Goal: Contribute content: Contribute content

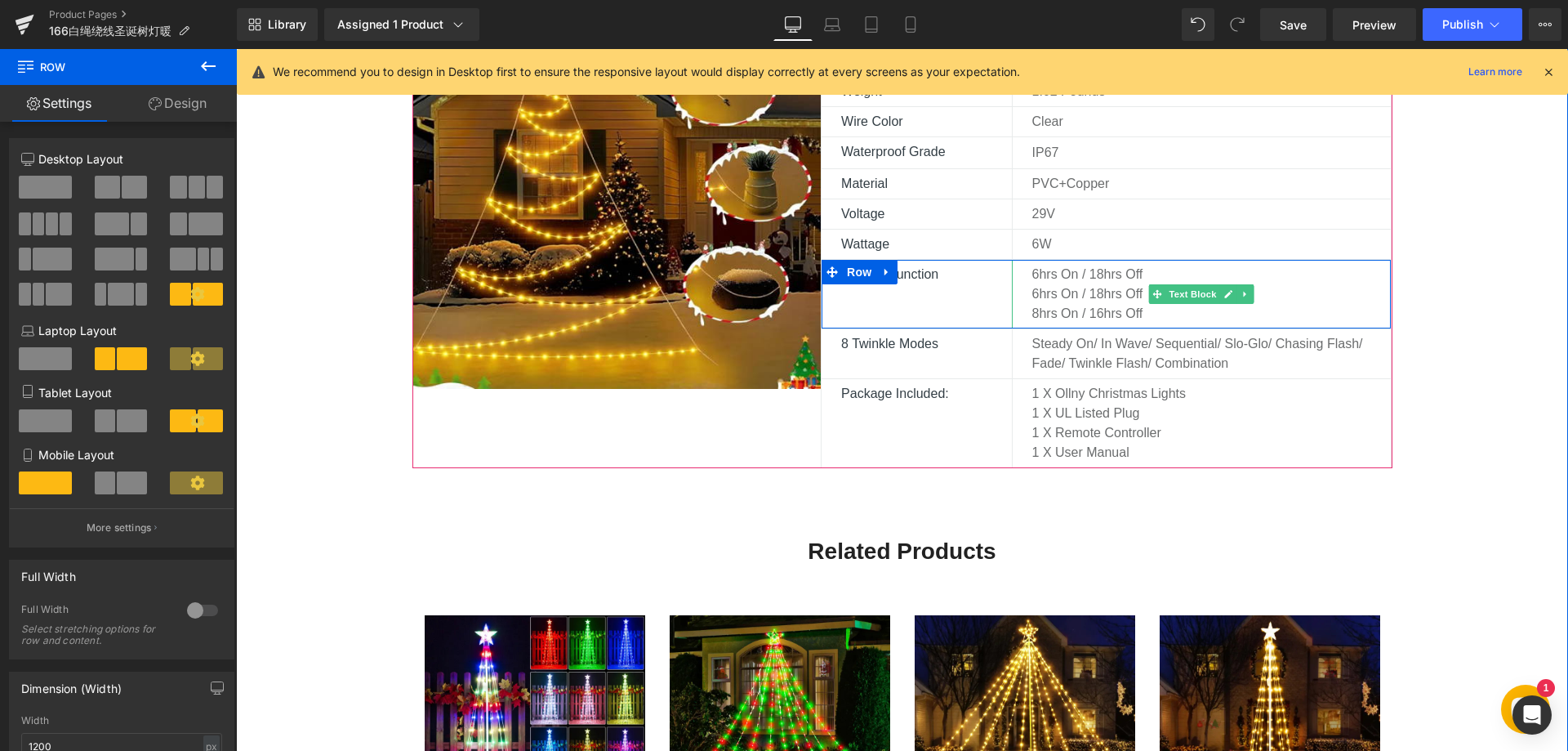
scroll to position [1144, 0]
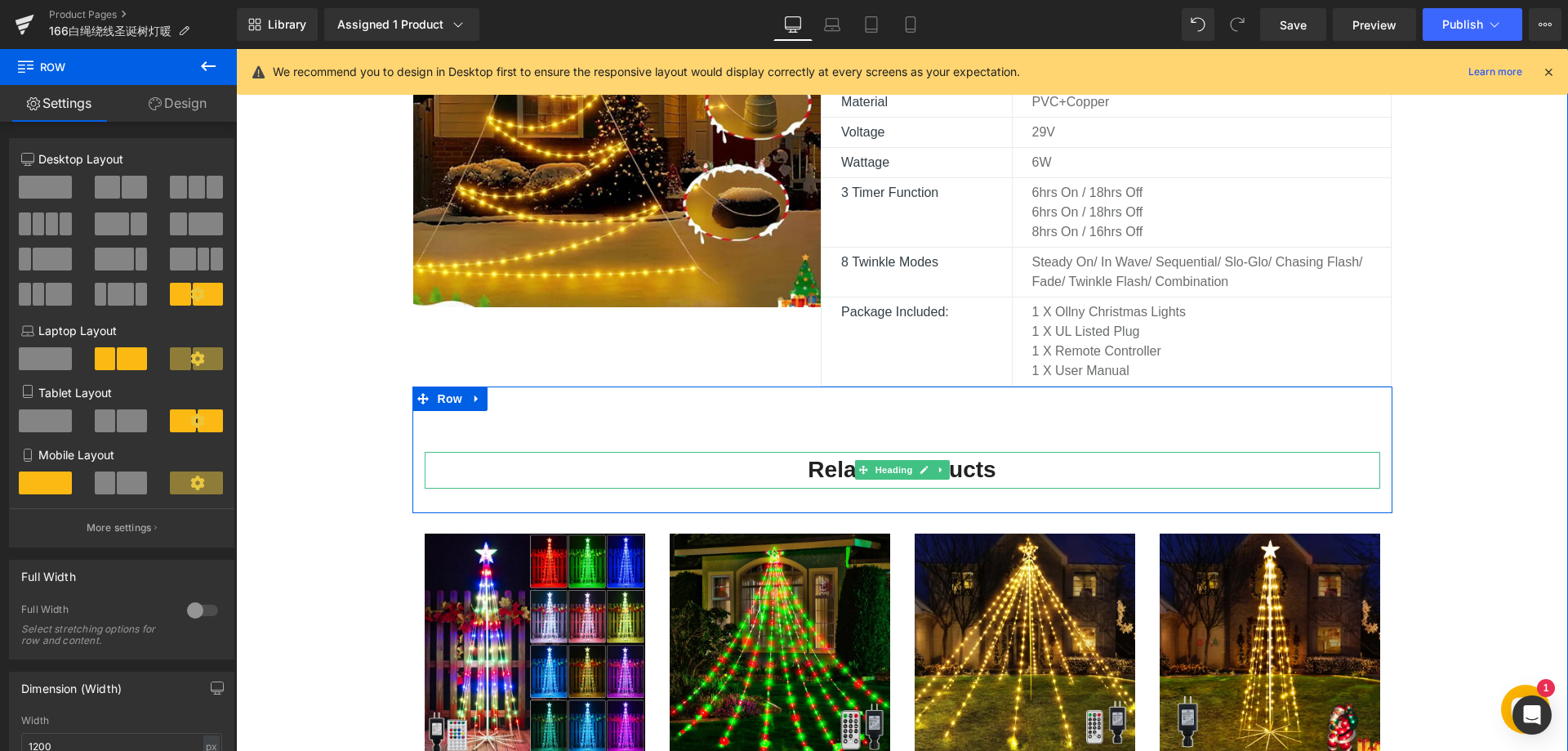
click at [1089, 459] on h5 "Related Products" at bounding box center [902, 470] width 955 height 37
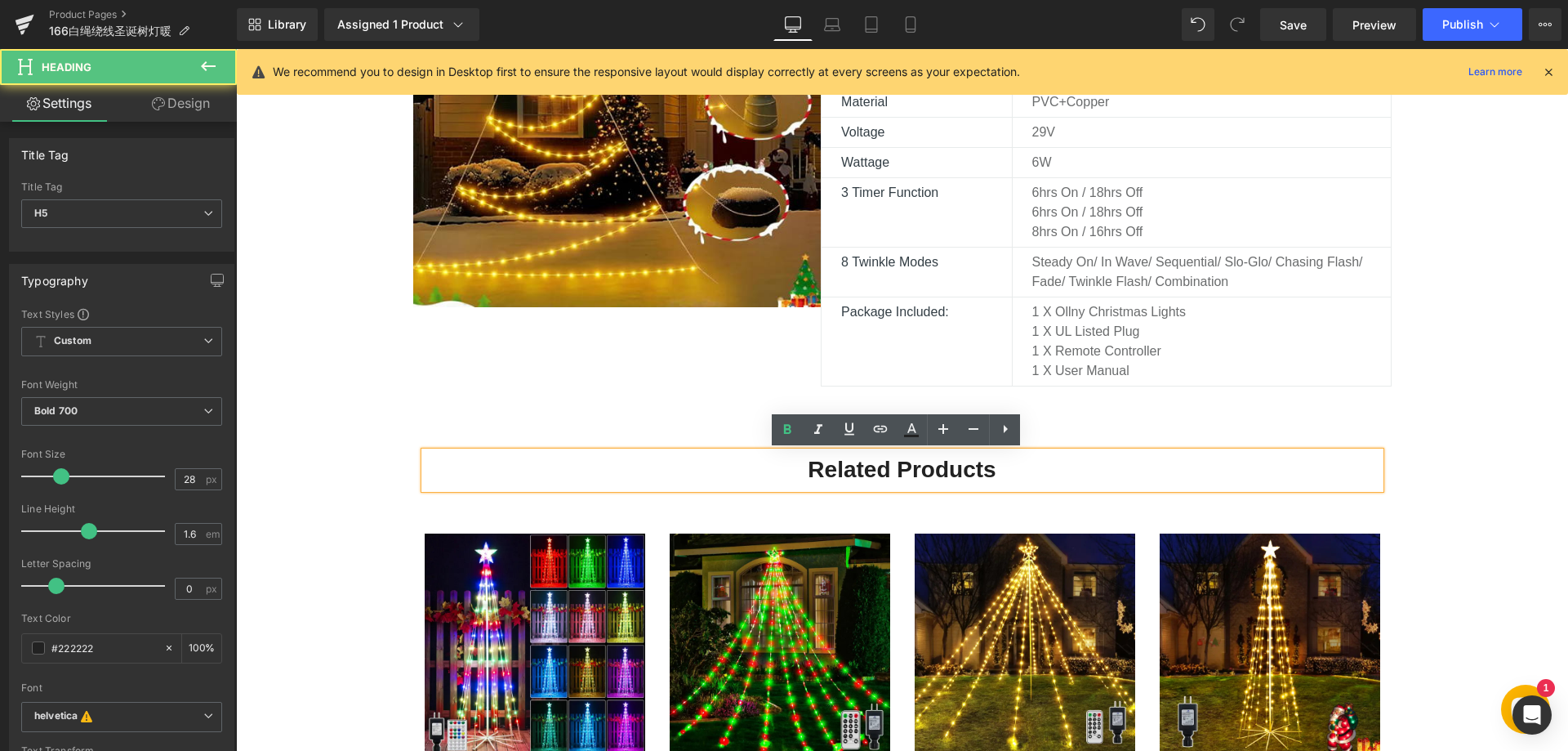
click at [1092, 455] on h5 "Related Products" at bounding box center [902, 470] width 955 height 37
click at [1039, 439] on div "Related Products Heading Row" at bounding box center [902, 449] width 980 height 126
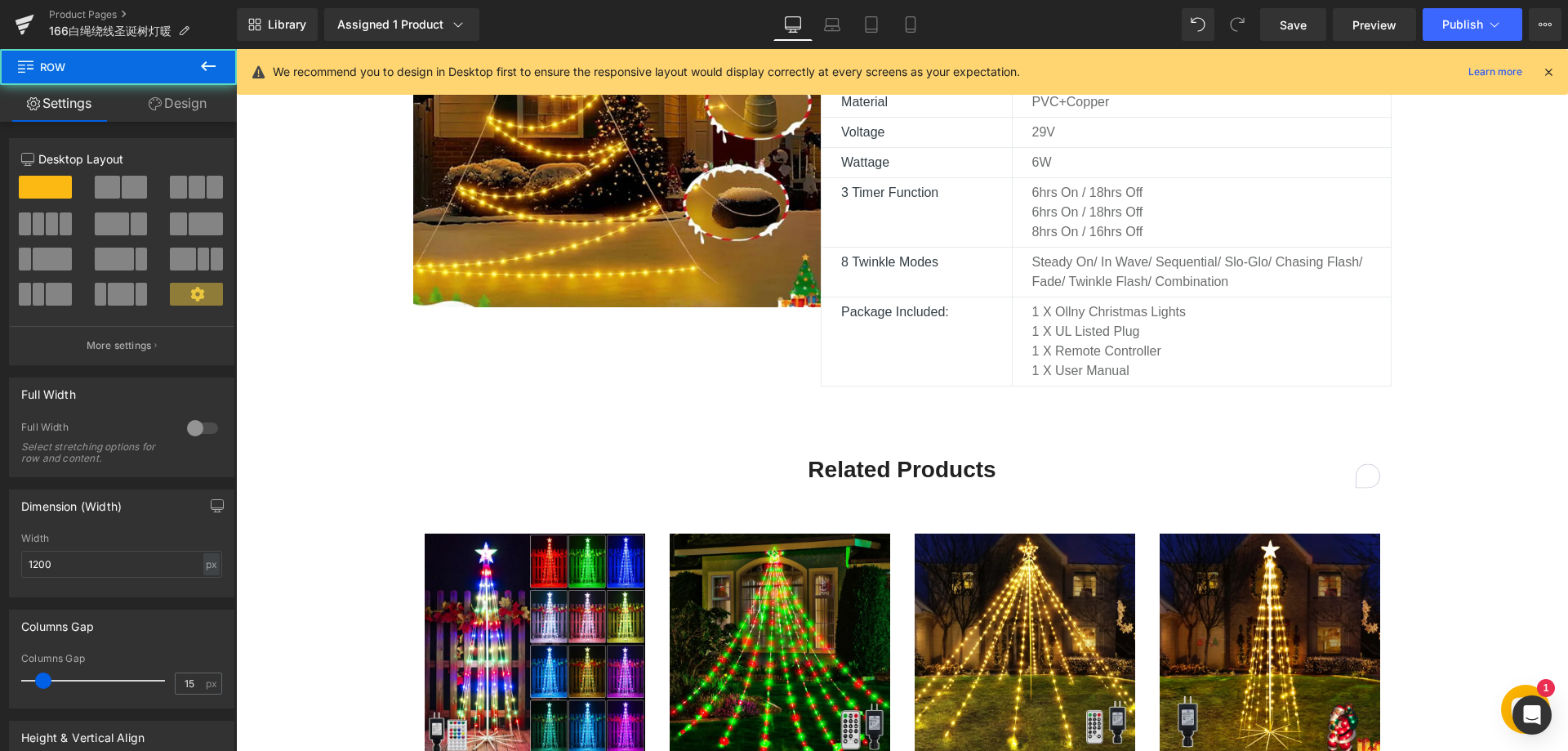
click at [1032, 432] on div "Related Products Heading Row" at bounding box center [902, 449] width 980 height 126
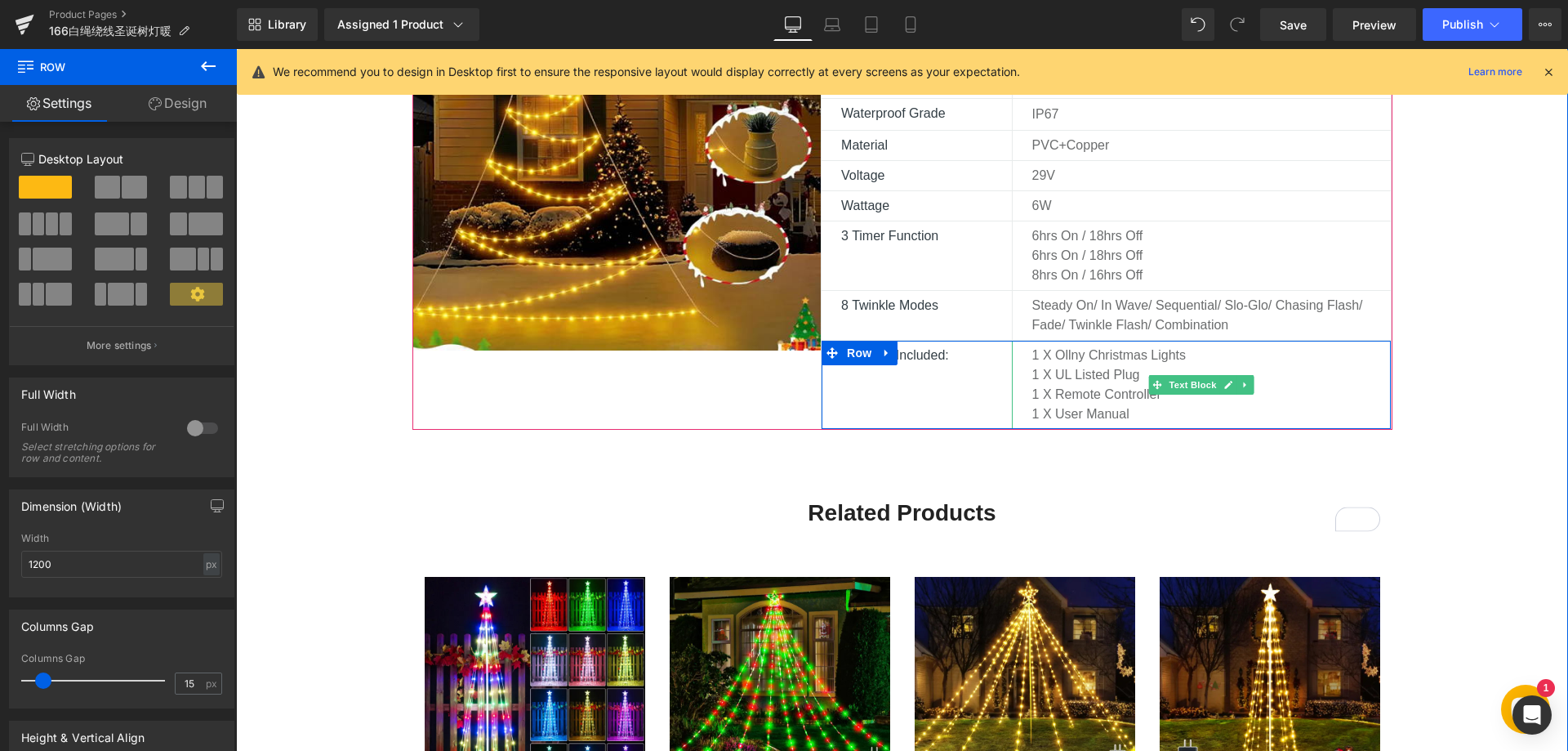
scroll to position [1062, 0]
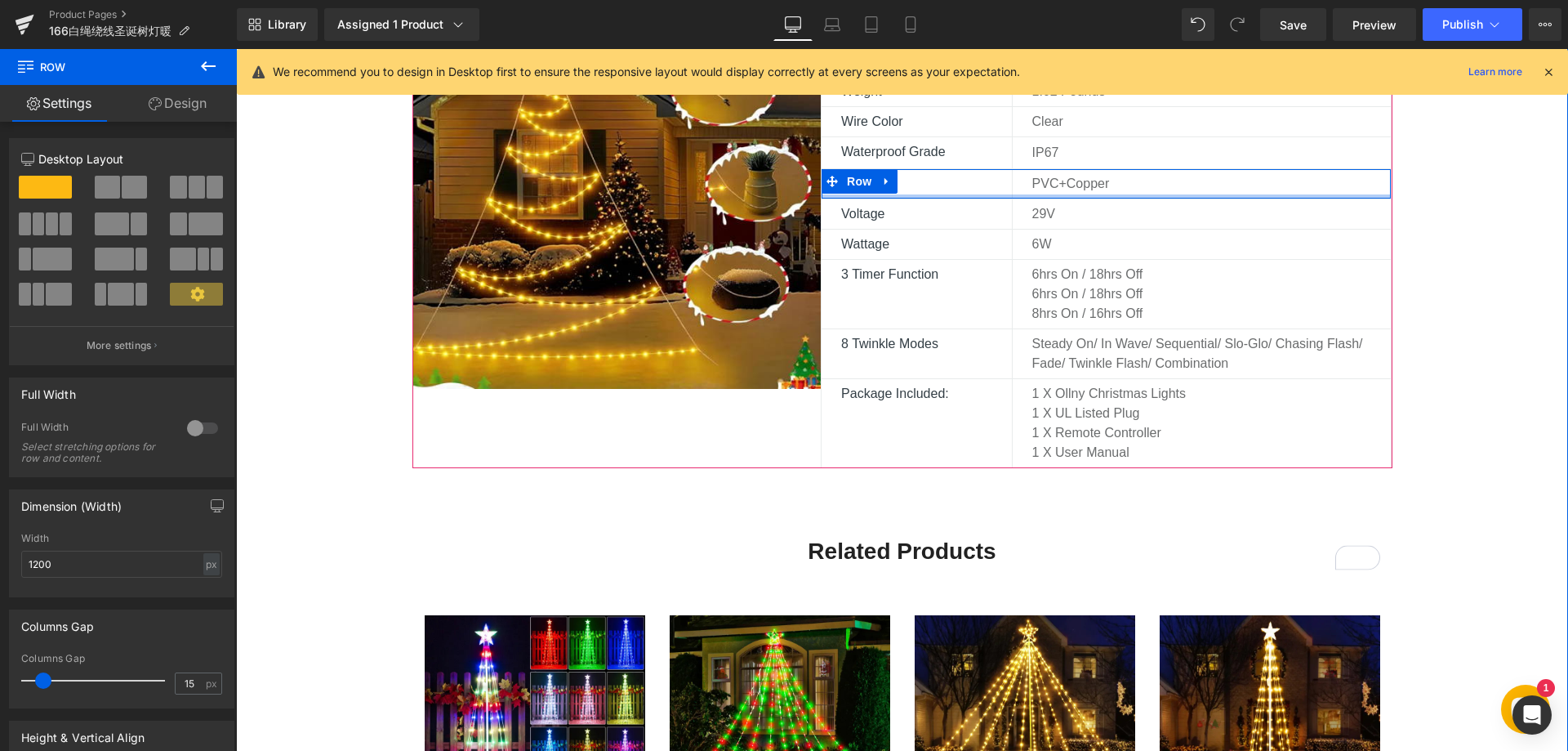
click at [1036, 198] on div at bounding box center [1105, 196] width 569 height 4
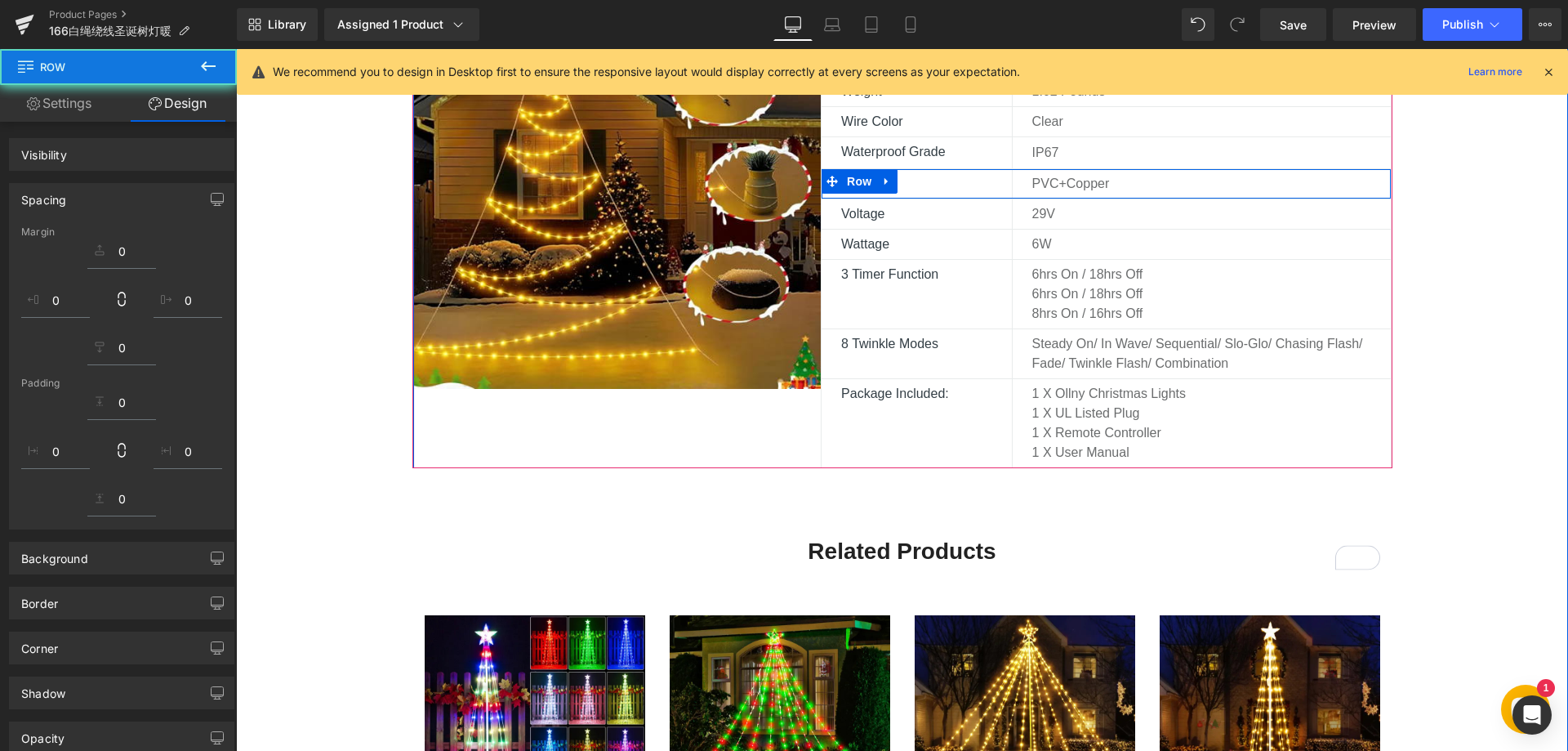
click at [1032, 192] on p "‎PVC+Copper" at bounding box center [1212, 183] width 359 height 19
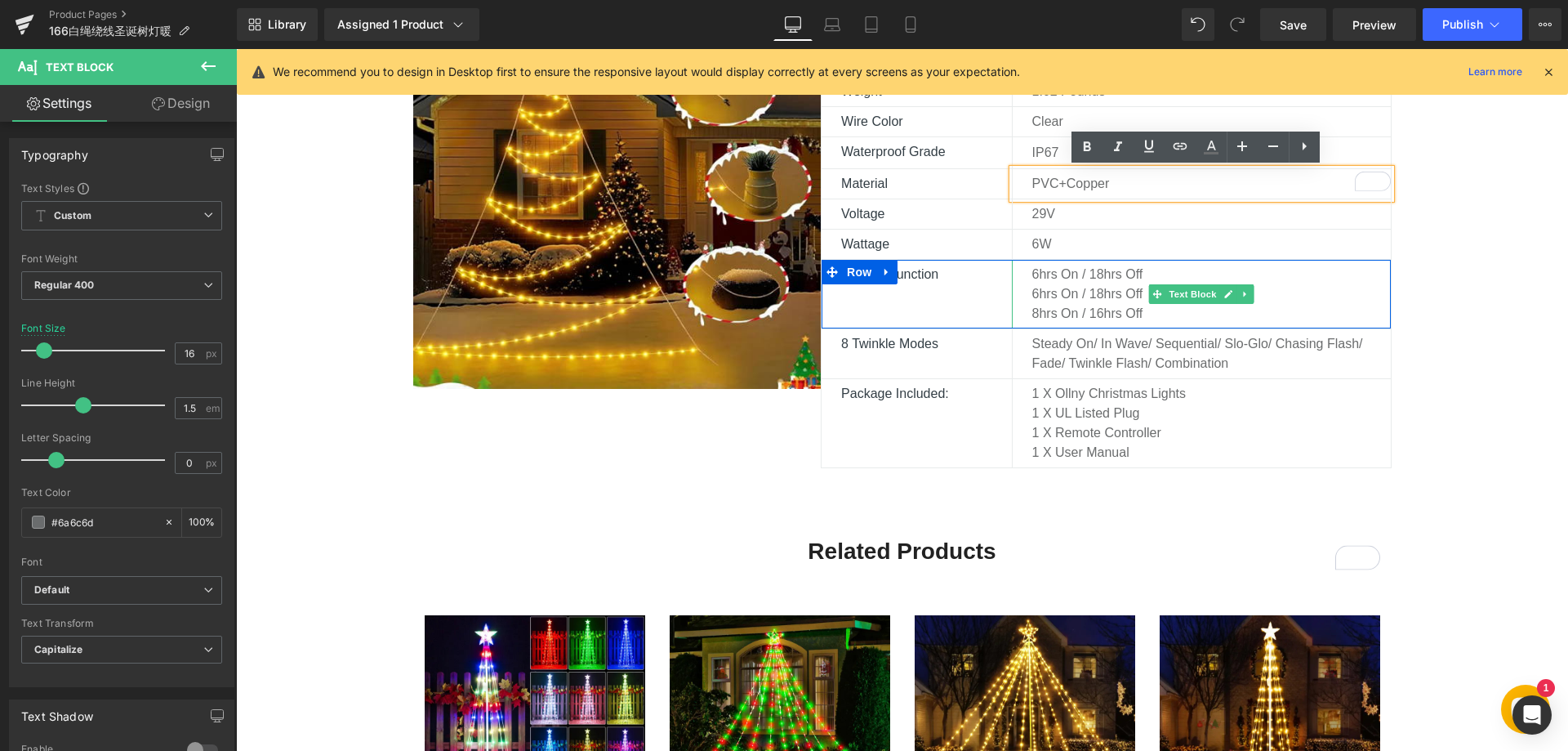
click at [1036, 274] on p "6hrs On / 18hrs Off" at bounding box center [1201, 274] width 340 height 19
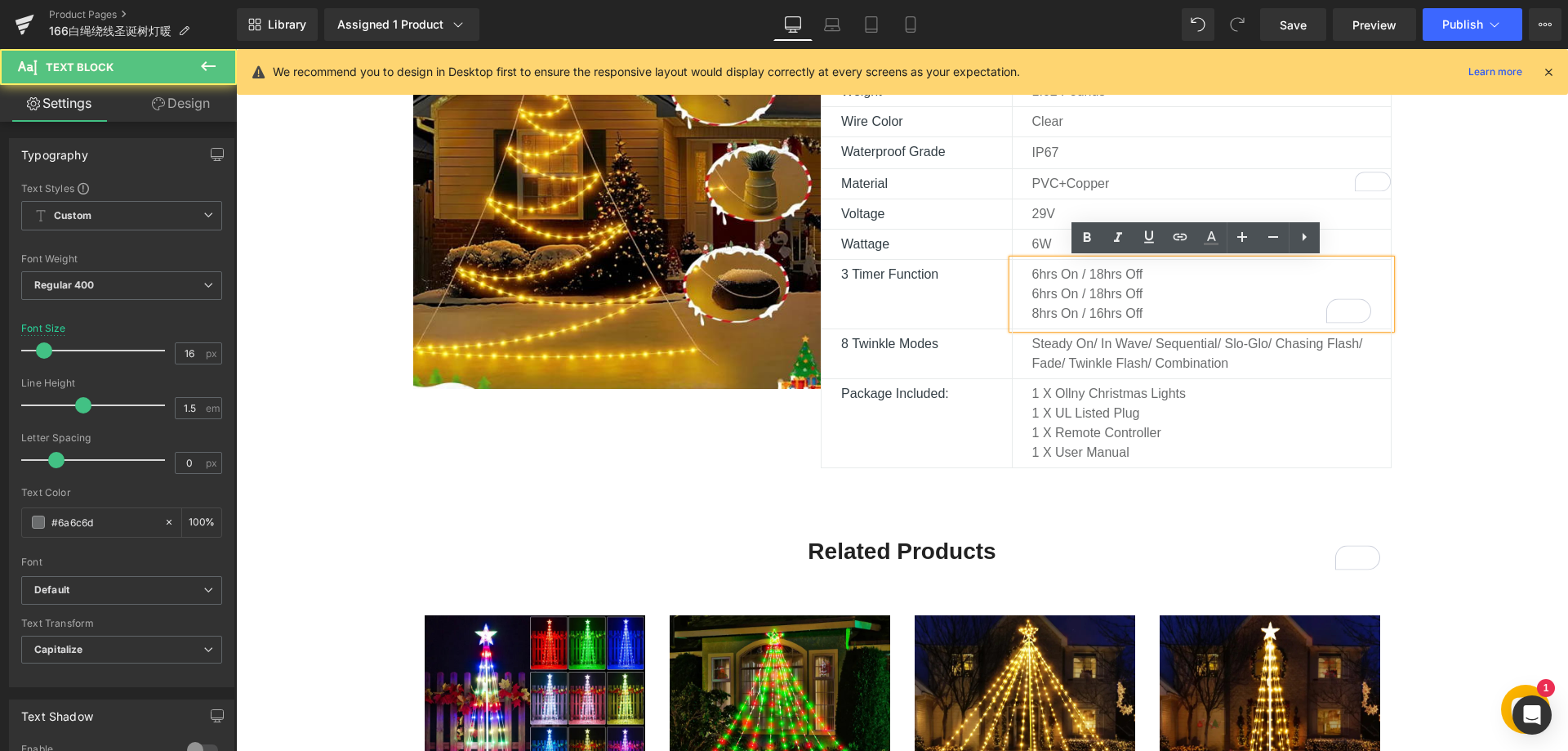
click at [1034, 276] on p "6hrs On / 18hrs Off" at bounding box center [1201, 274] width 340 height 19
click at [1100, 276] on p "4hrs On / 18hrs Off" at bounding box center [1201, 274] width 340 height 19
click at [1098, 276] on p "4hrs On / 18hrs Off" at bounding box center [1201, 274] width 340 height 19
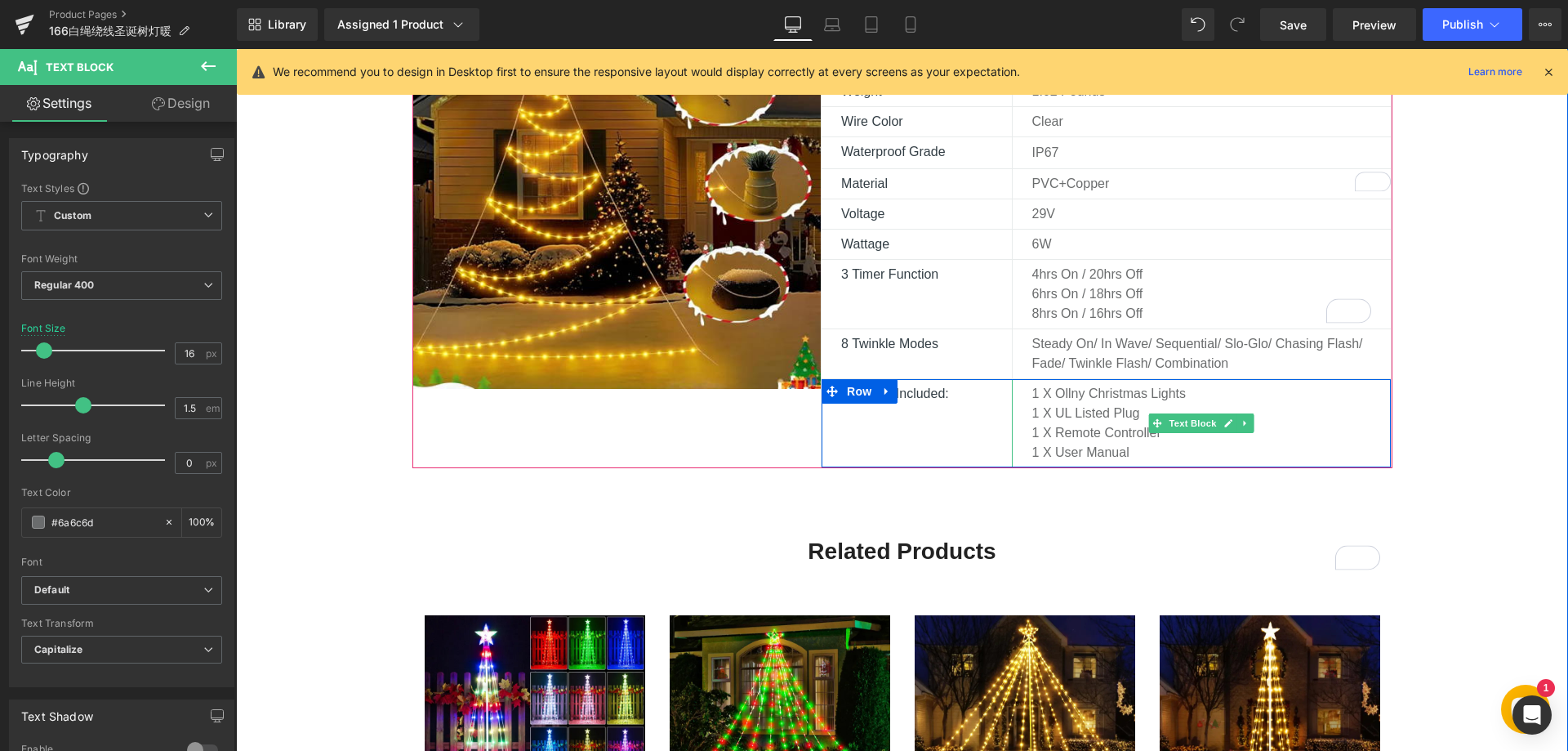
click at [1114, 423] on p "1 x Remote Controller" at bounding box center [1201, 432] width 340 height 19
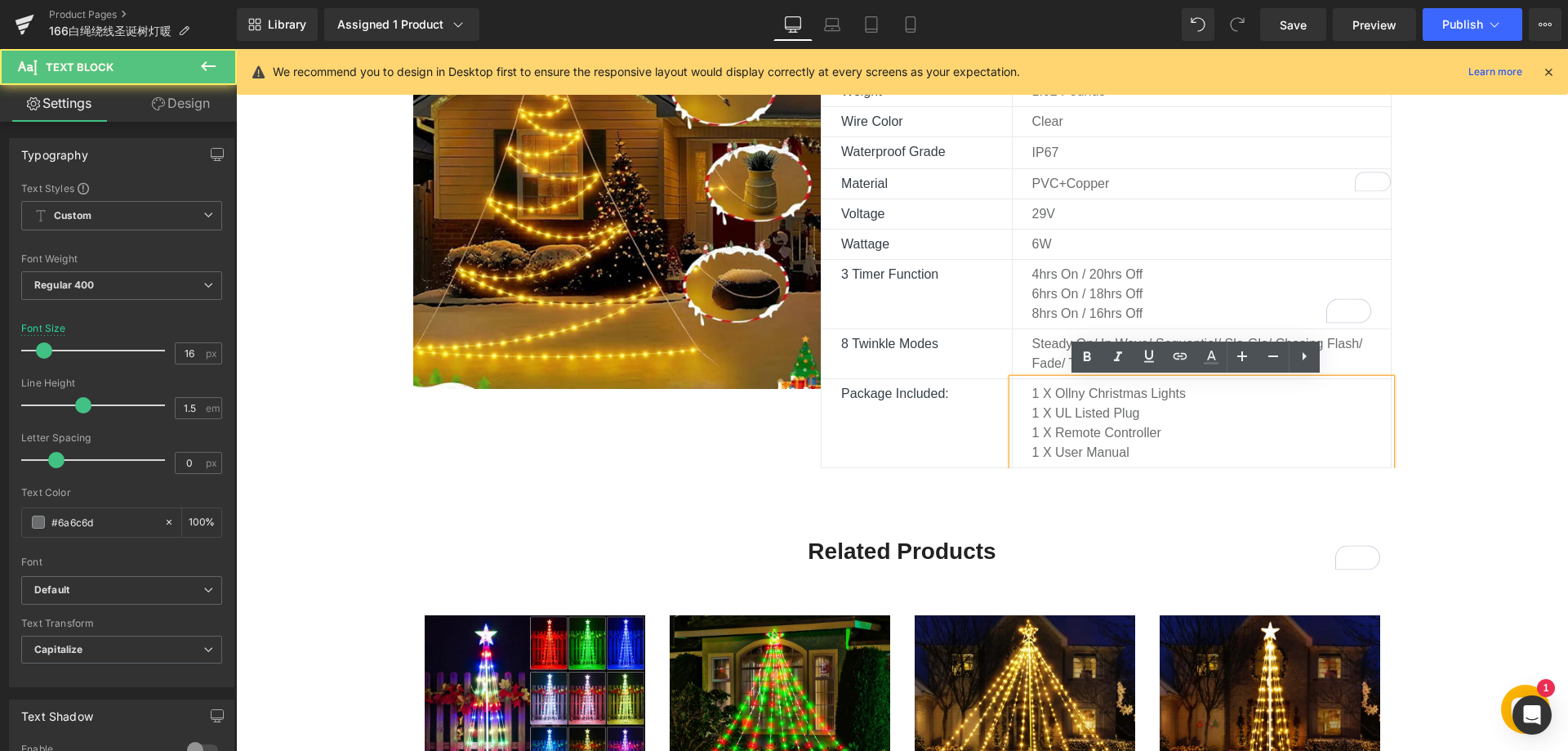
click at [1159, 427] on p "1 x Remote Controller" at bounding box center [1201, 432] width 340 height 19
click at [1144, 444] on p "1 x User Manual" at bounding box center [1201, 452] width 340 height 19
click at [1132, 456] on p "1 x User Manual" at bounding box center [1201, 452] width 340 height 19
click at [1127, 456] on p "1 x User Manual" at bounding box center [1201, 452] width 340 height 19
click at [1128, 453] on p "1 x User Manual" at bounding box center [1201, 452] width 340 height 19
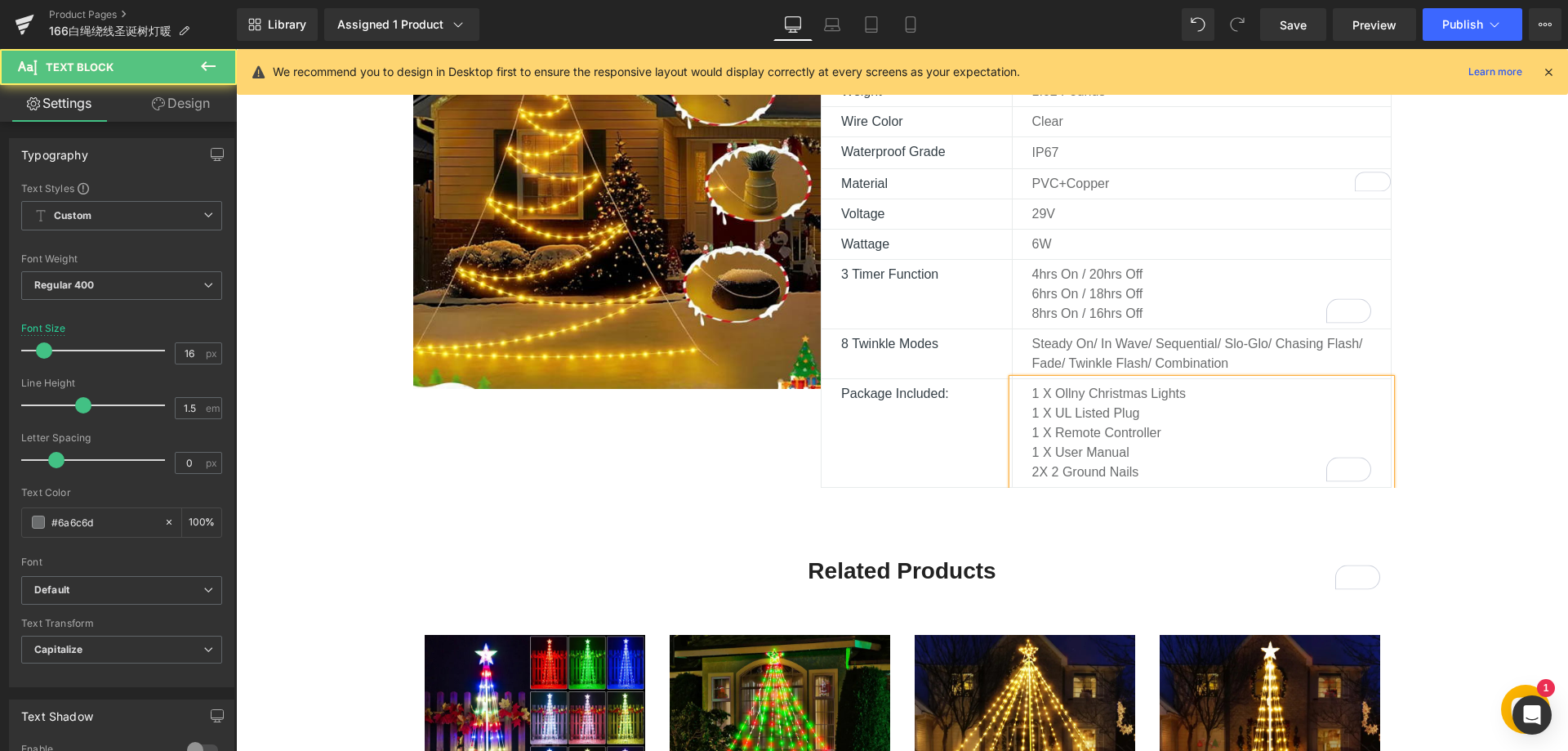
click at [1057, 467] on p "2X 2 ground nails" at bounding box center [1201, 472] width 340 height 19
click at [1037, 475] on p "2X ground nails" at bounding box center [1201, 472] width 340 height 19
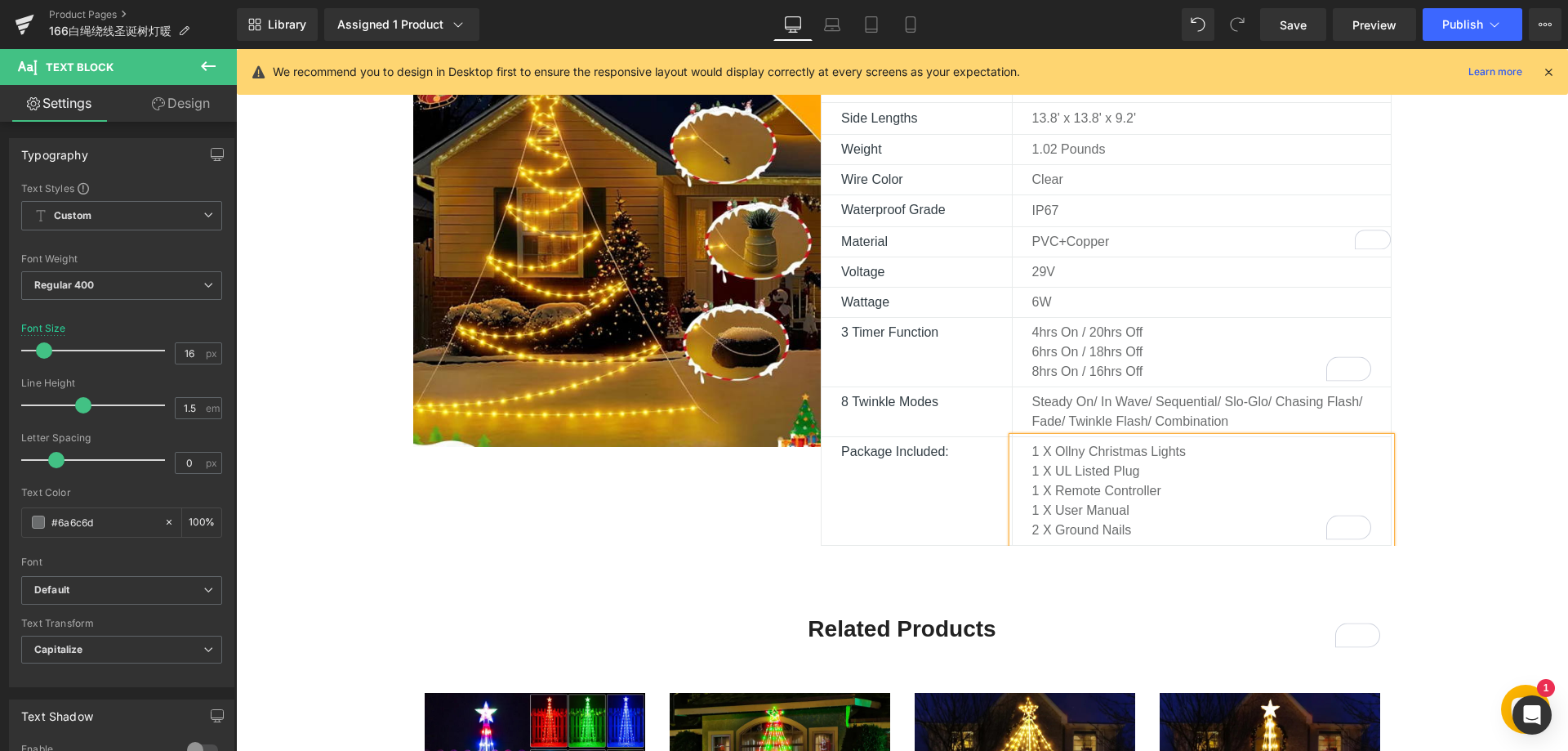
scroll to position [980, 0]
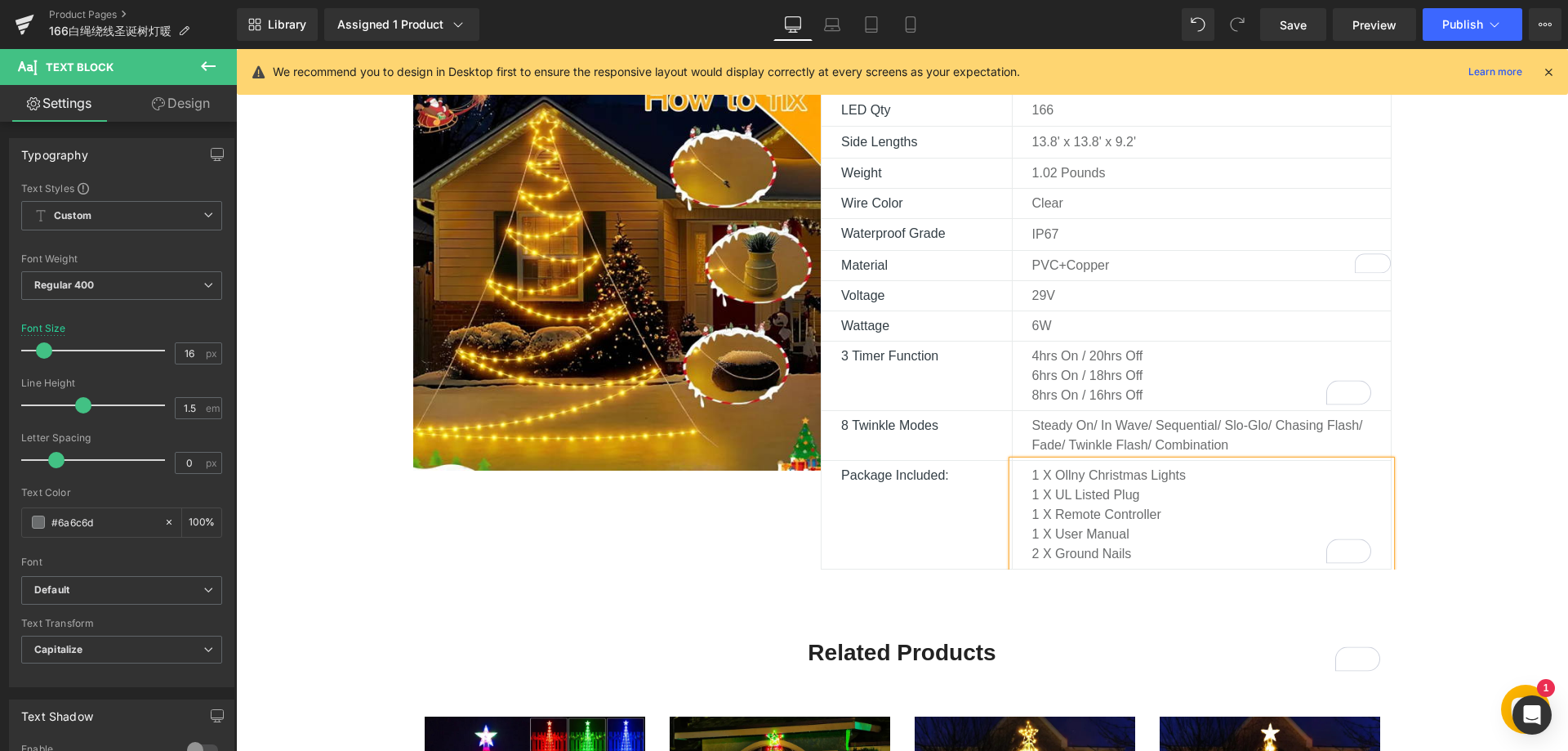
click at [1453, 312] on div "Description Text Block Technical Details Text Block Reviews Text Block Image Br…" at bounding box center [902, 565] width 1332 height 1171
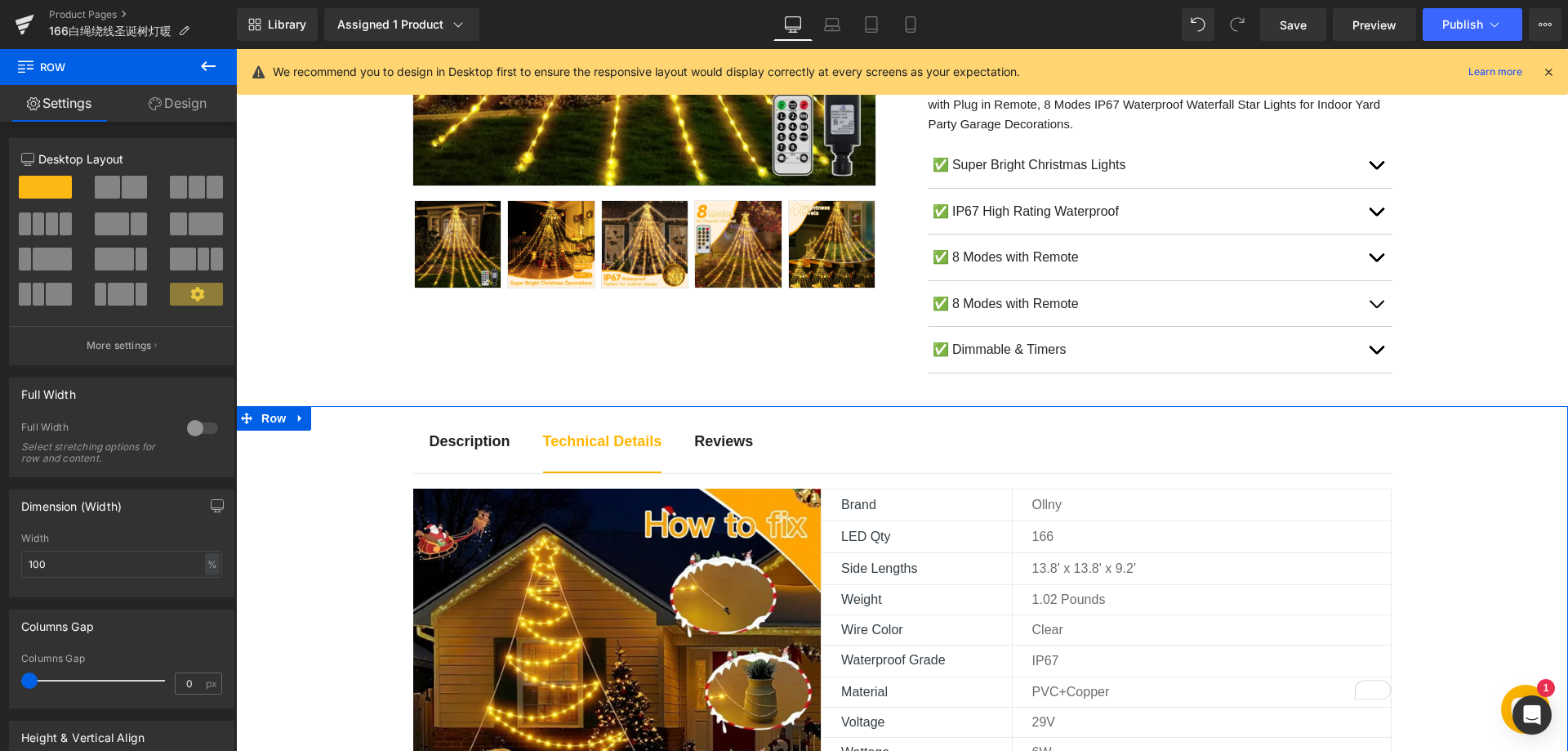
scroll to position [409, 0]
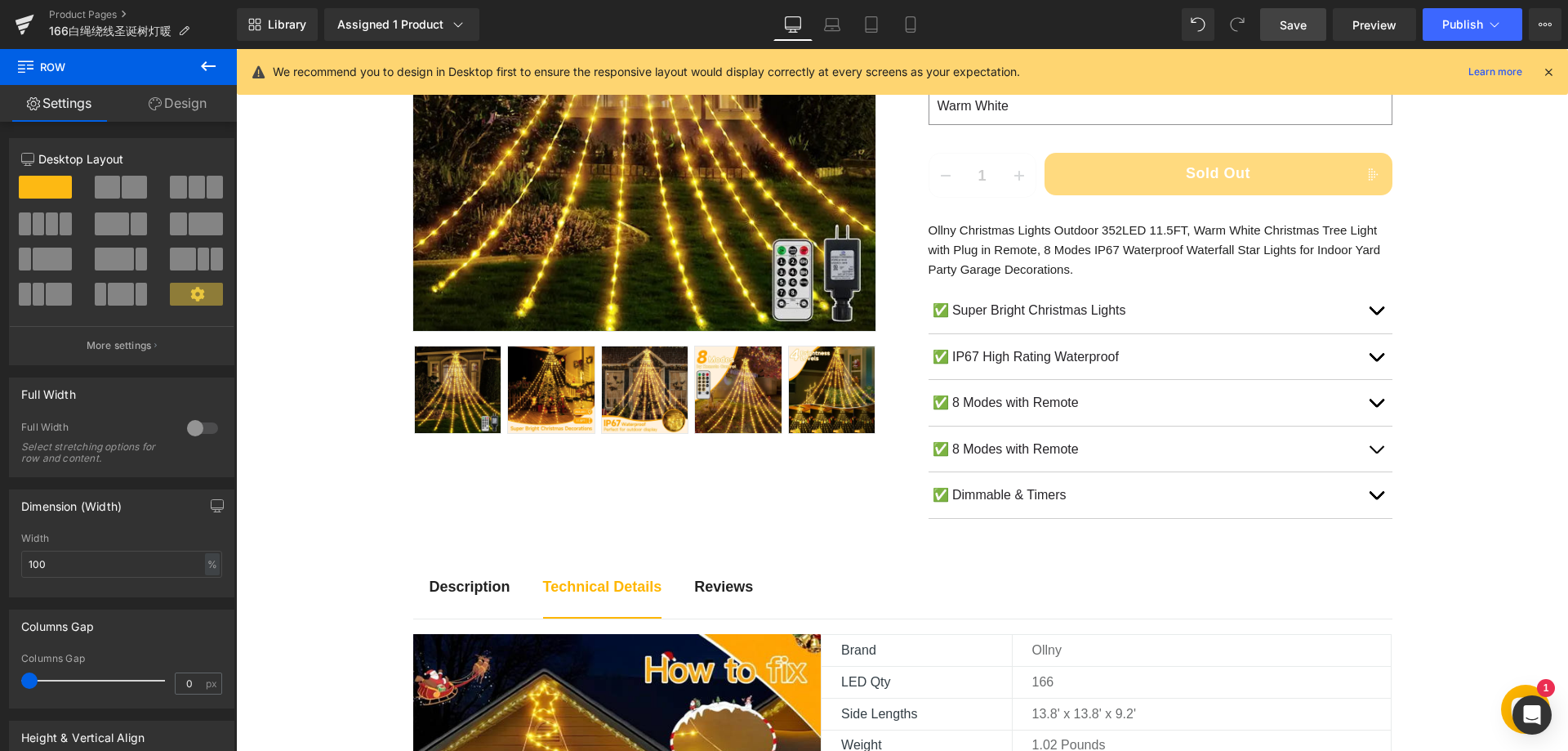
click at [1303, 29] on span "Save" at bounding box center [1293, 24] width 27 height 17
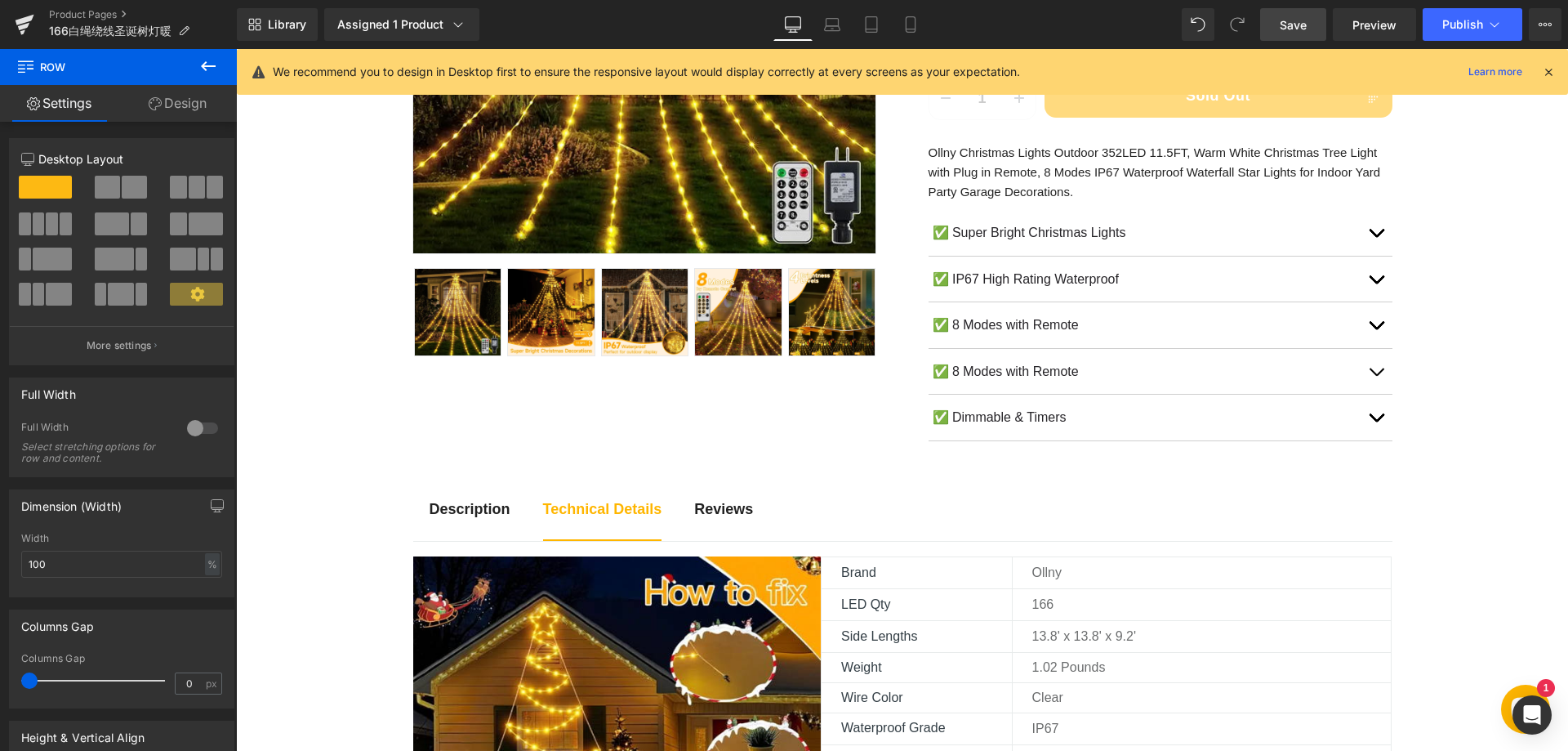
scroll to position [490, 0]
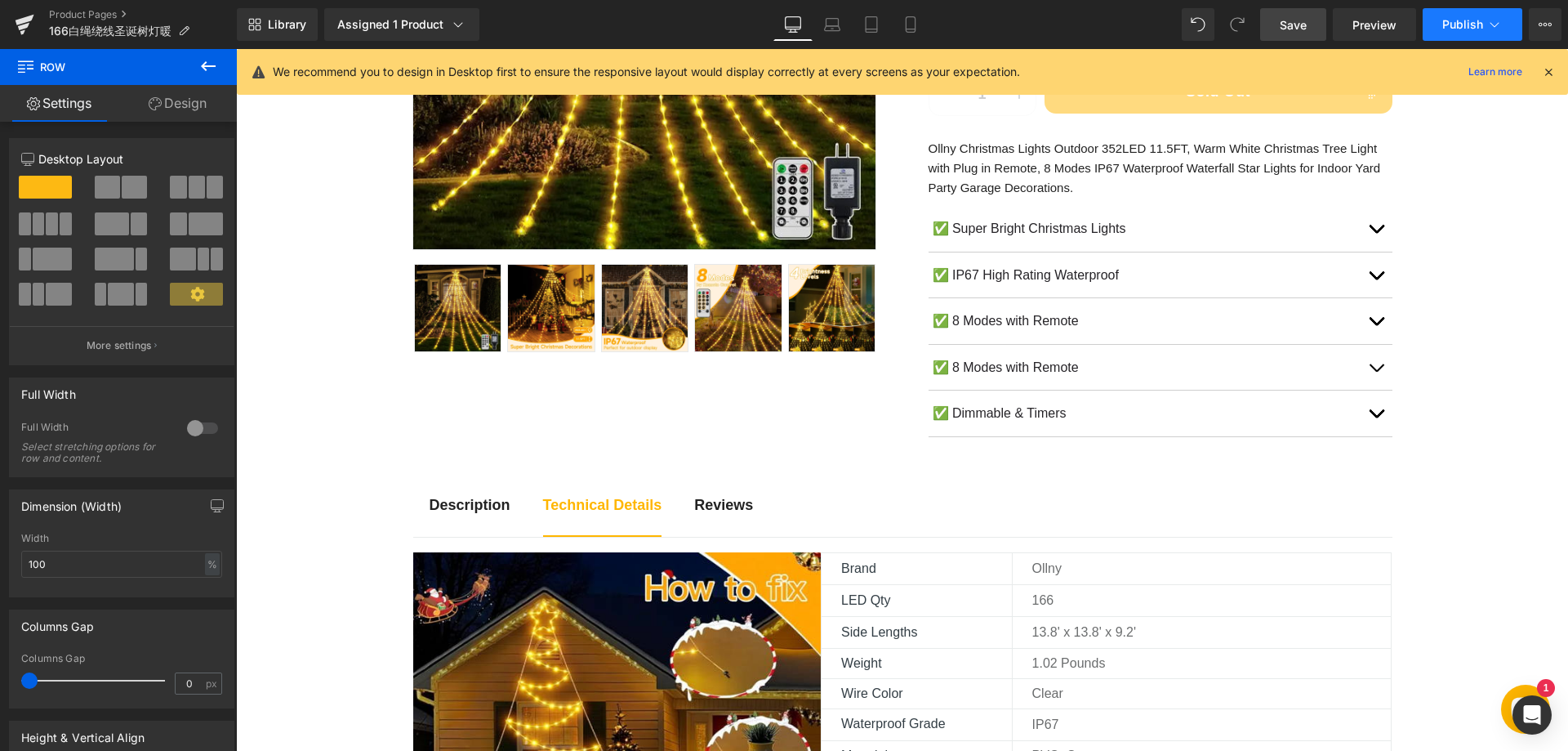
click at [1448, 28] on span "Publish" at bounding box center [1462, 24] width 40 height 13
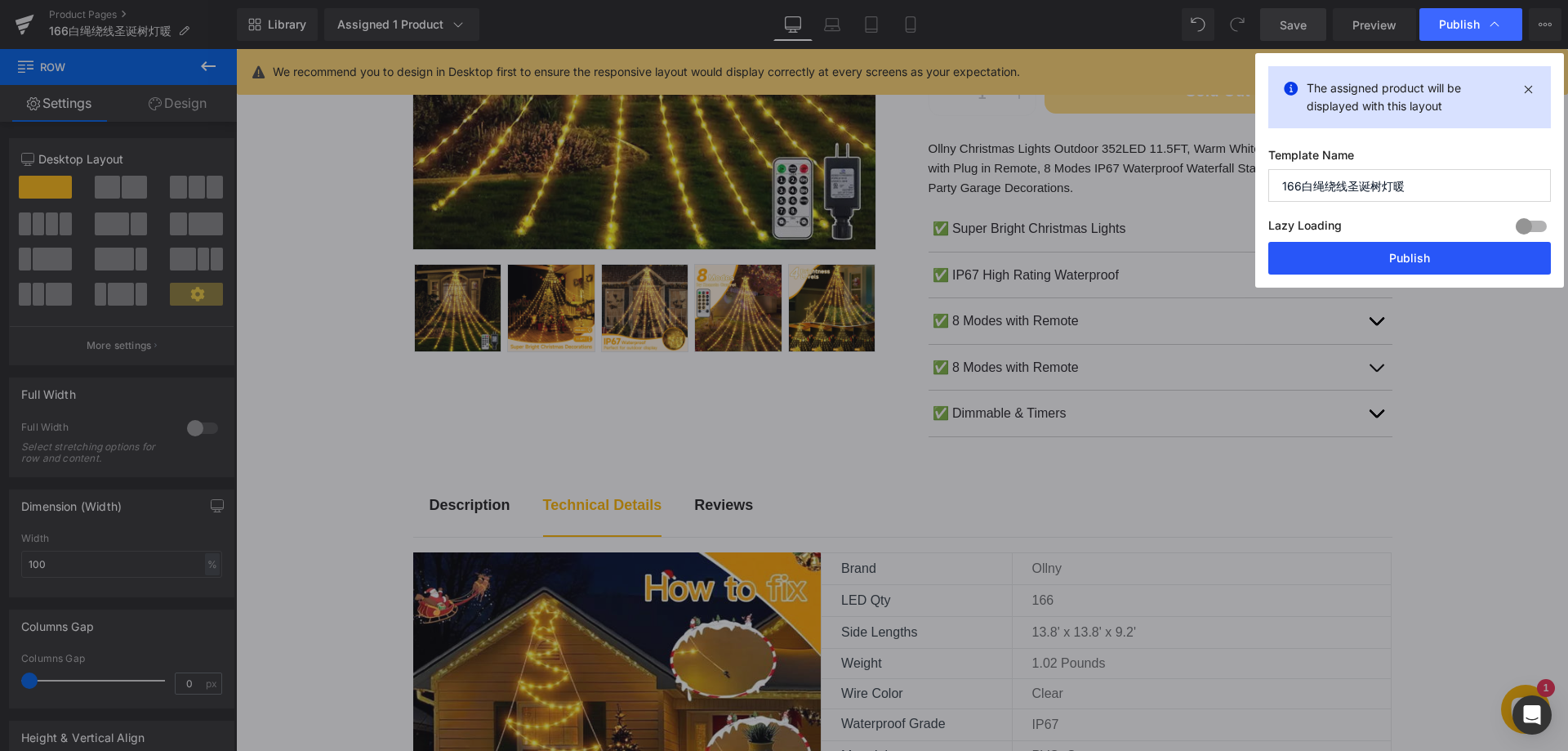
drag, startPoint x: 1419, startPoint y: 257, endPoint x: 1177, endPoint y: 332, distance: 253.4
click at [1419, 257] on button "Publish" at bounding box center [1409, 258] width 282 height 33
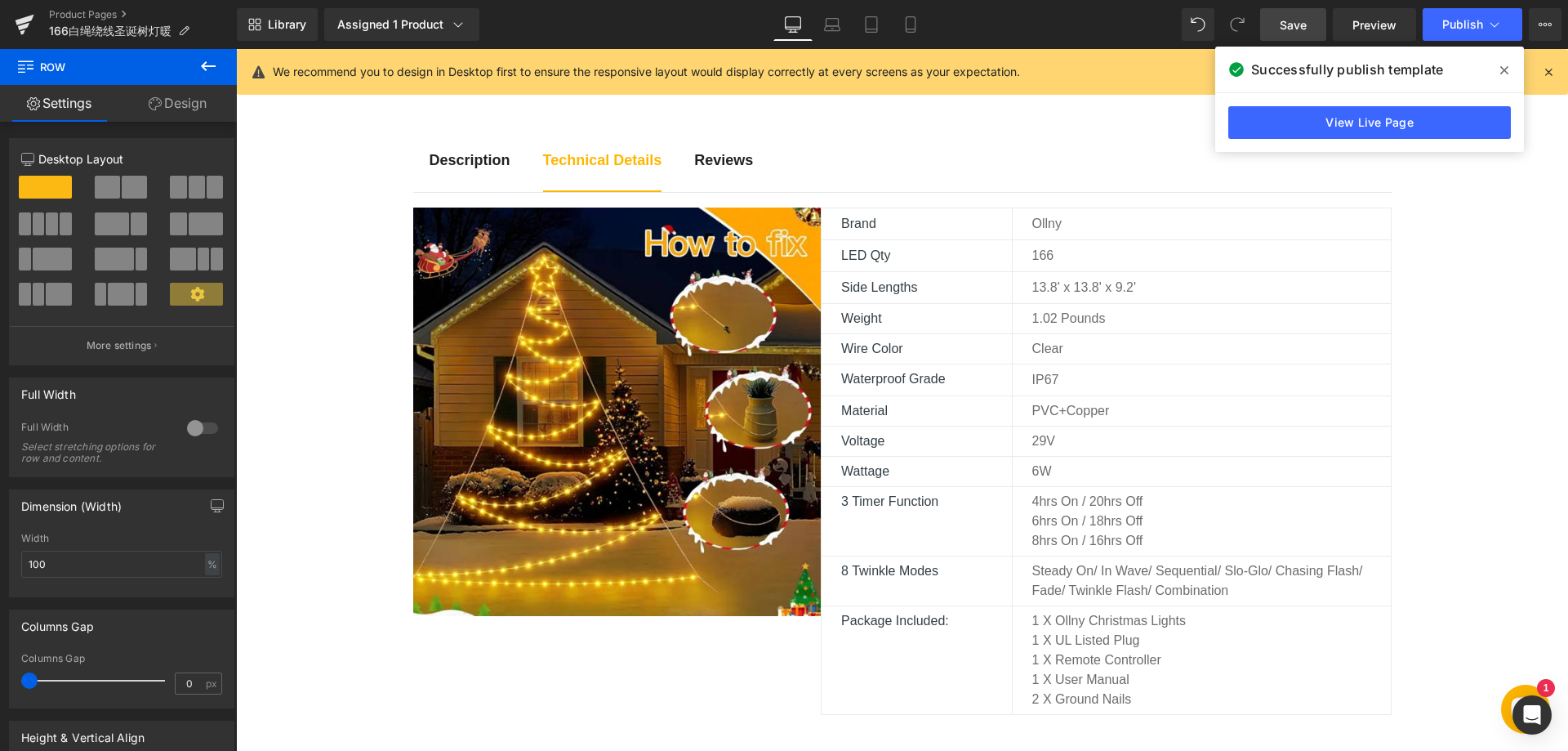
scroll to position [899, 0]
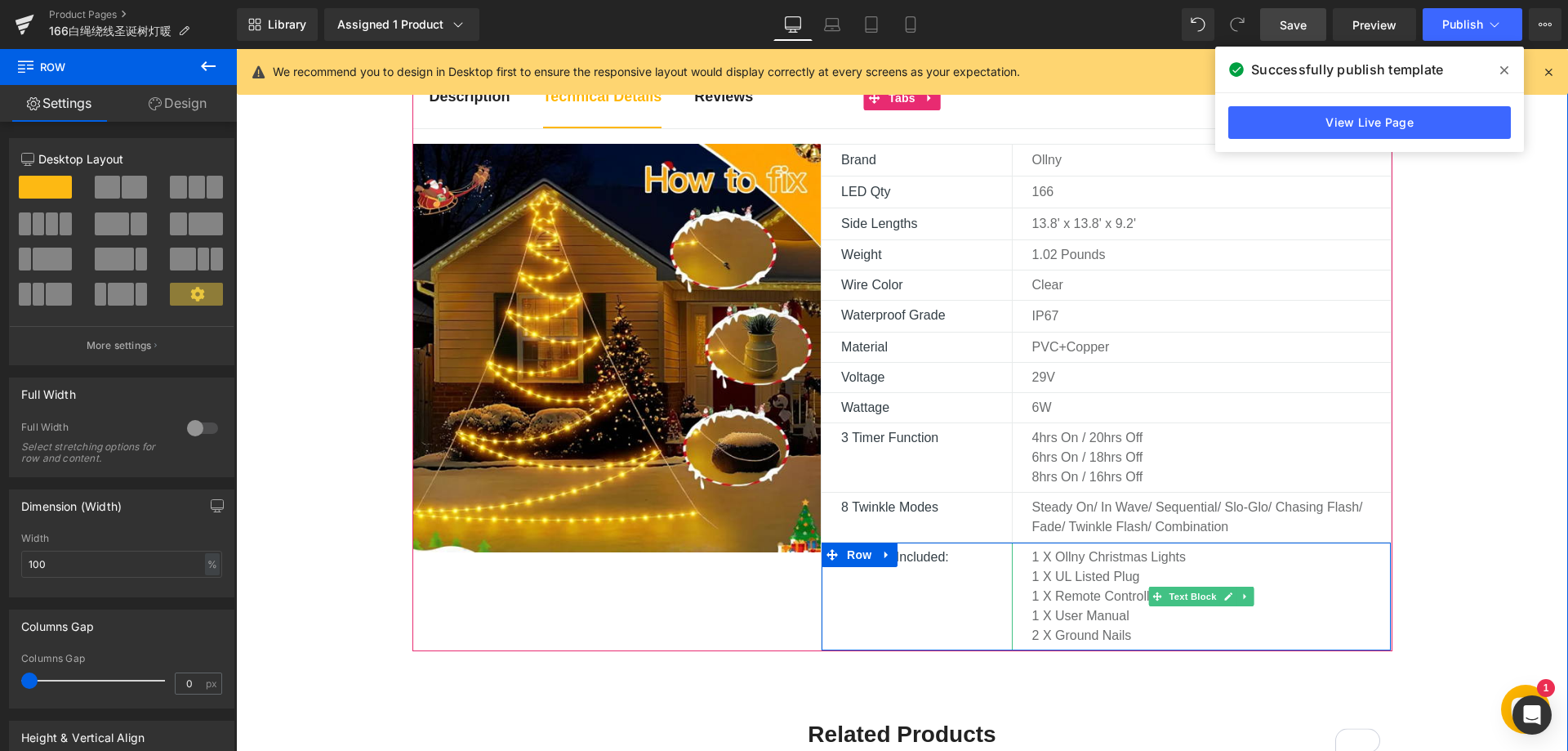
click at [1064, 644] on p "2 X ground nails" at bounding box center [1201, 635] width 340 height 19
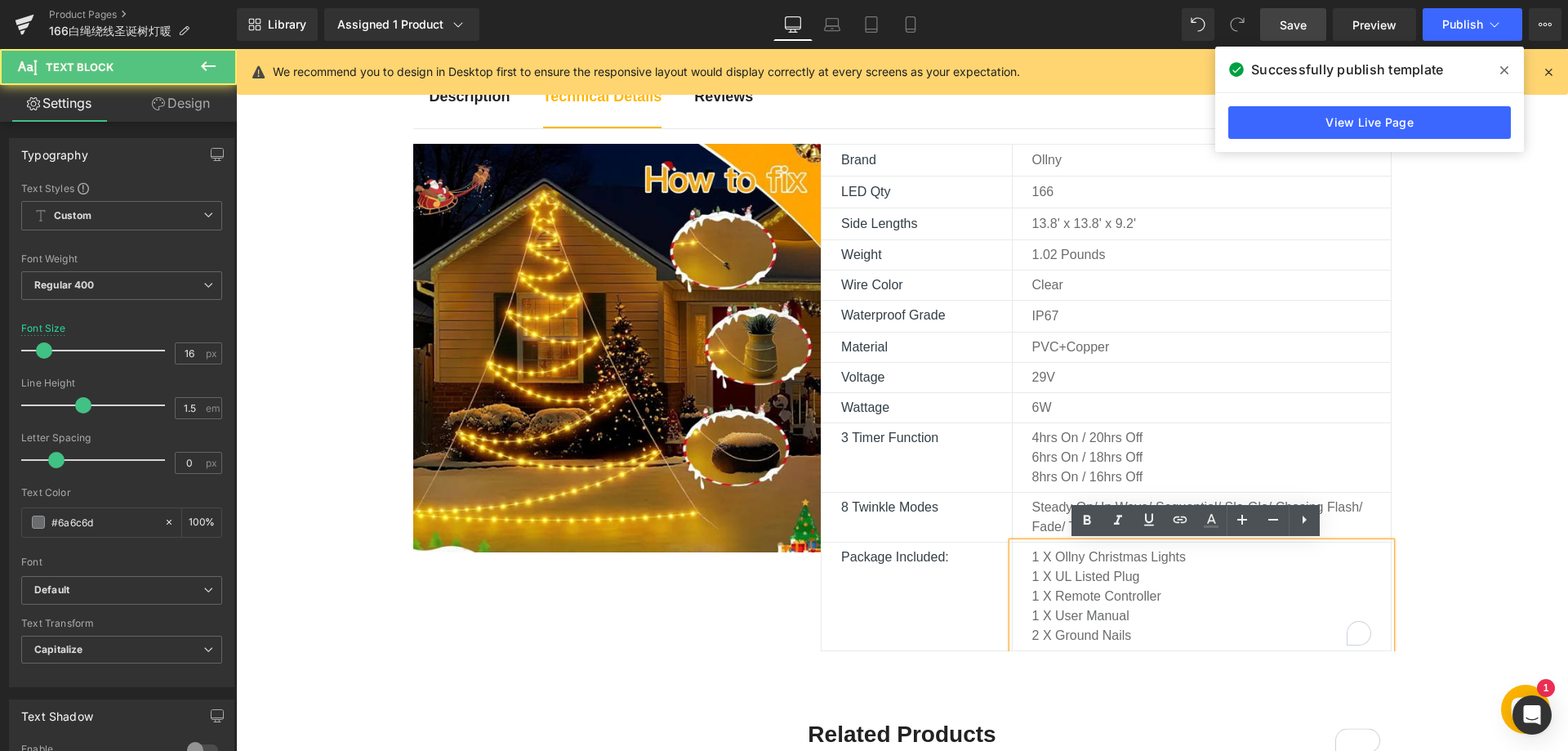
click at [1050, 636] on p "2 X ground nails" at bounding box center [1201, 635] width 340 height 19
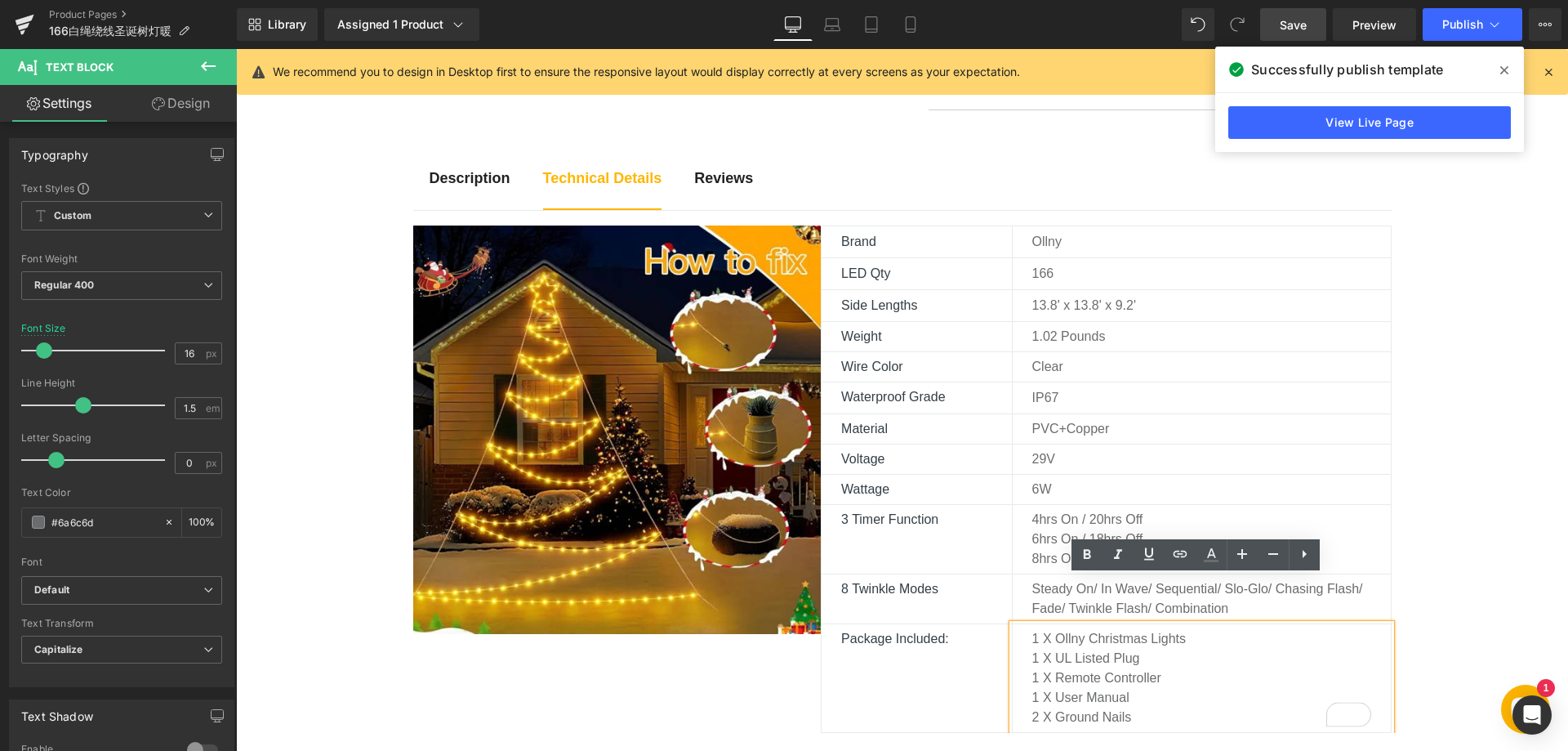
click at [1457, 332] on div "Description Text Block Technical Details Text Block Reviews Text Block Image Br…" at bounding box center [902, 728] width 1332 height 1171
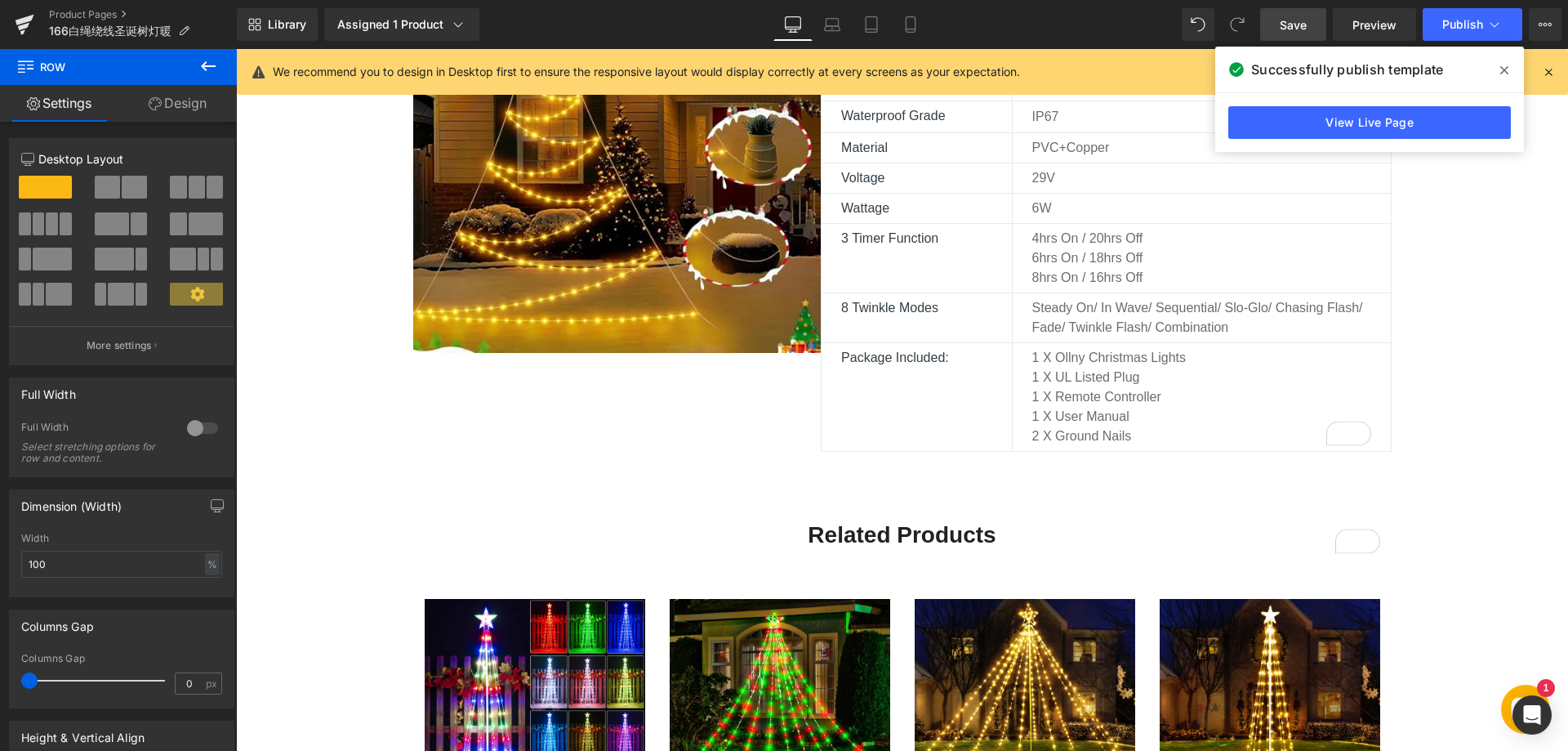
scroll to position [1144, 0]
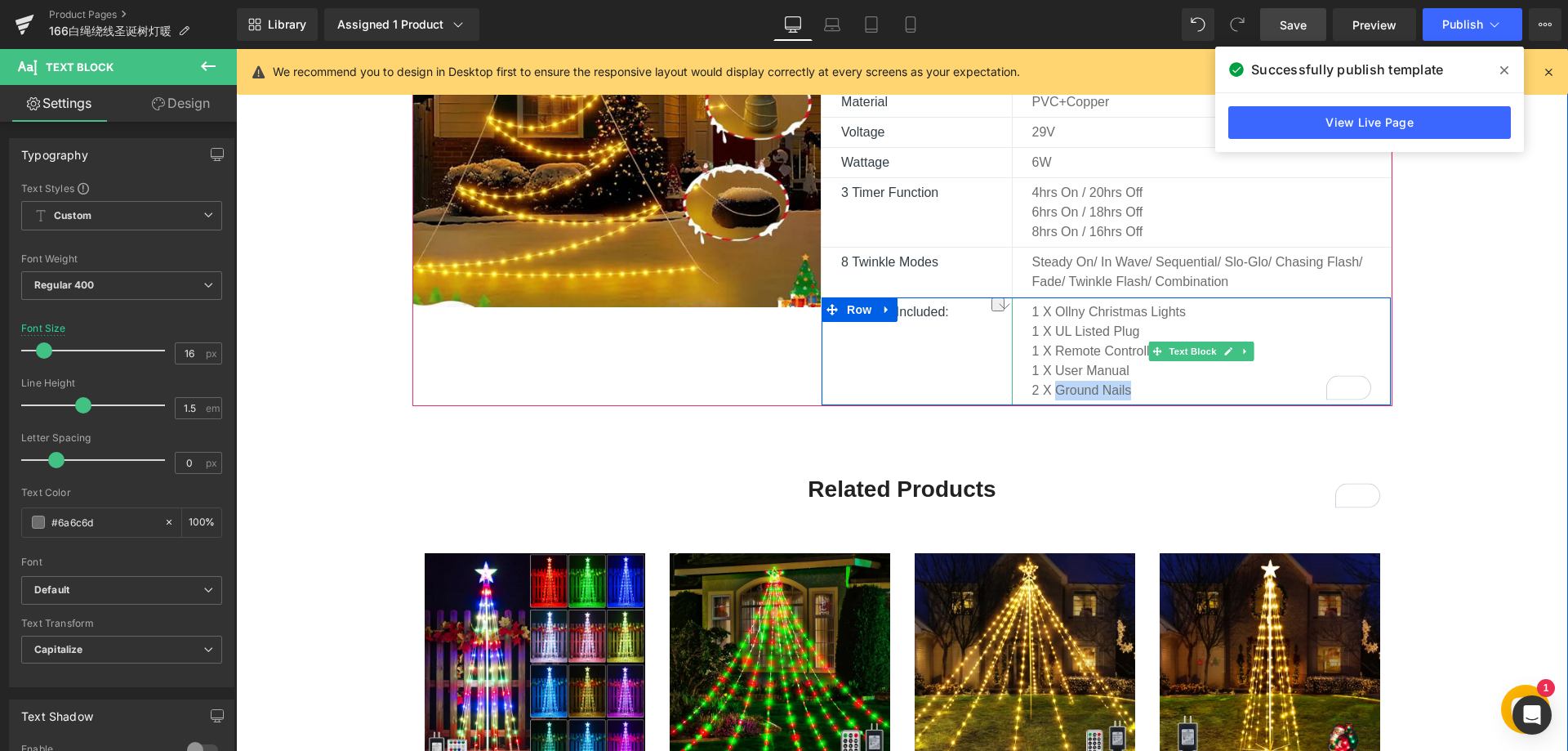
drag, startPoint x: 1121, startPoint y: 389, endPoint x: 1051, endPoint y: 392, distance: 70.1
click at [1052, 393] on p "2 X ground nails" at bounding box center [1201, 390] width 340 height 19
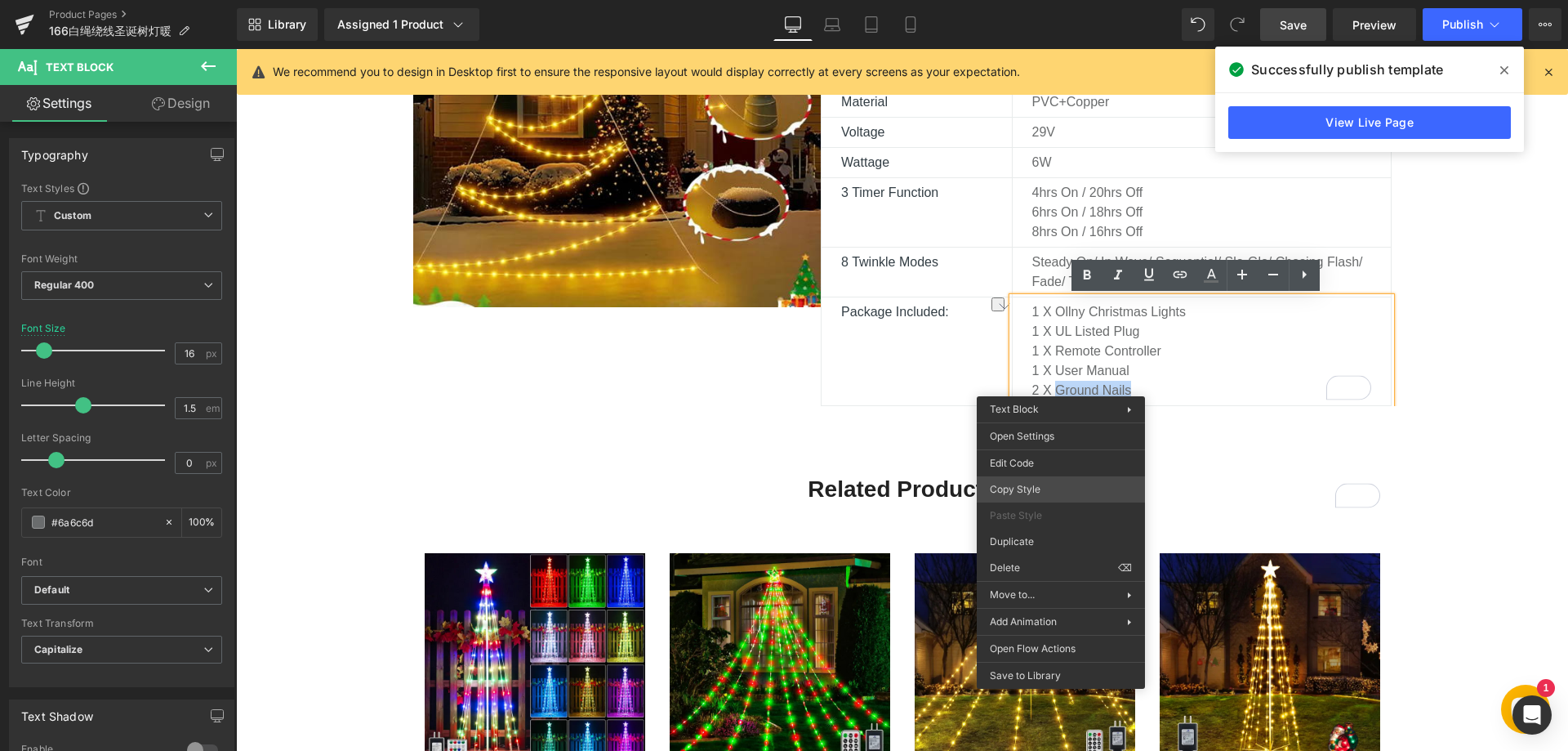
paste div "To enrich screen reader interactions, please activate Accessibility in Grammarl…"
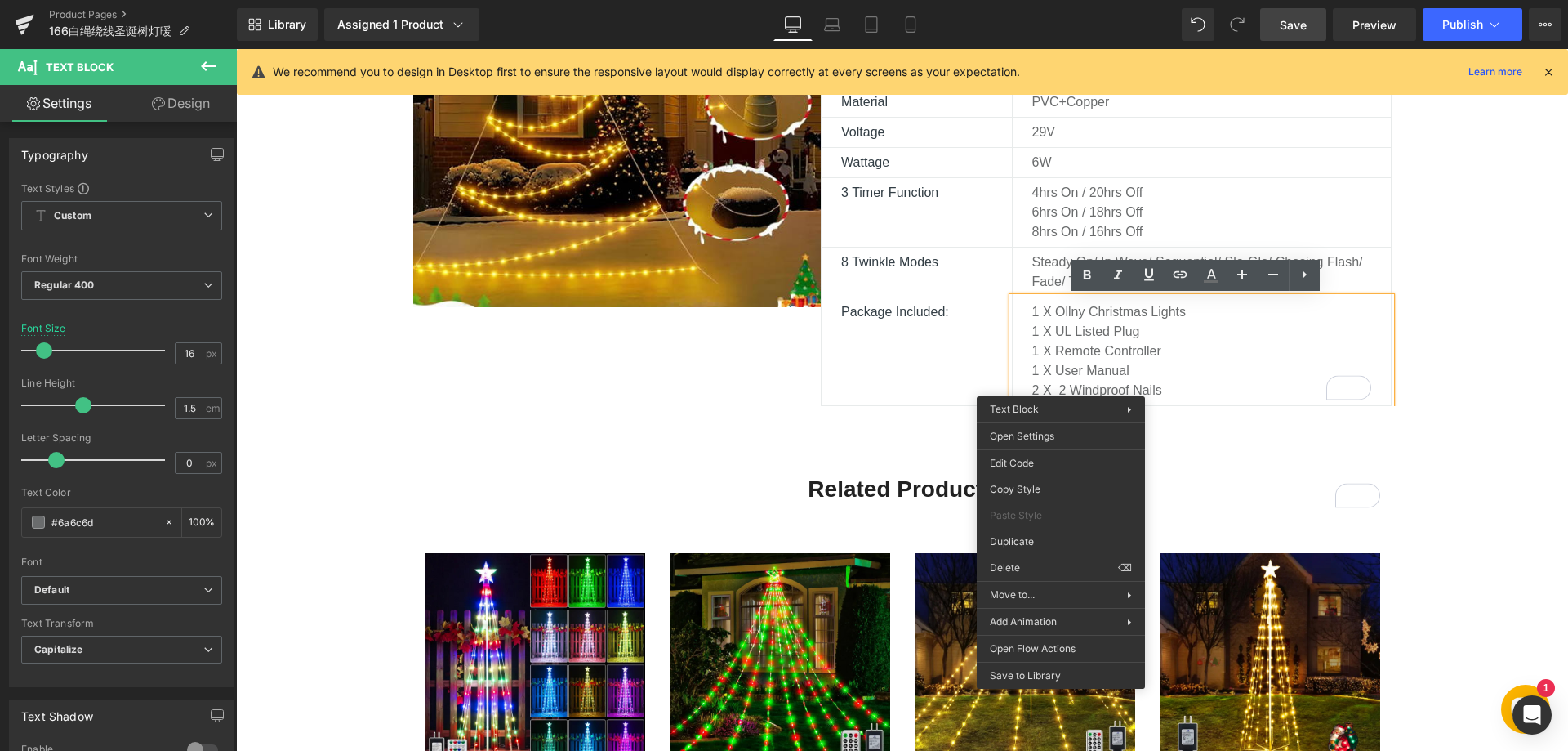
click at [1147, 387] on p "2 X 2 windproof nails" at bounding box center [1201, 390] width 340 height 19
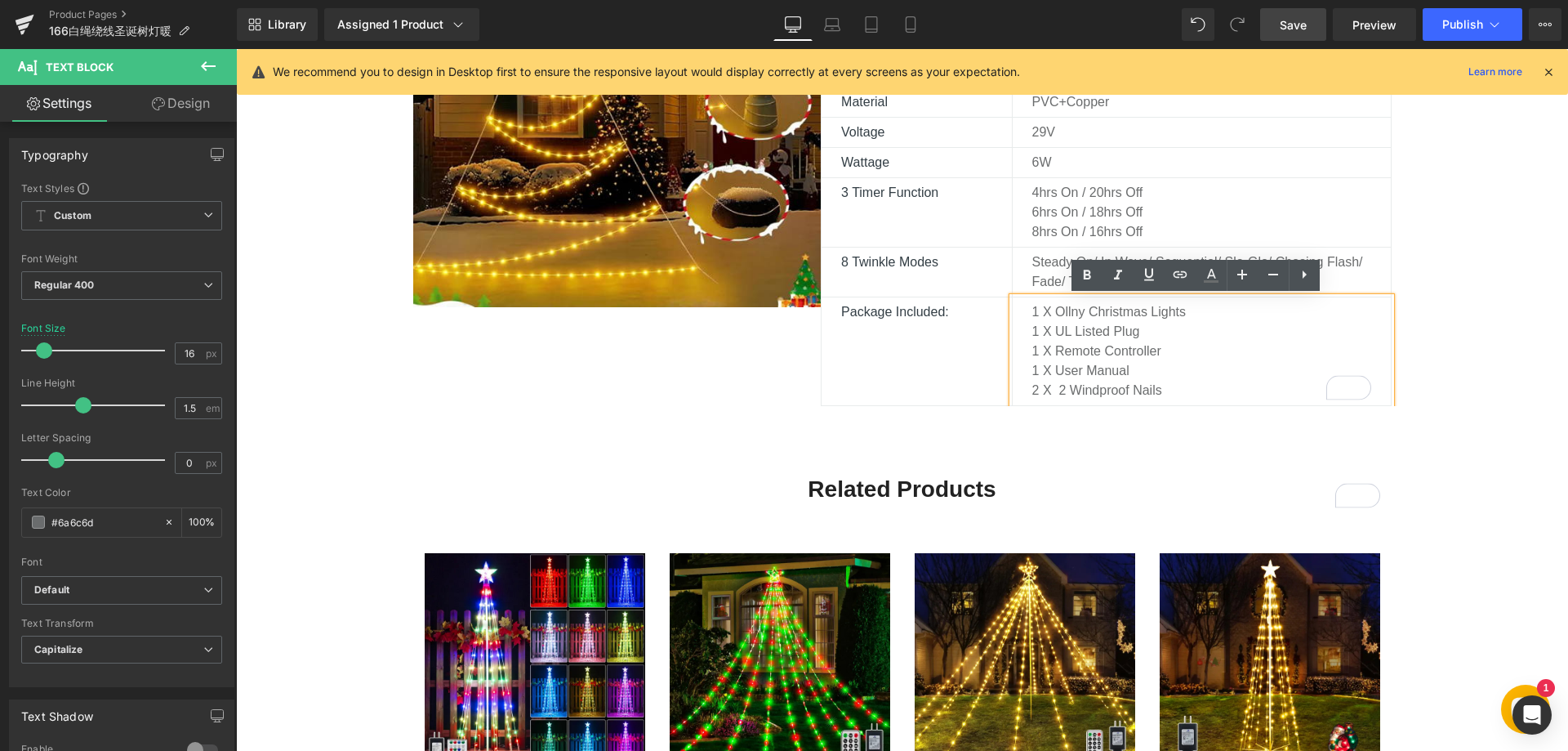
click at [1497, 349] on div "Description Text Block Technical Details Text Block Reviews Text Block Image Br…" at bounding box center [902, 401] width 1332 height 1171
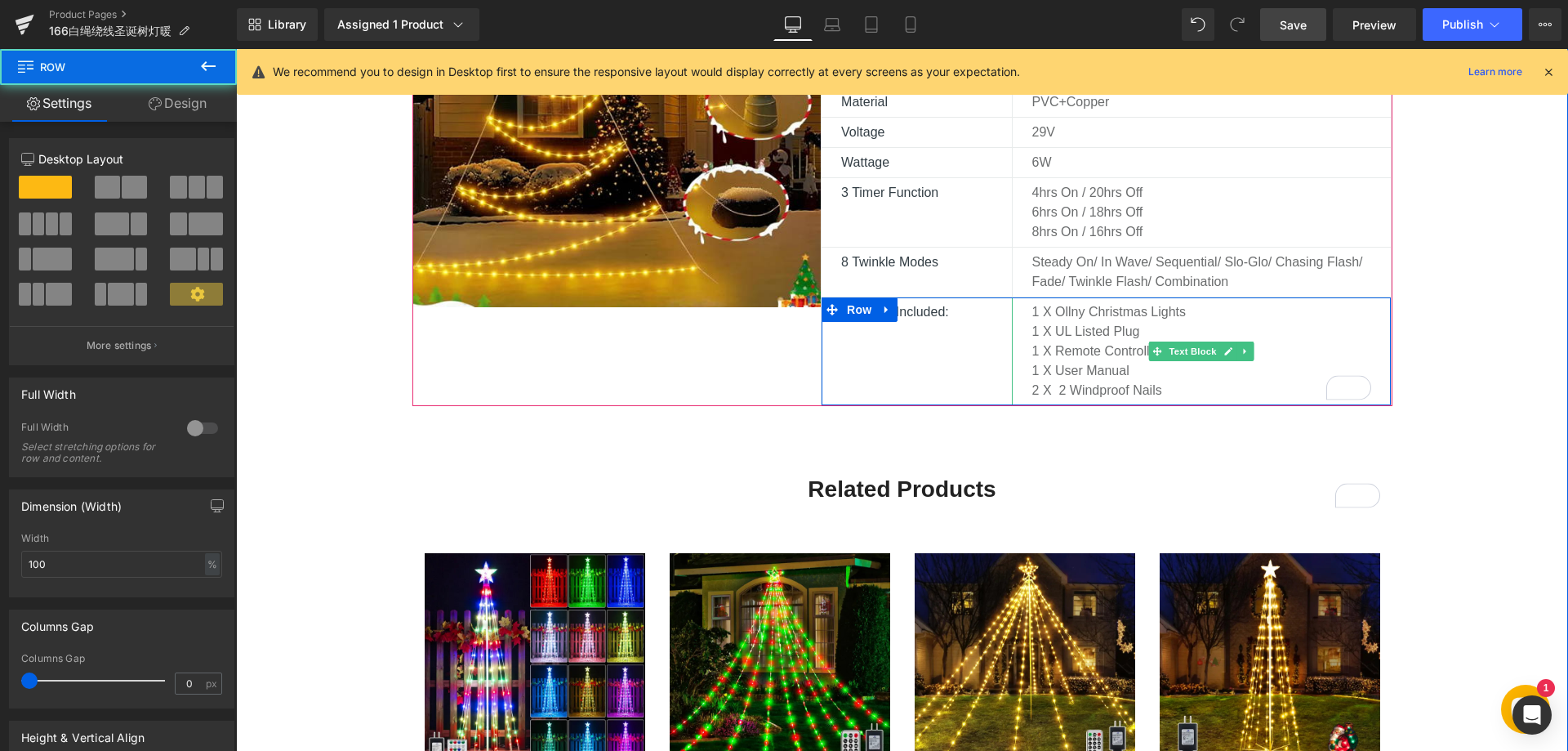
click at [1064, 392] on p "2 X 2 windproof nails" at bounding box center [1201, 390] width 340 height 19
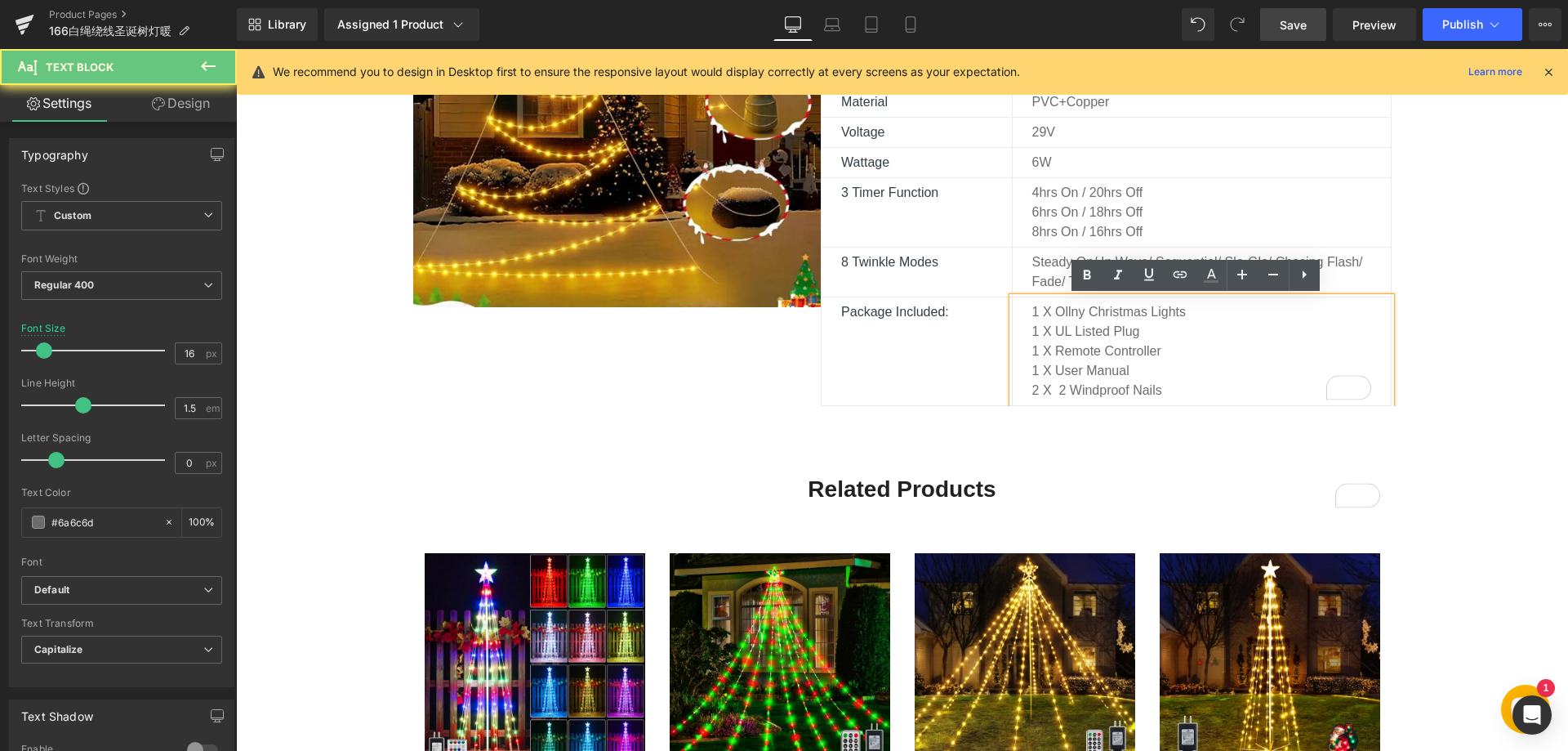
click at [1064, 392] on p "2 X 2 windproof nails" at bounding box center [1201, 390] width 340 height 19
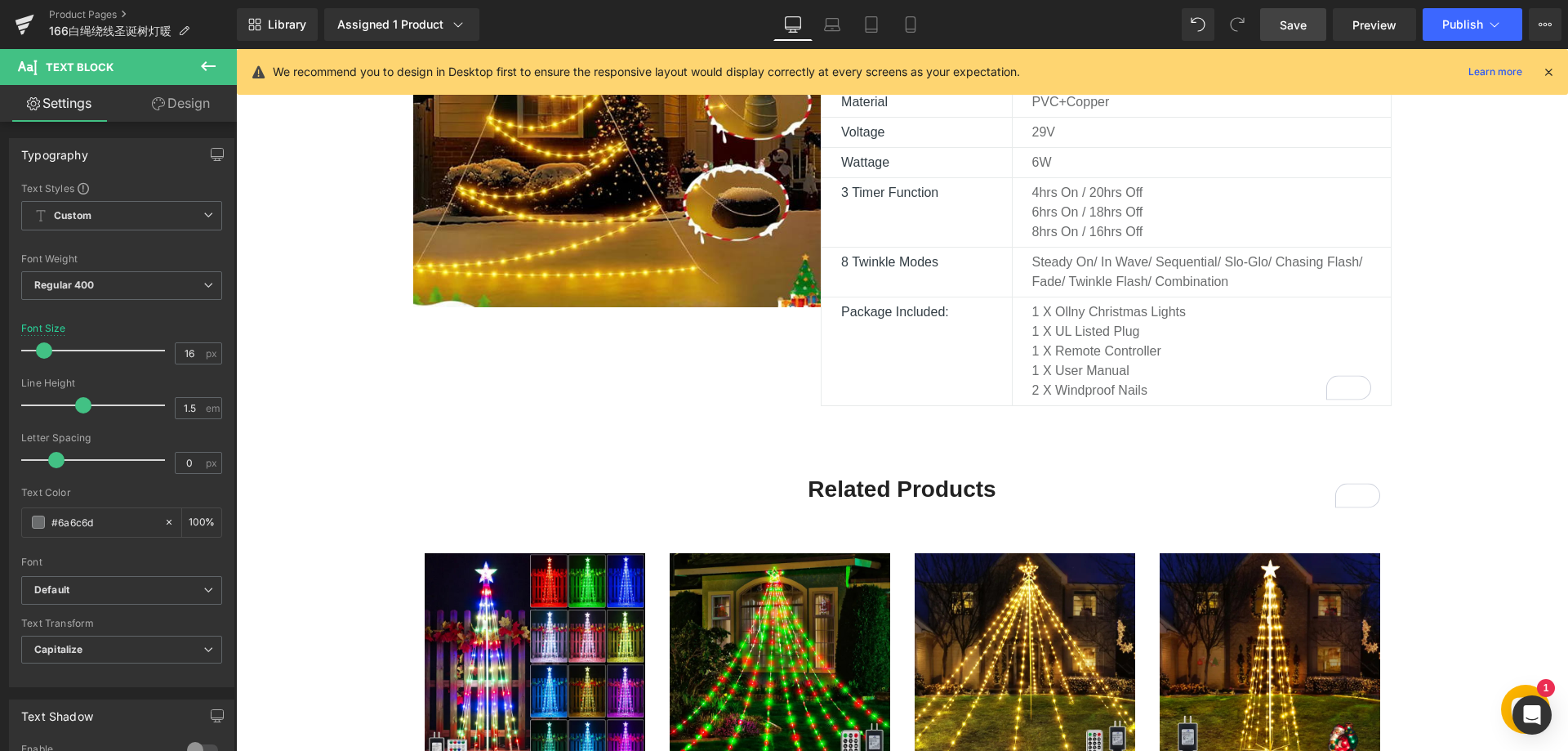
click at [1291, 18] on span "Save" at bounding box center [1293, 24] width 27 height 17
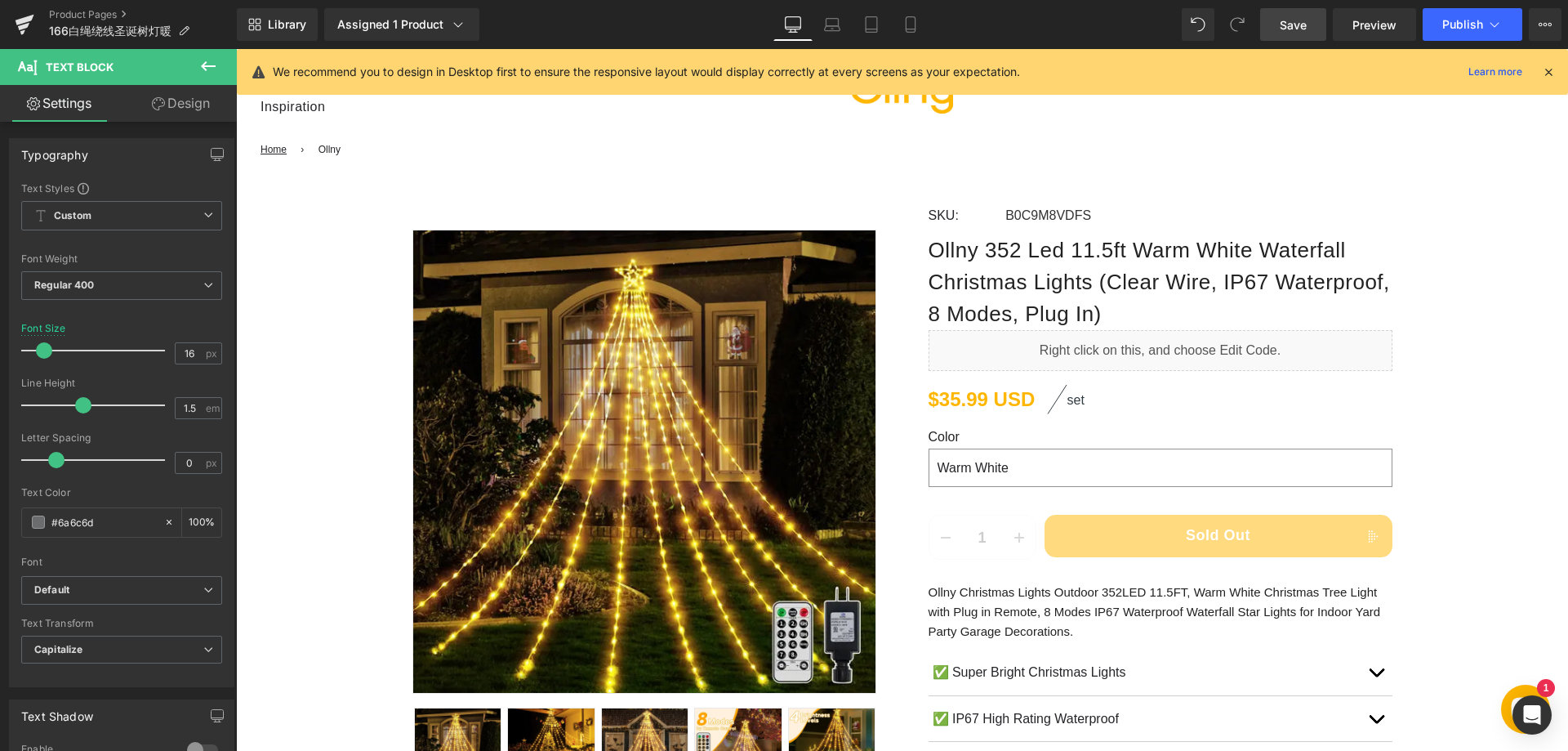
scroll to position [0, 0]
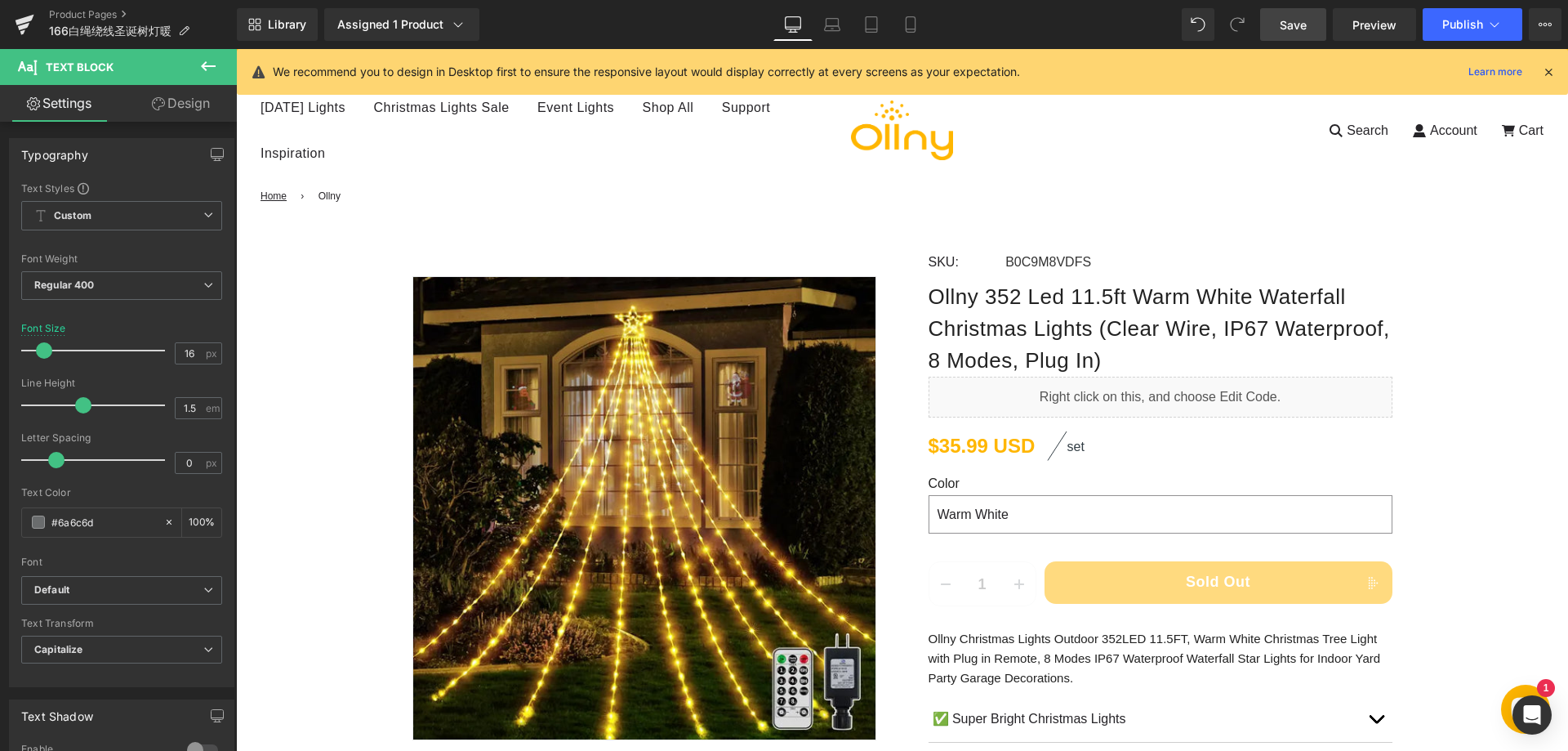
click at [1300, 32] on span "Save" at bounding box center [1293, 24] width 27 height 17
click at [1295, 25] on div "Saving . . ." at bounding box center [1276, 24] width 63 height 17
click at [88, 18] on link "Product Pages" at bounding box center [142, 15] width 188 height 13
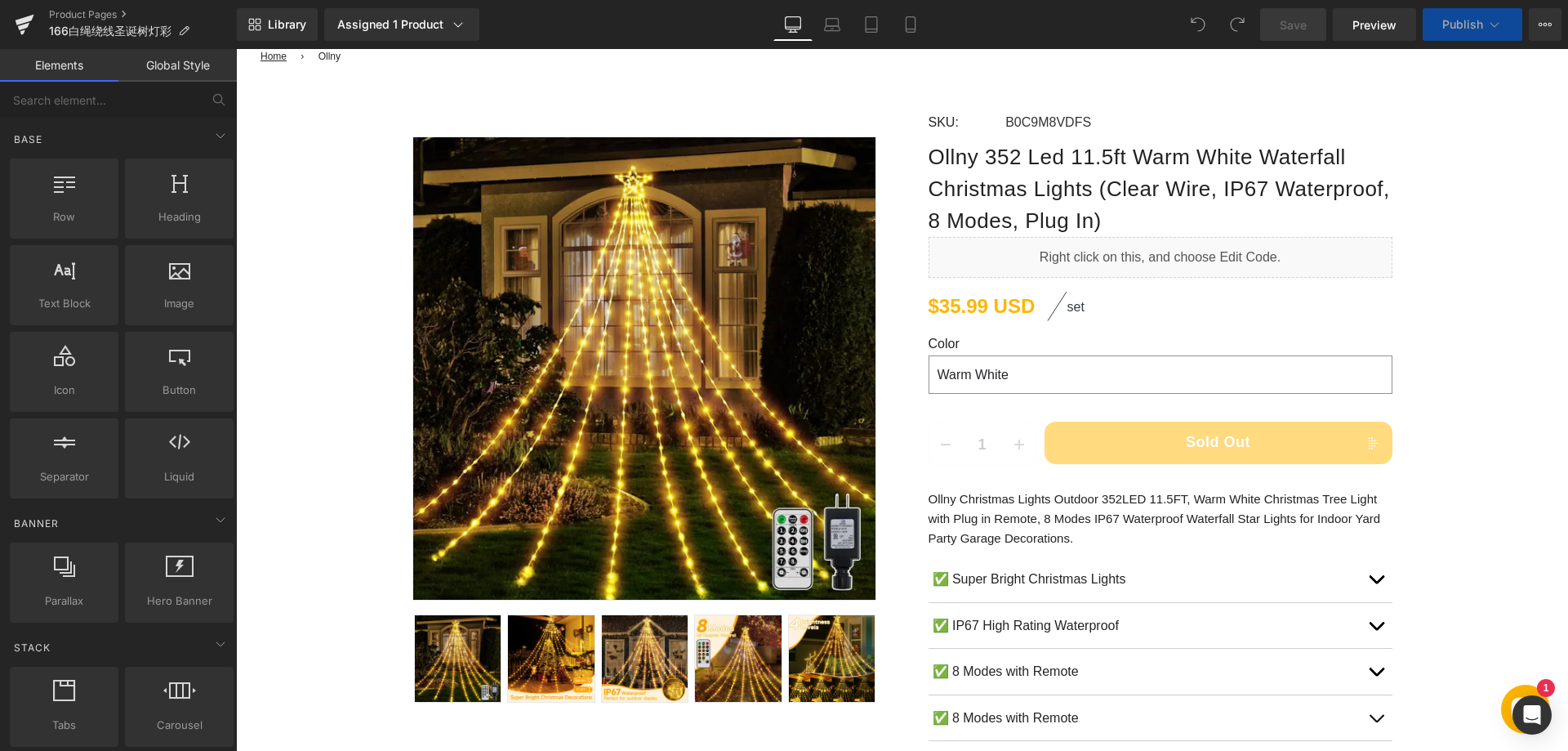
drag, startPoint x: 236, startPoint y: 49, endPoint x: 918, endPoint y: 420, distance: 776.4
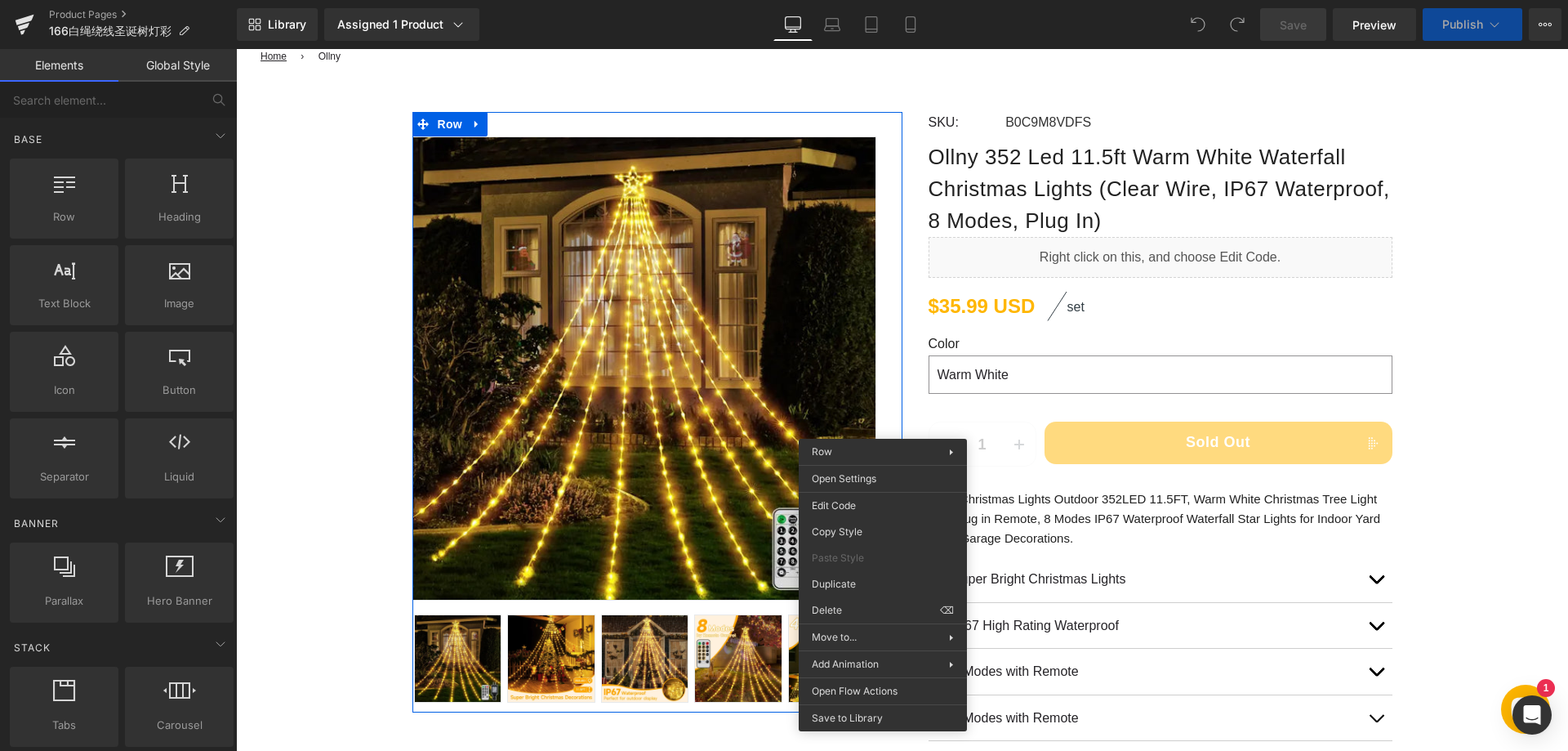
scroll to position [327, 0]
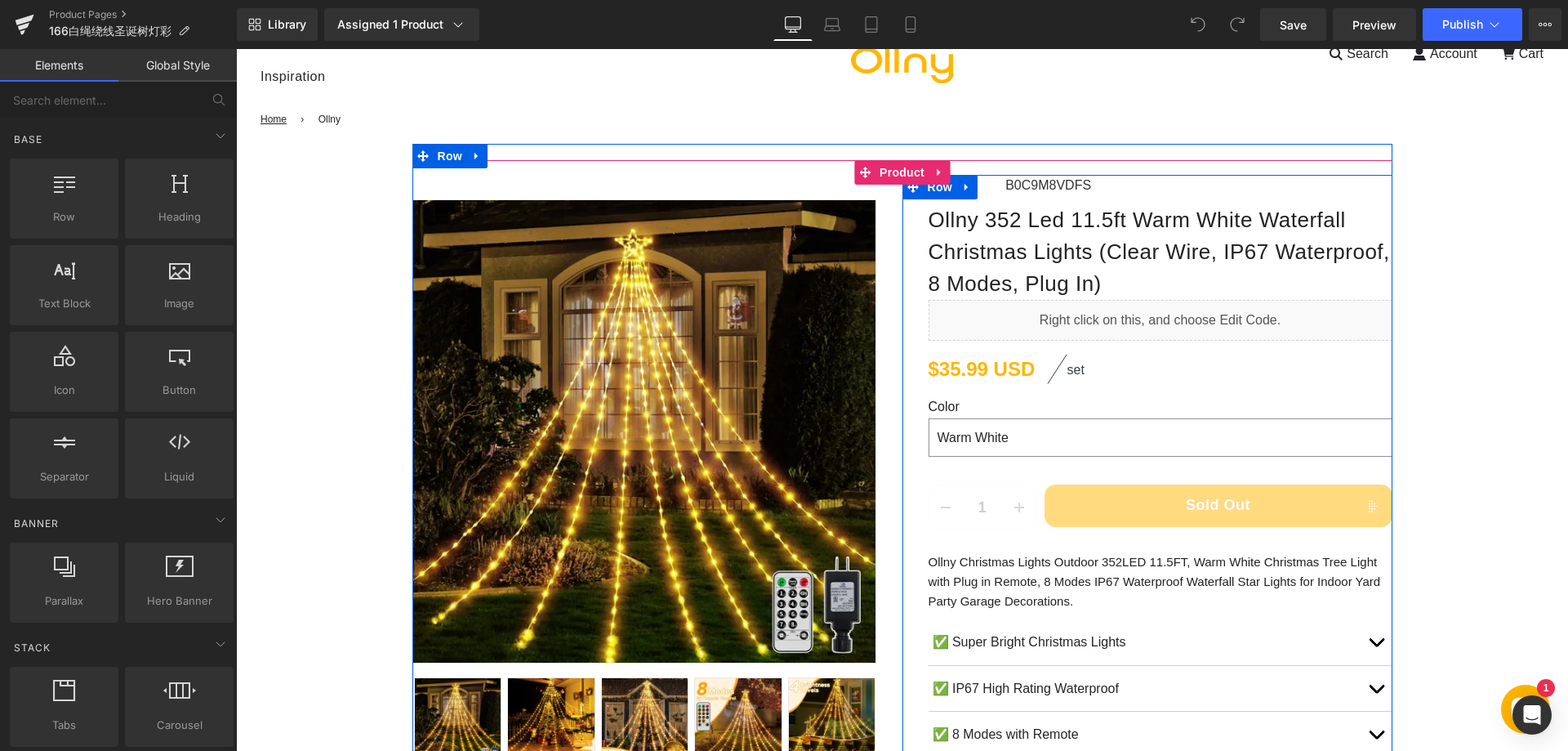
scroll to position [0, 0]
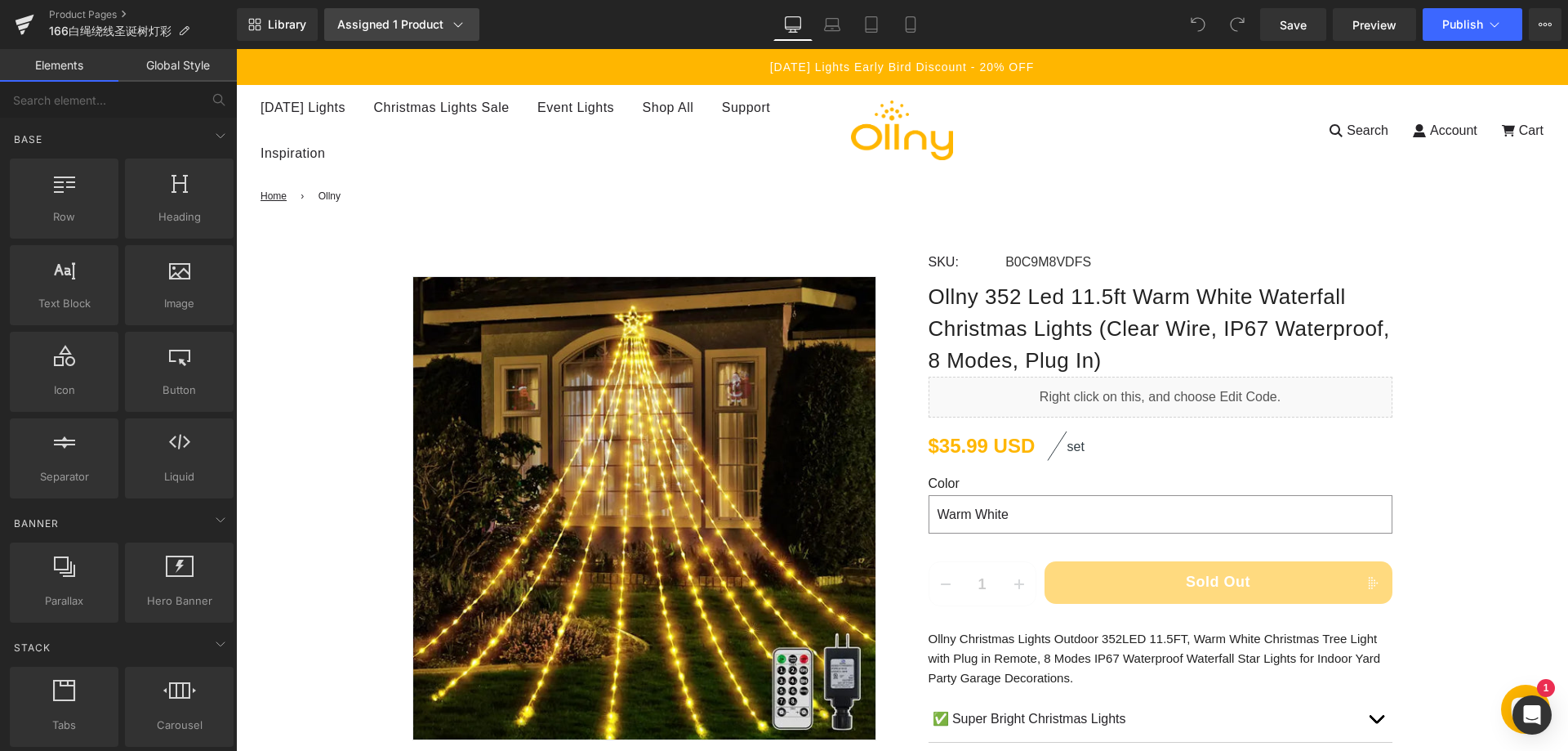
click at [377, 30] on div "Assigned 1 Product" at bounding box center [401, 24] width 129 height 16
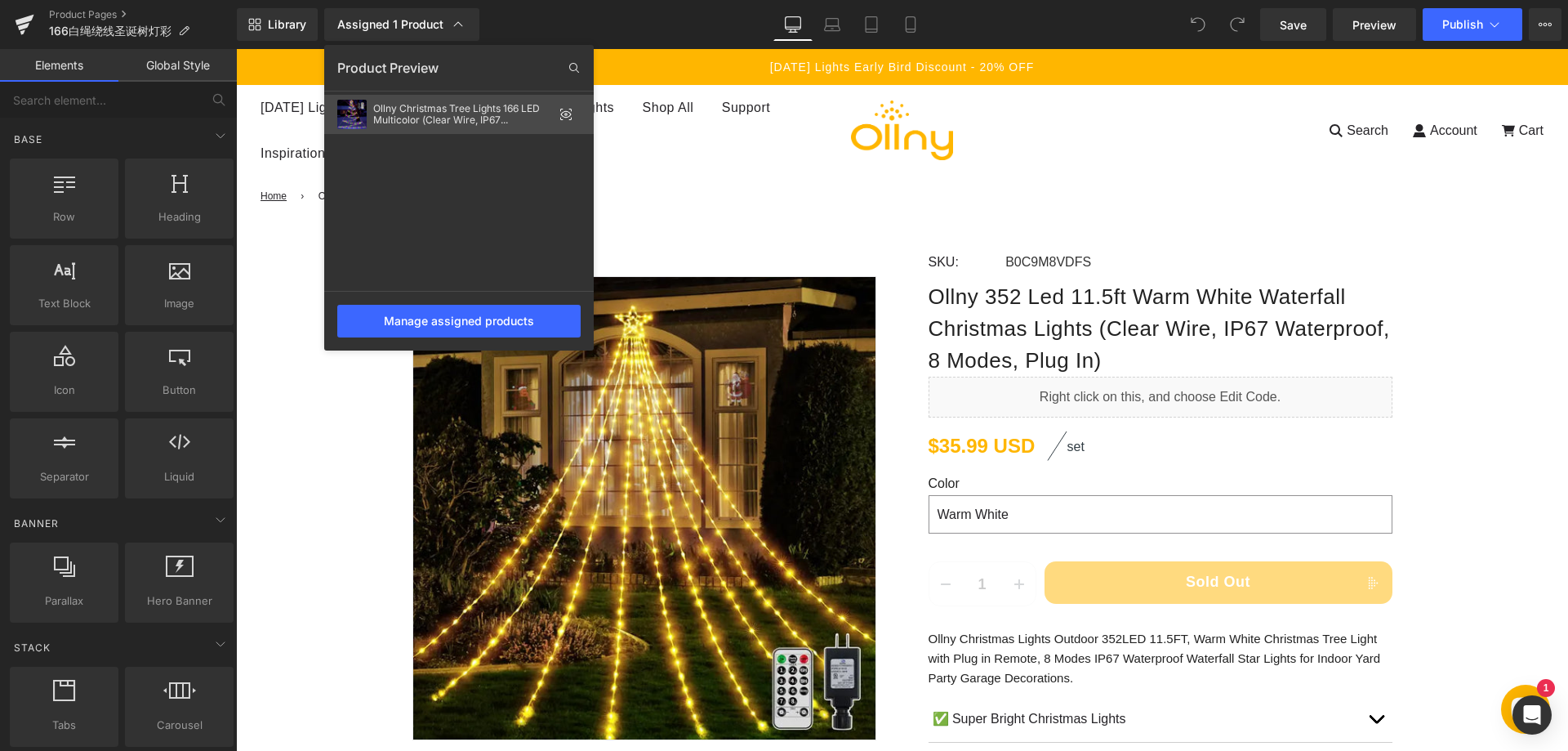
click at [398, 117] on div "Ollny Christmas Tree Lights 166 LED Multicolor (Clear Wire, IP67 Waterproof, 8 …" at bounding box center [463, 114] width 179 height 23
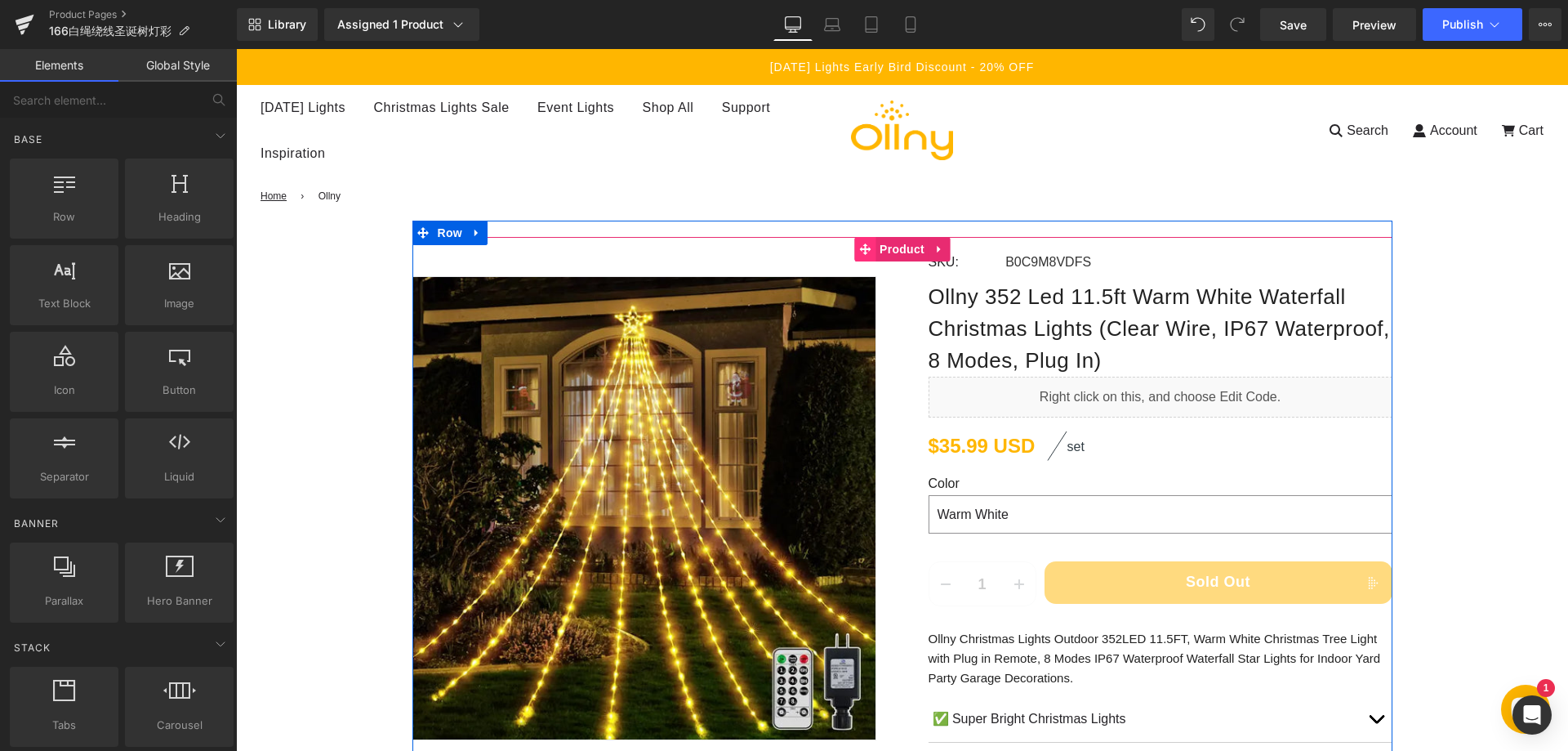
click at [864, 251] on span at bounding box center [864, 249] width 21 height 24
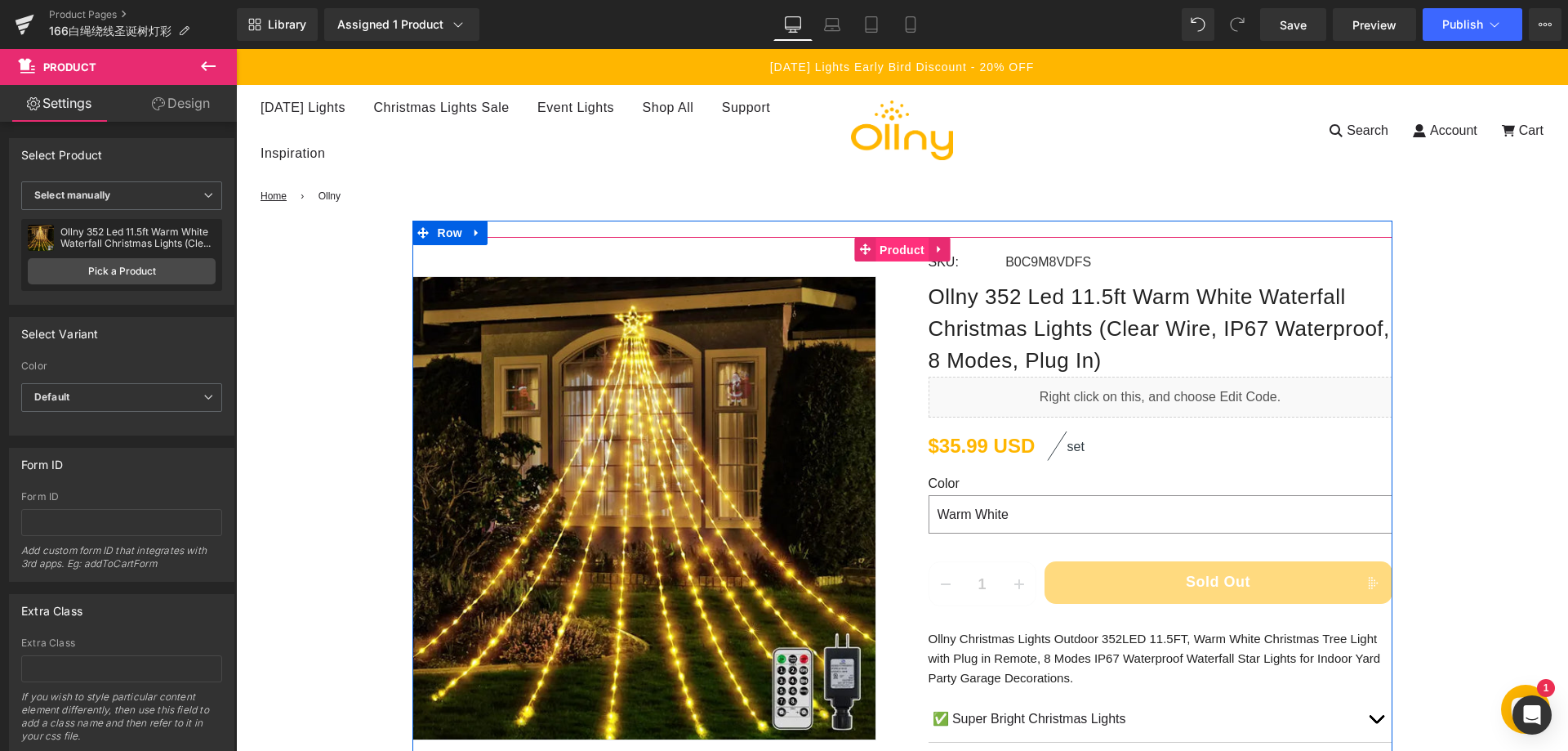
click at [875, 247] on span "Product" at bounding box center [902, 249] width 53 height 24
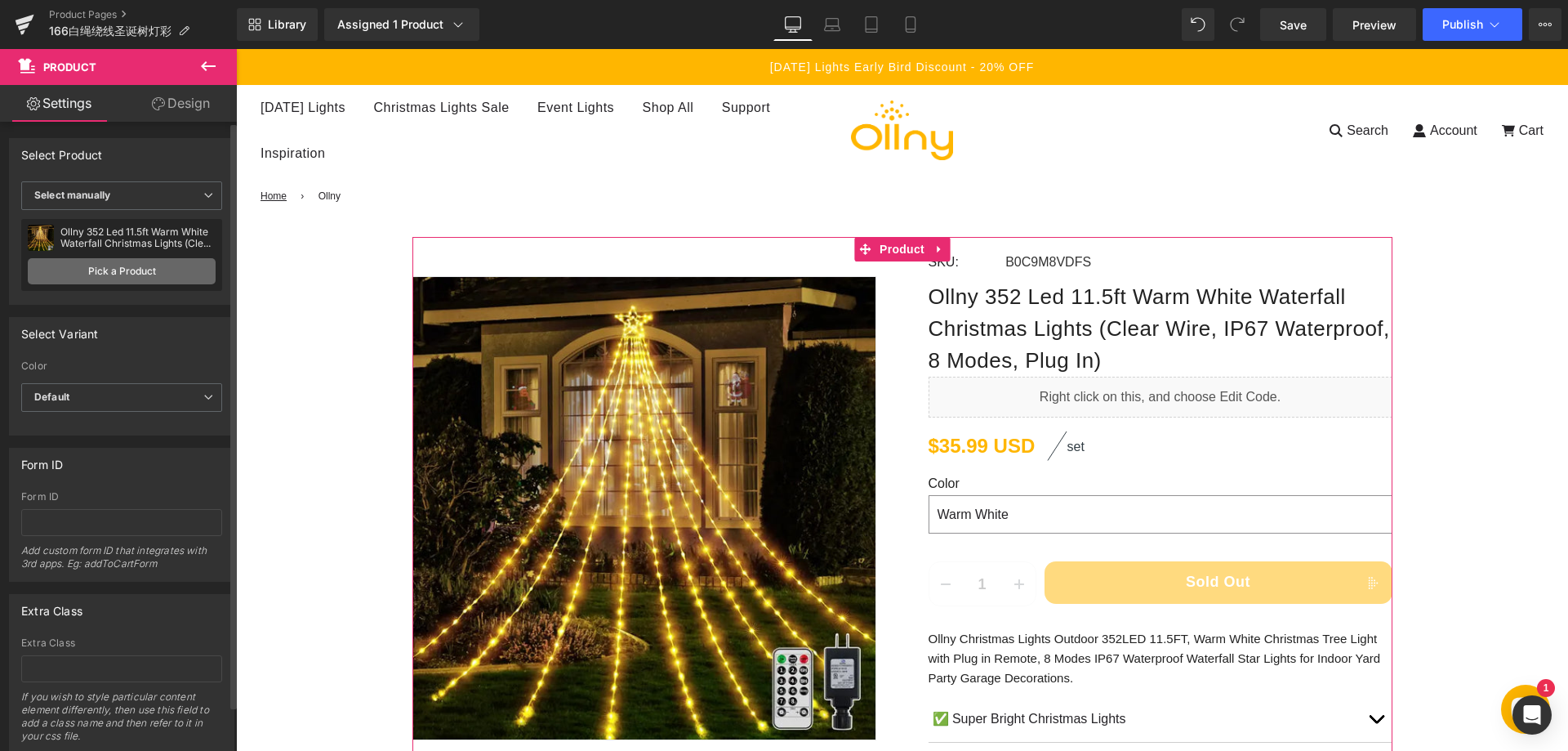
click at [122, 276] on link "Pick a Product" at bounding box center [121, 271] width 188 height 26
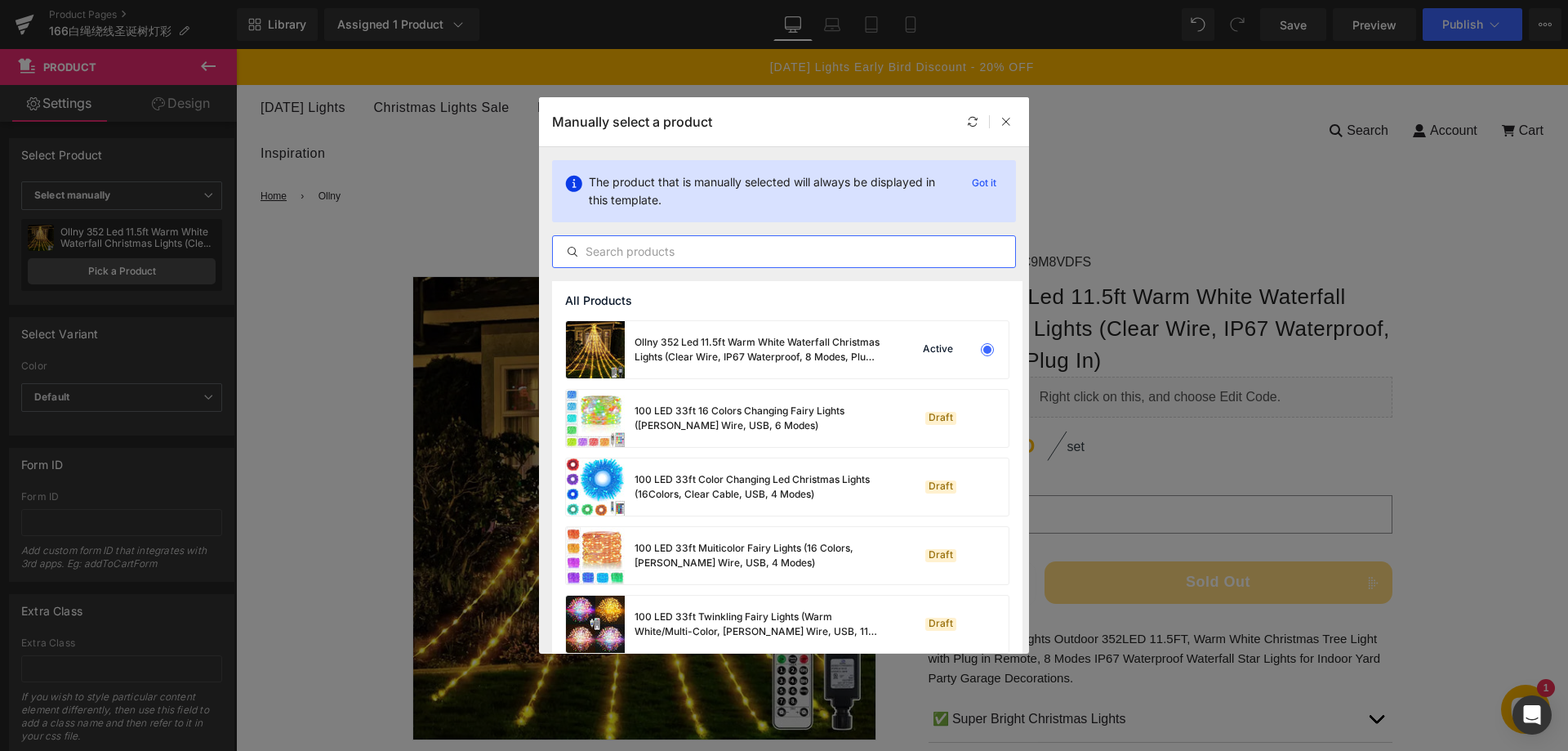
click at [704, 257] on input "text" at bounding box center [784, 251] width 463 height 19
click at [665, 260] on input "text" at bounding box center [784, 251] width 463 height 19
click at [665, 251] on input "text" at bounding box center [784, 251] width 463 height 19
paste input "Ollny Christmas Tree Lights 166 LED Multicolor (Clear Wire, IP67 Waterproof, 8 …"
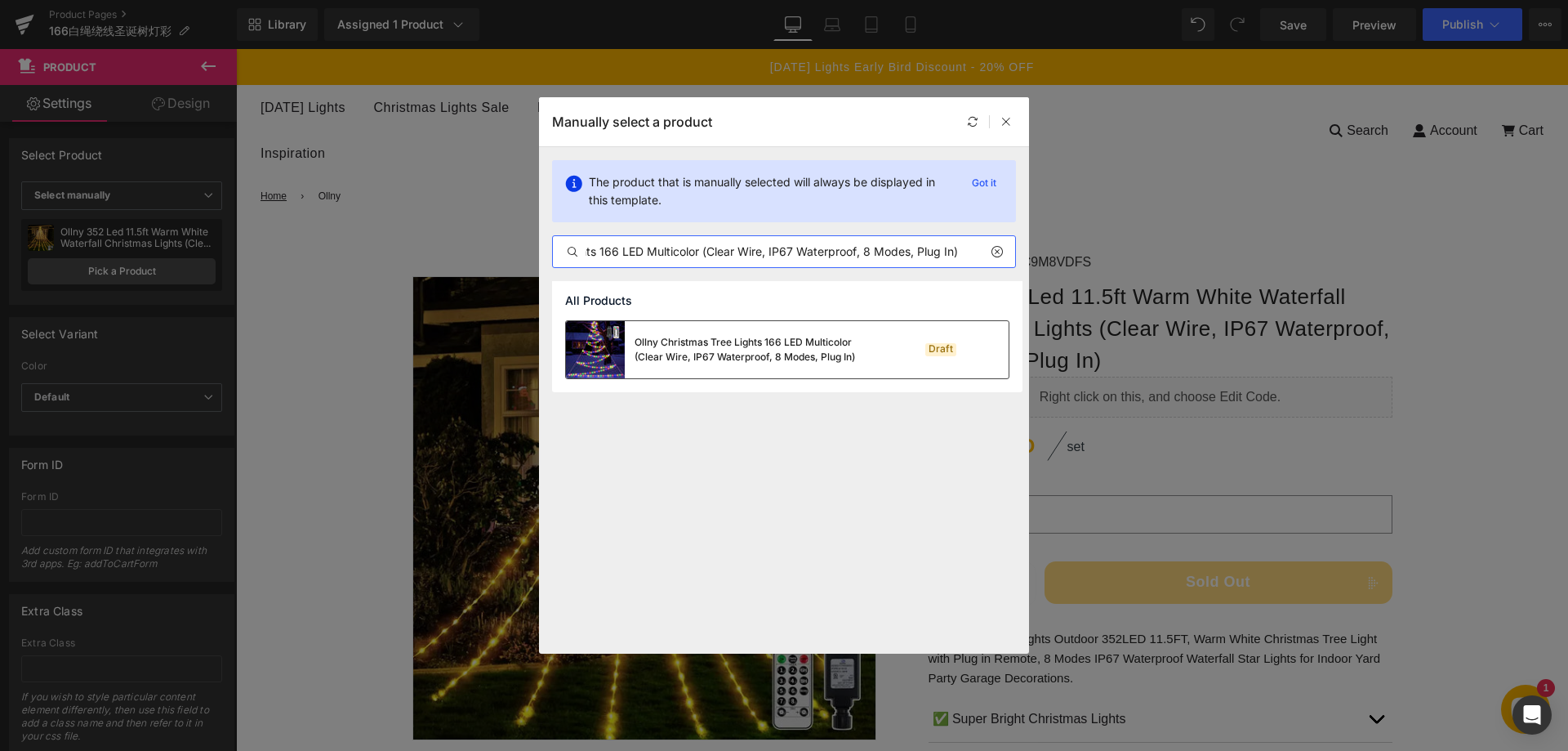
type input "Ollny Christmas Tree Lights 166 LED Multicolor (Clear Wire, IP67 Waterproof, 8 …"
click at [693, 355] on div "Ollny Christmas Tree Lights 166 LED Multicolor (Clear Wire, IP67 Waterproof, 8 …" at bounding box center [757, 349] width 245 height 30
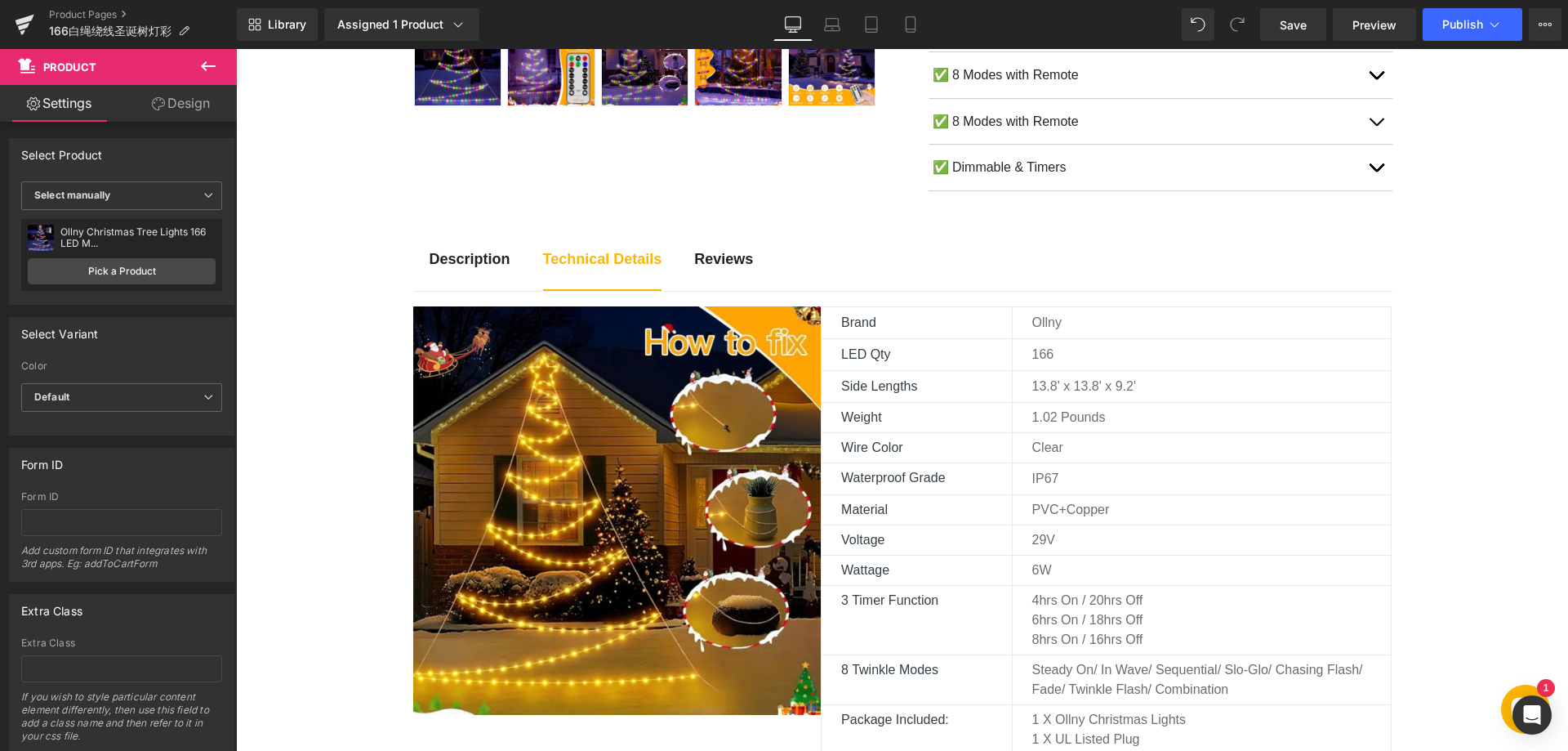
scroll to position [899, 0]
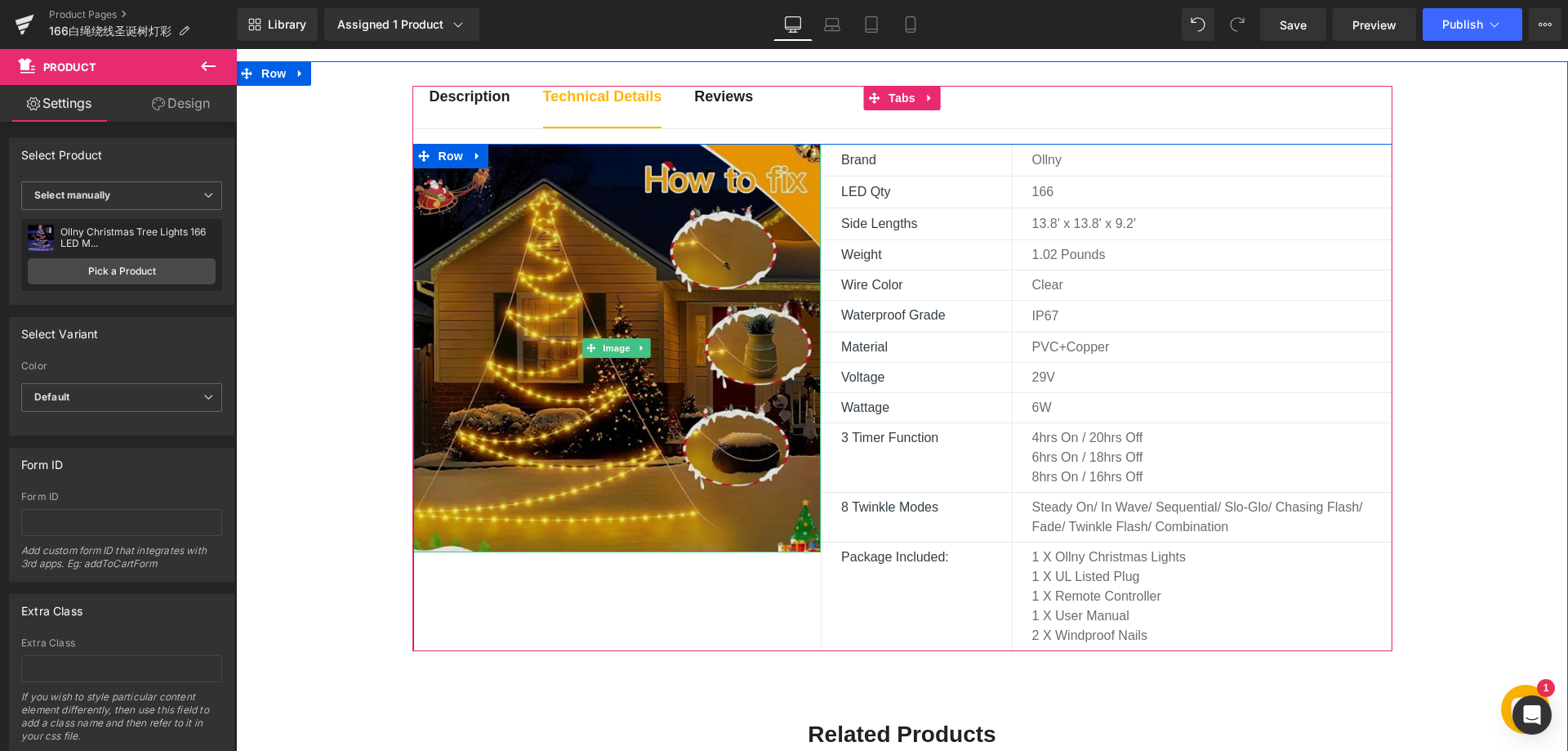
click at [749, 229] on img at bounding box center [617, 348] width 409 height 409
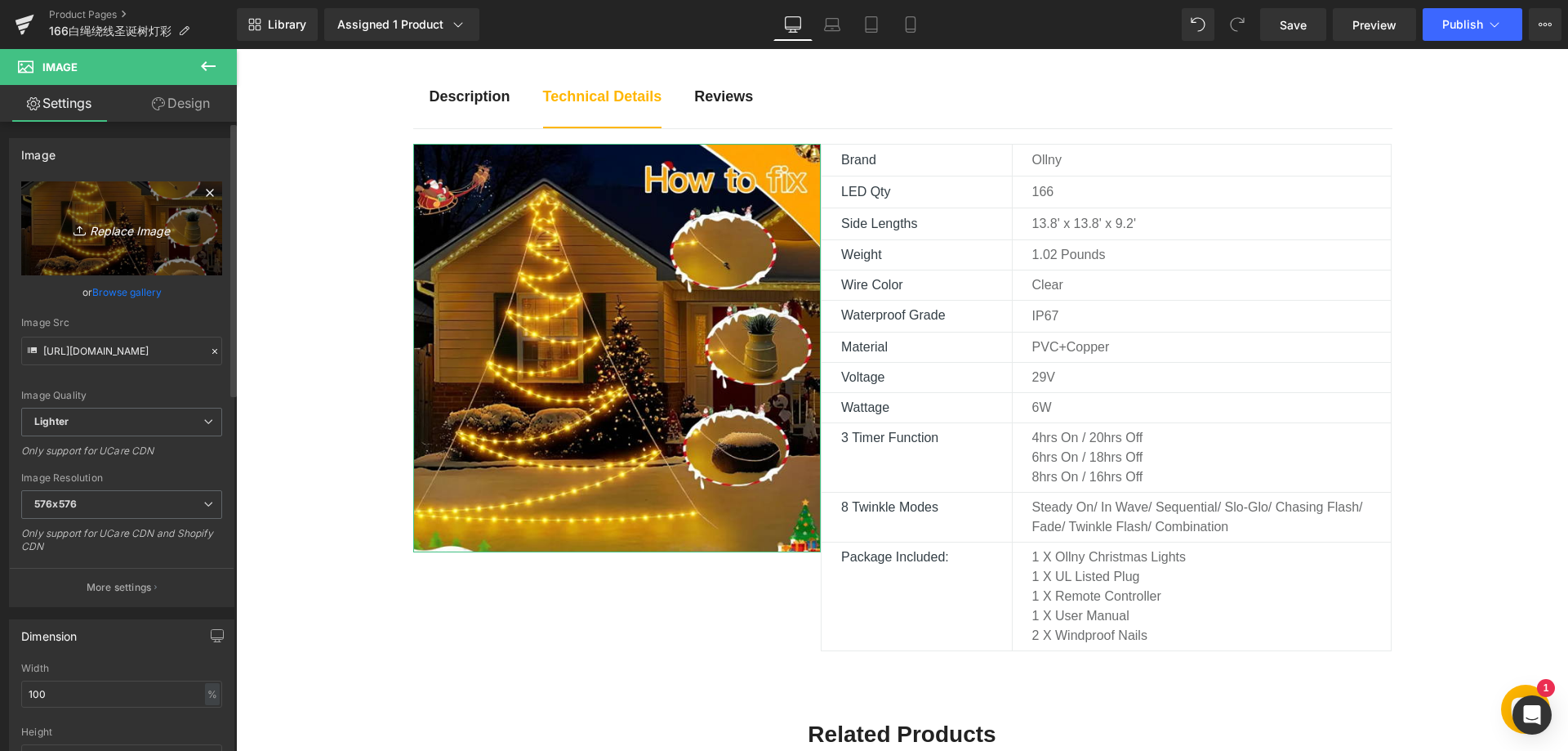
click at [139, 234] on icon "Replace Image" at bounding box center [121, 228] width 131 height 20
type input "C:\fakepath\81EBppq8bQL._AC_SL1500_.webp"
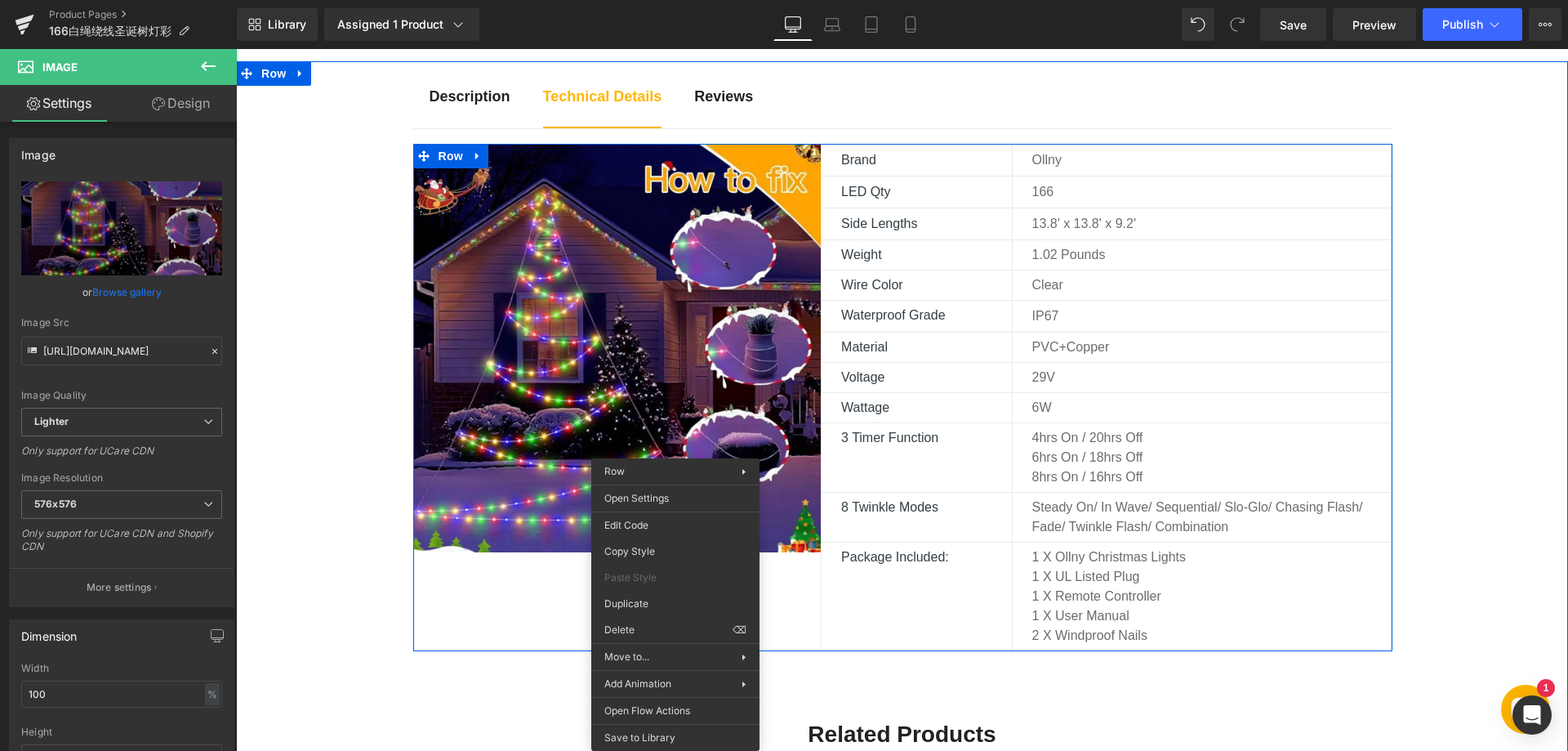
click at [1423, 515] on div "Description Text Block Technical Details Text Block Reviews Text Block Image Br…" at bounding box center [902, 646] width 1332 height 1171
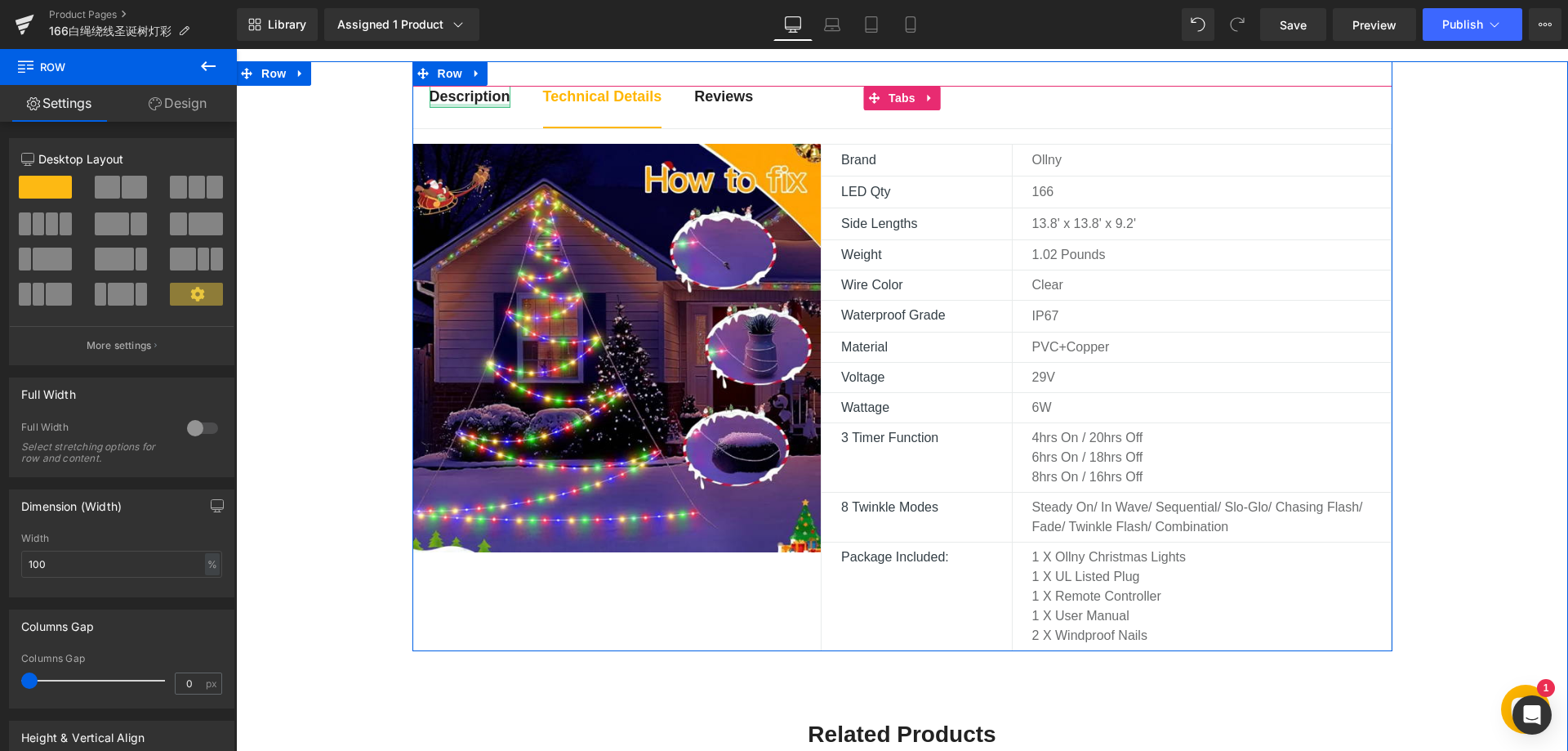
click at [463, 101] on strong "Description" at bounding box center [470, 96] width 81 height 16
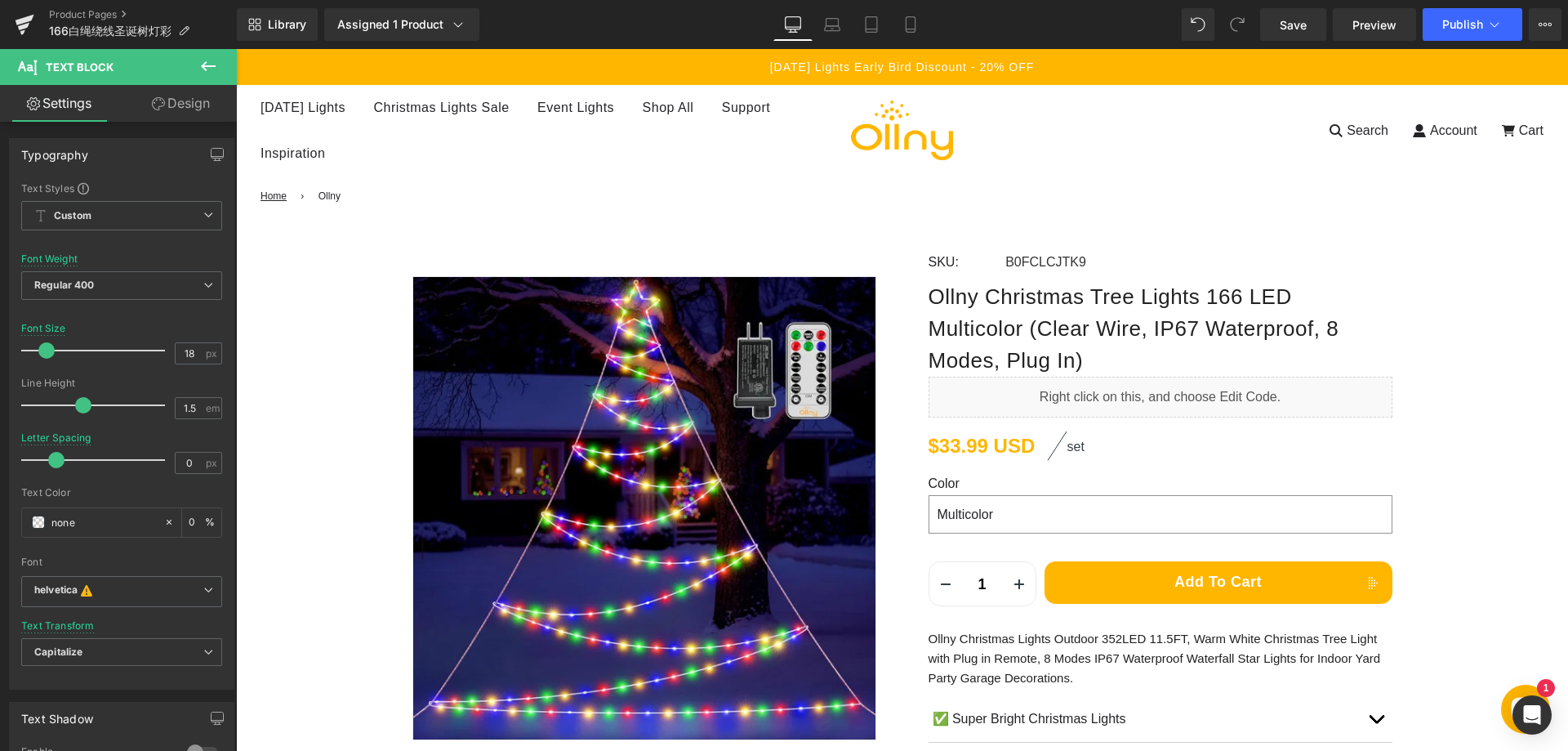
scroll to position [614, 0]
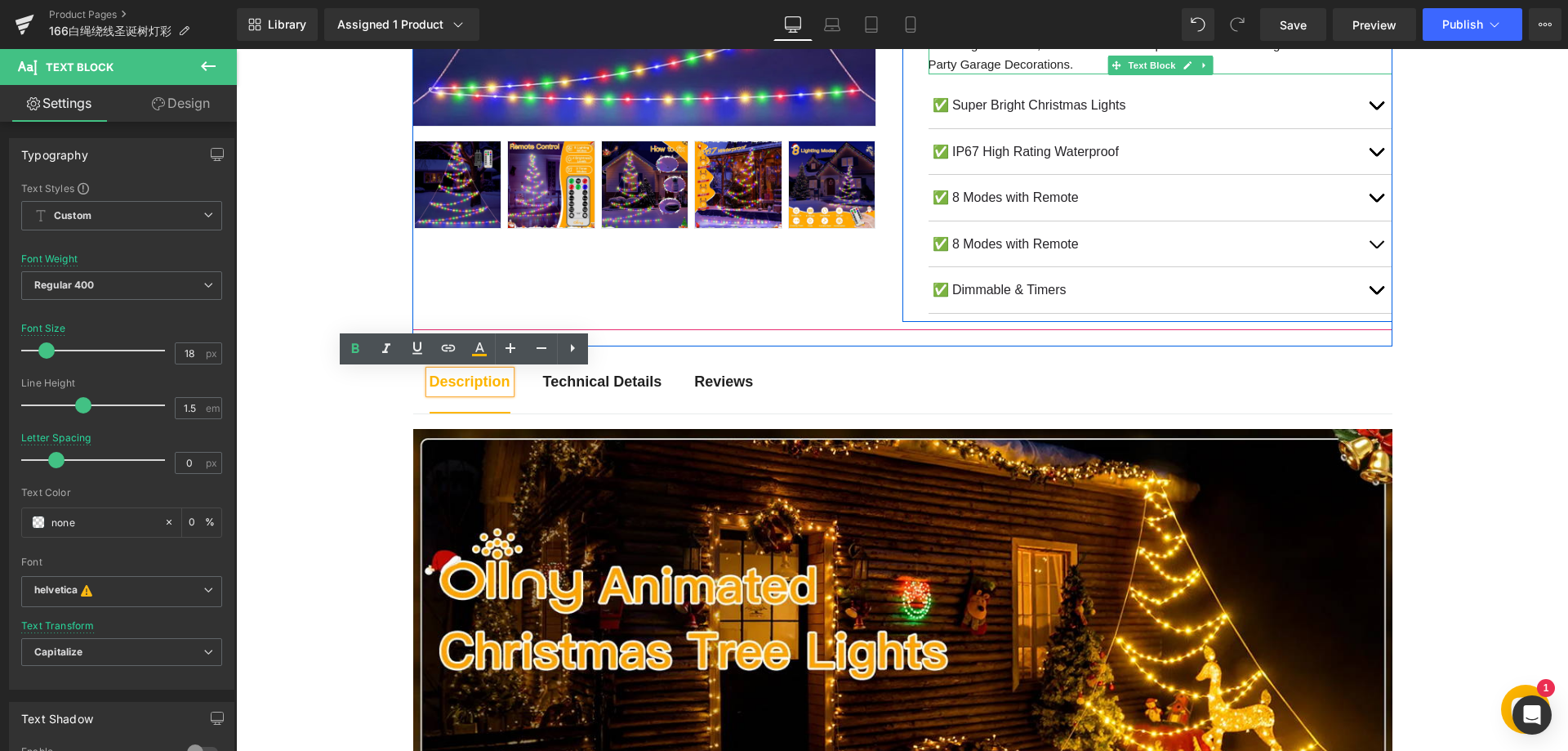
click at [996, 62] on p "Ollny Christmas Lights Outdoor 352LED 11.5FT, Warm White Christmas Tree Light w…" at bounding box center [1160, 45] width 463 height 59
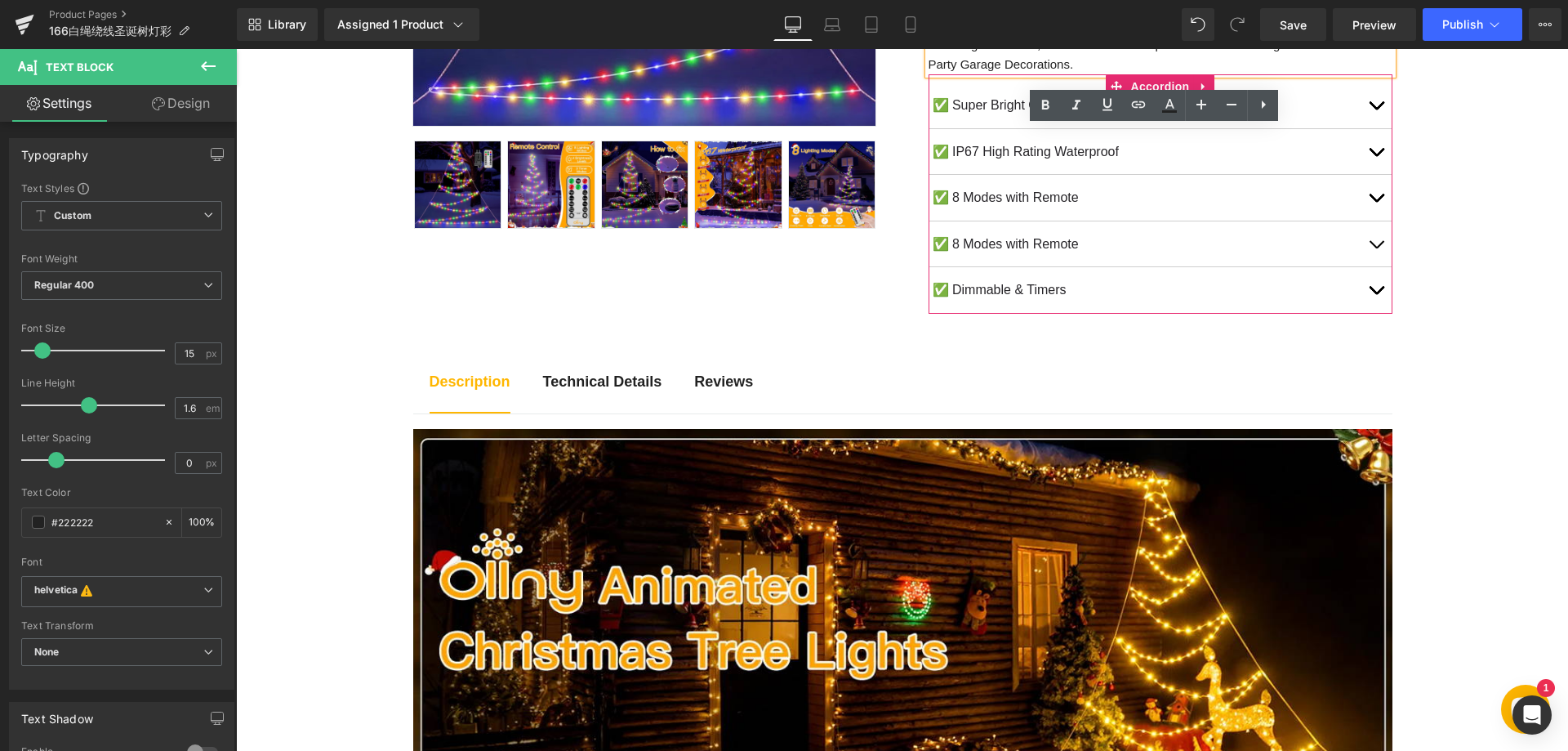
scroll to position [368, 0]
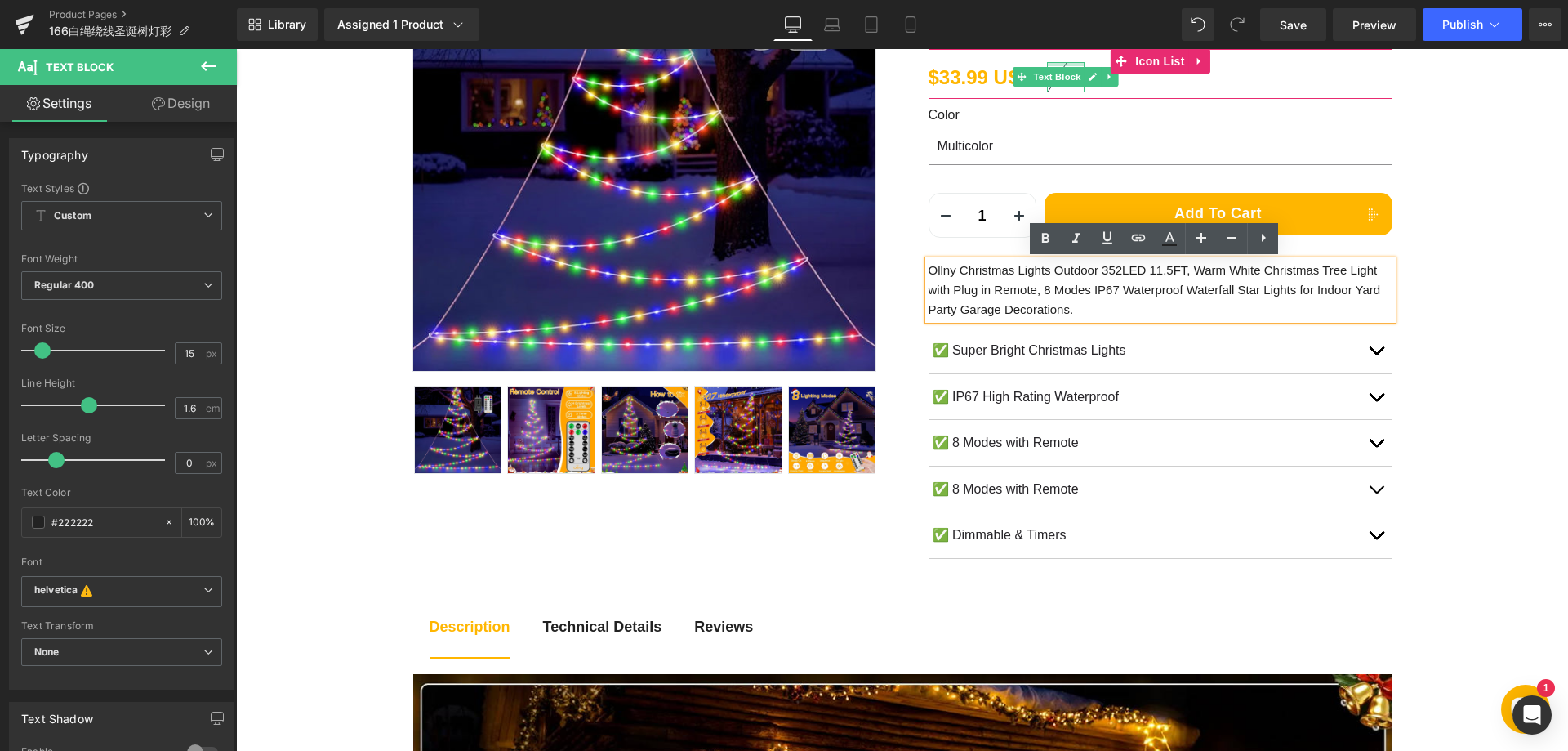
click at [1063, 61] on div "$33.99 USD (P) Price set Text Block Icon List" at bounding box center [1160, 73] width 463 height 50
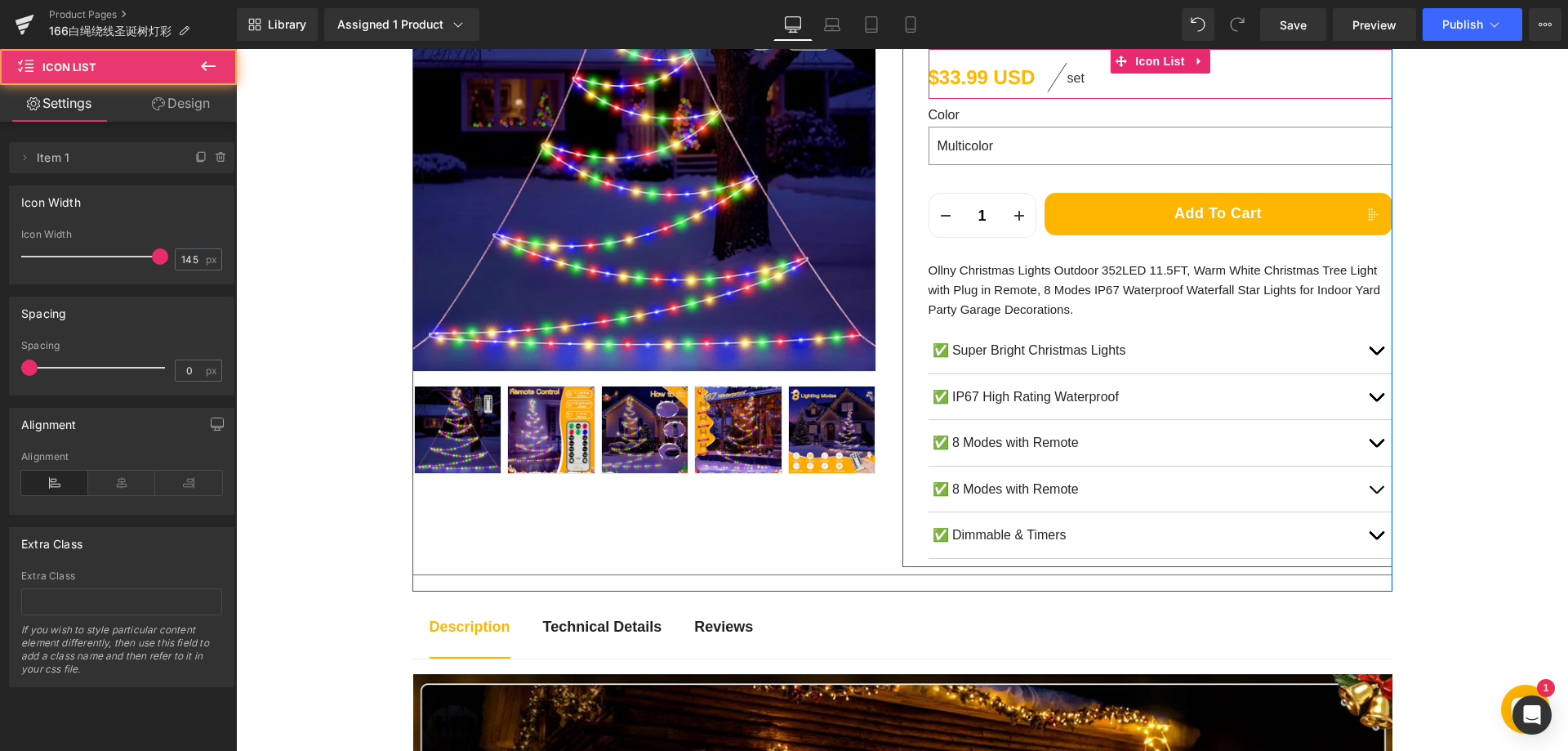
click at [1058, 65] on div "set Text Block" at bounding box center [1065, 78] width 38 height 30
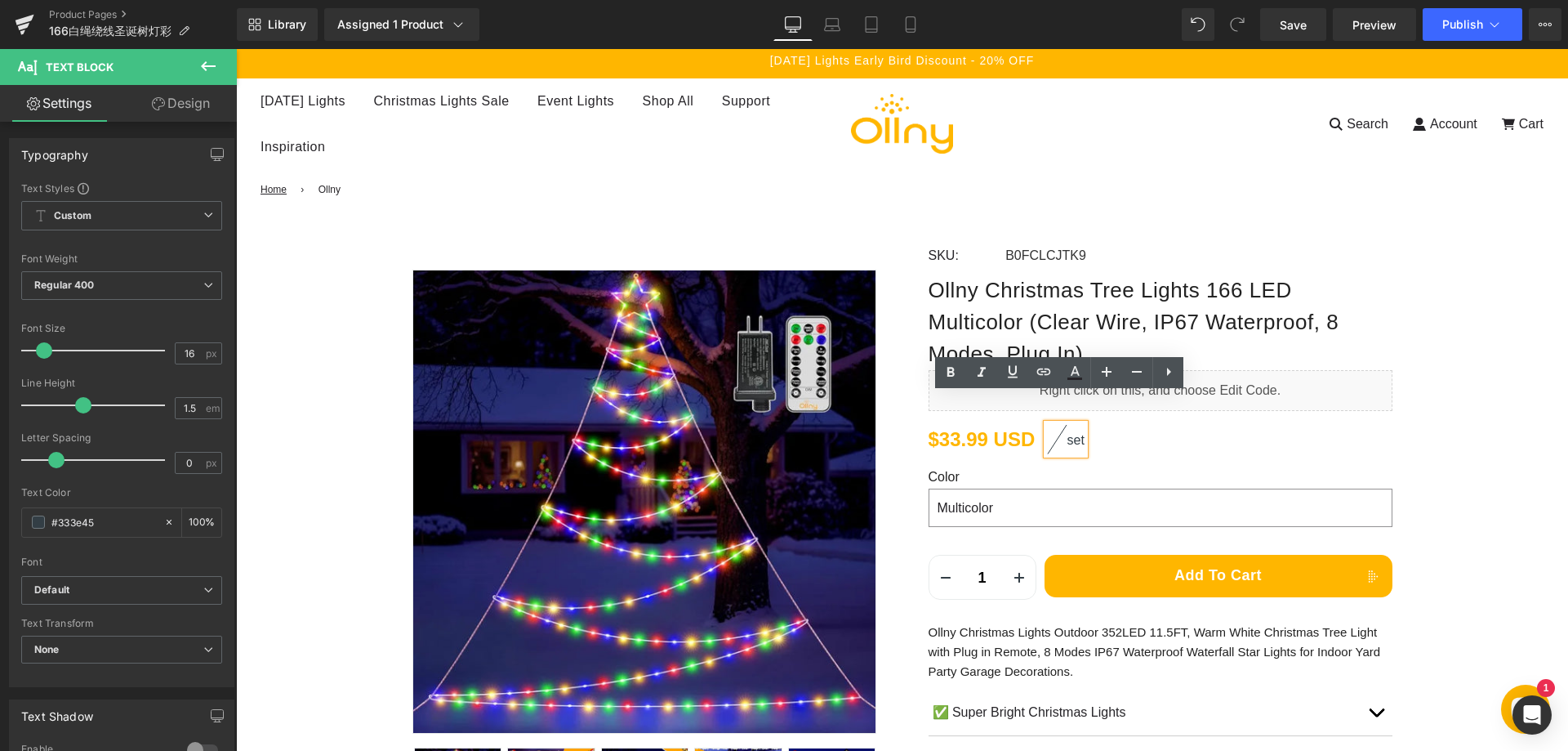
scroll to position [0, 0]
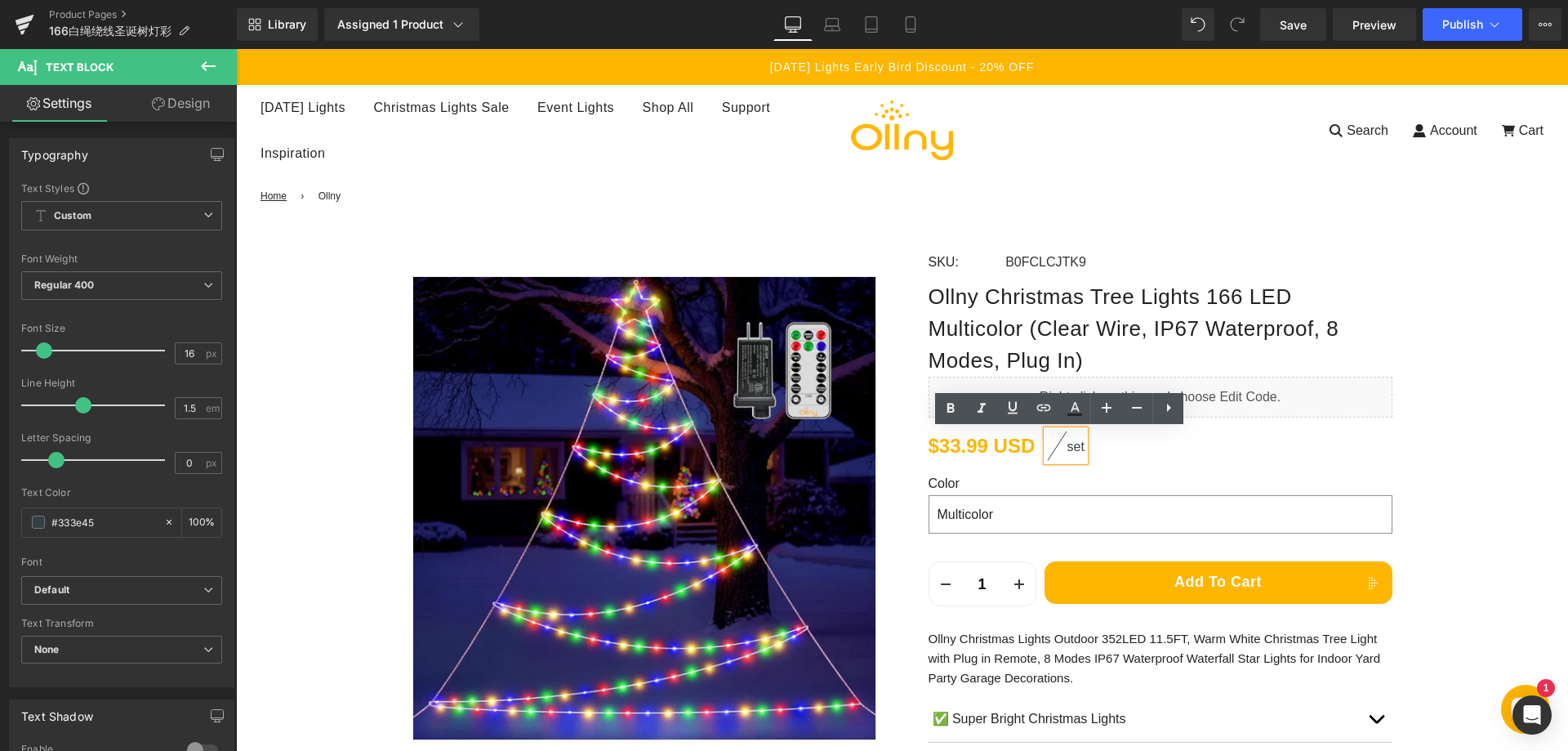
click at [1078, 94] on div "Halloween Lights Halloween Spider Net Lights Halloween RGB String Lights Hallow…" at bounding box center [902, 131] width 1332 height 91
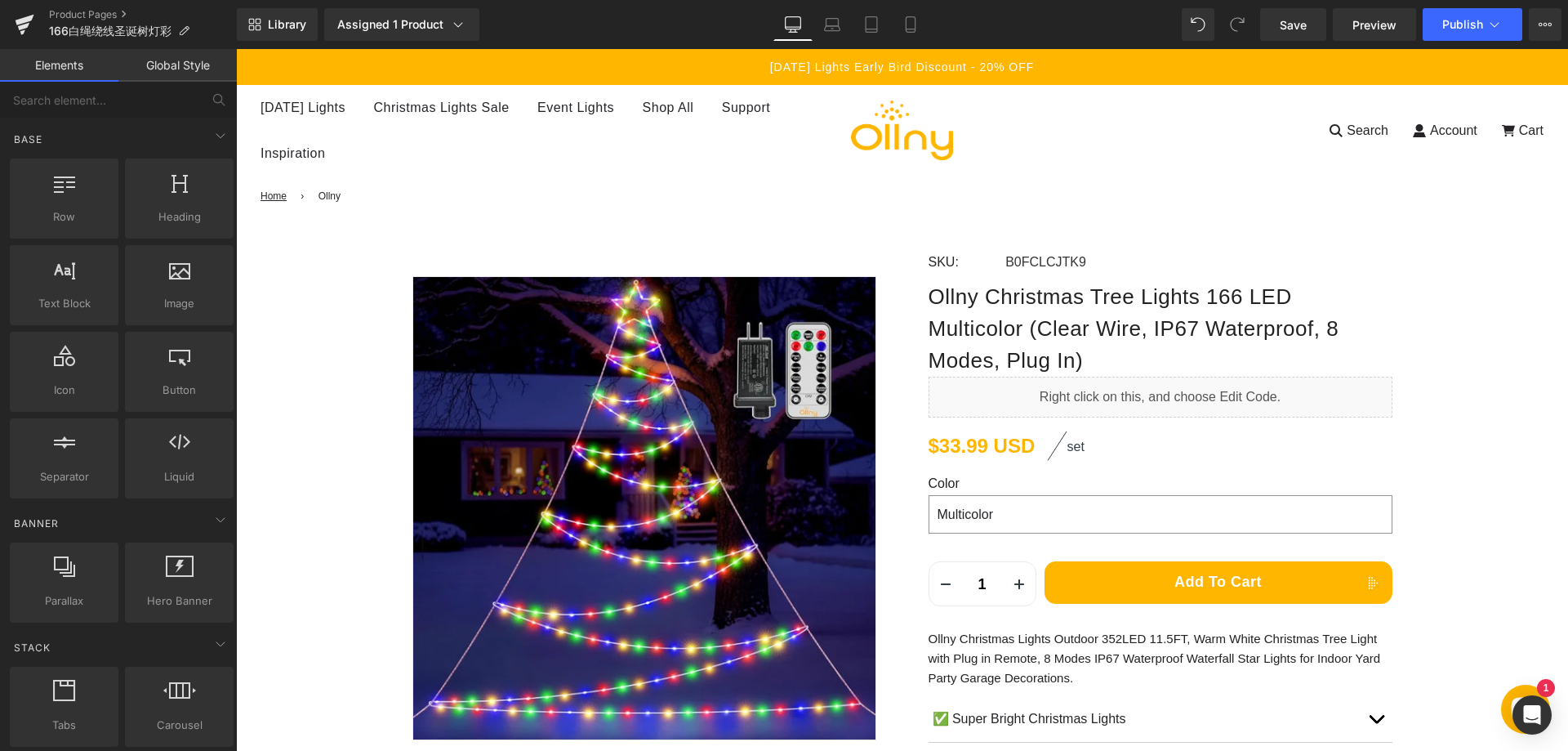
click at [1044, 83] on div "[DATE] Lights Early Bird Discount - 20% OFF" at bounding box center [902, 67] width 1282 height 36
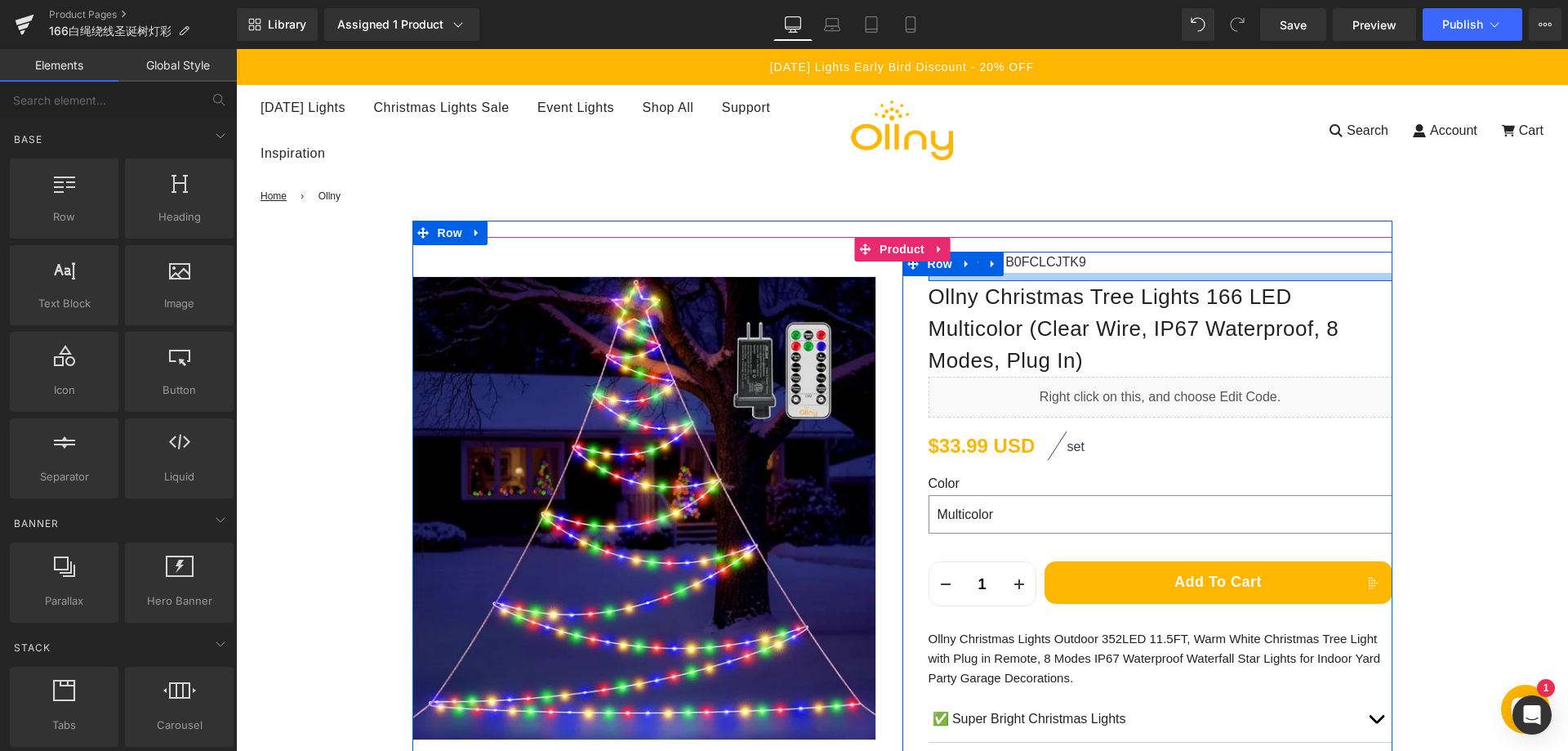
click at [1034, 282] on span "Ollny Christmas Tree Lights 166 LED Multicolor (Clear Wire, IP67 Waterproof, 8 …" at bounding box center [1160, 328] width 463 height 95
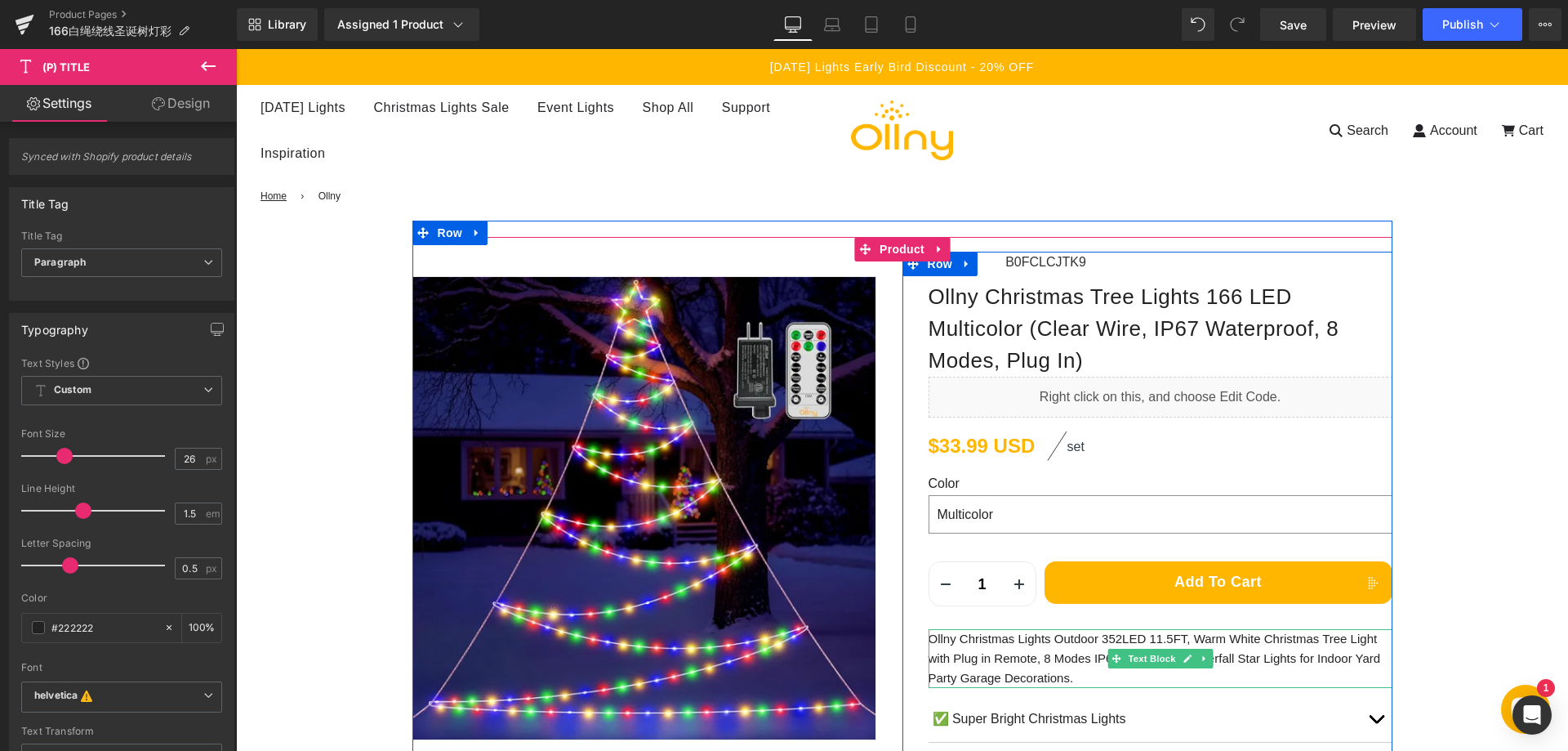
click at [992, 657] on p "Ollny Christmas Lights Outdoor 352LED 11.5FT, Warm White Christmas Tree Light w…" at bounding box center [1160, 658] width 463 height 59
click at [998, 653] on p "Ollny Christmas Lights Outdoor 352LED 11.5FT, Warm White Christmas Tree Light w…" at bounding box center [1160, 658] width 463 height 59
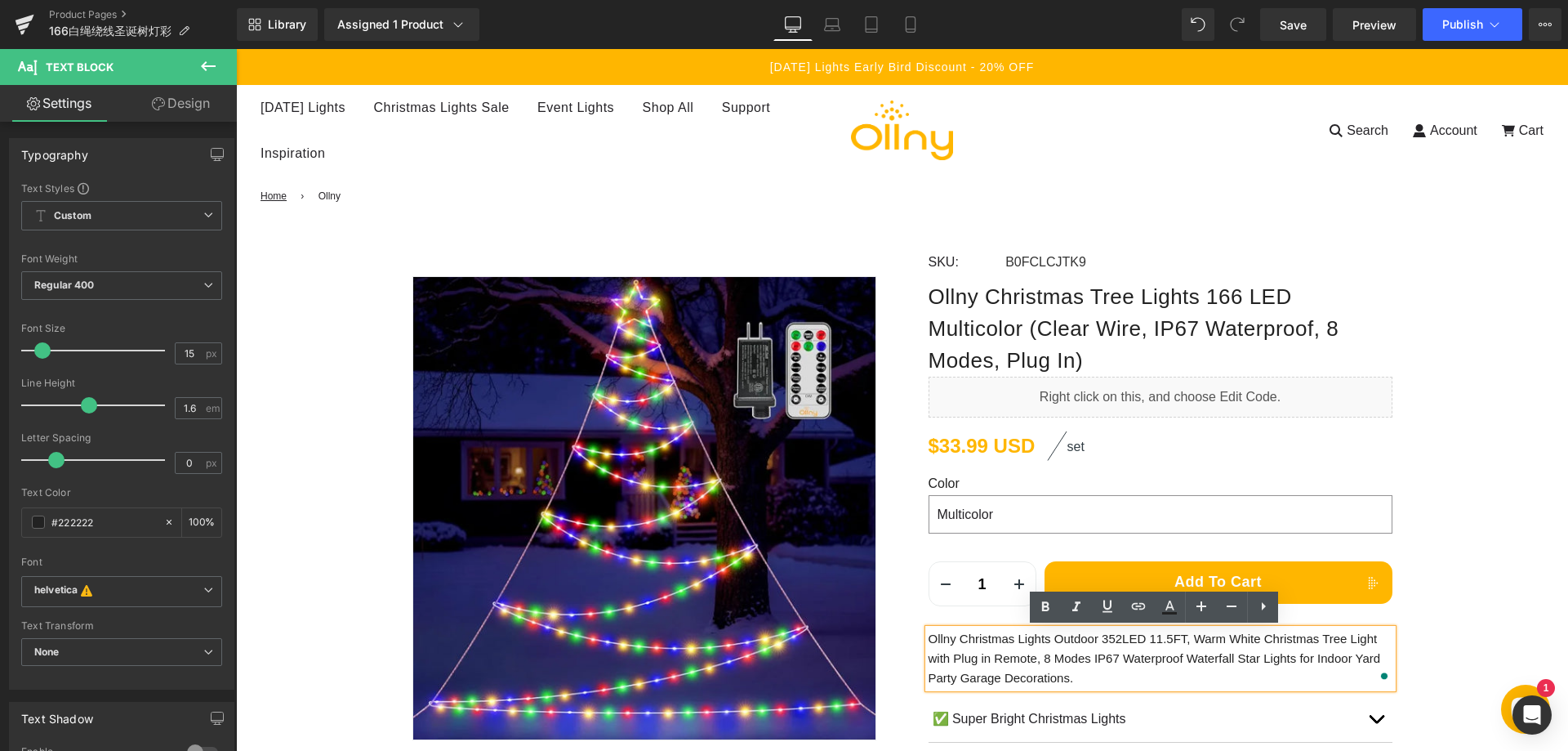
click at [1020, 659] on p "Ollny Christmas Lights Outdoor 352LED 11.5FT, Warm White Christmas Tree Light w…" at bounding box center [1160, 658] width 463 height 59
click at [1022, 659] on p "Ollny Christmas Lights Outdoor 352LED 11.5FT, Warm White Christmas Tree Light w…" at bounding box center [1160, 658] width 463 height 59
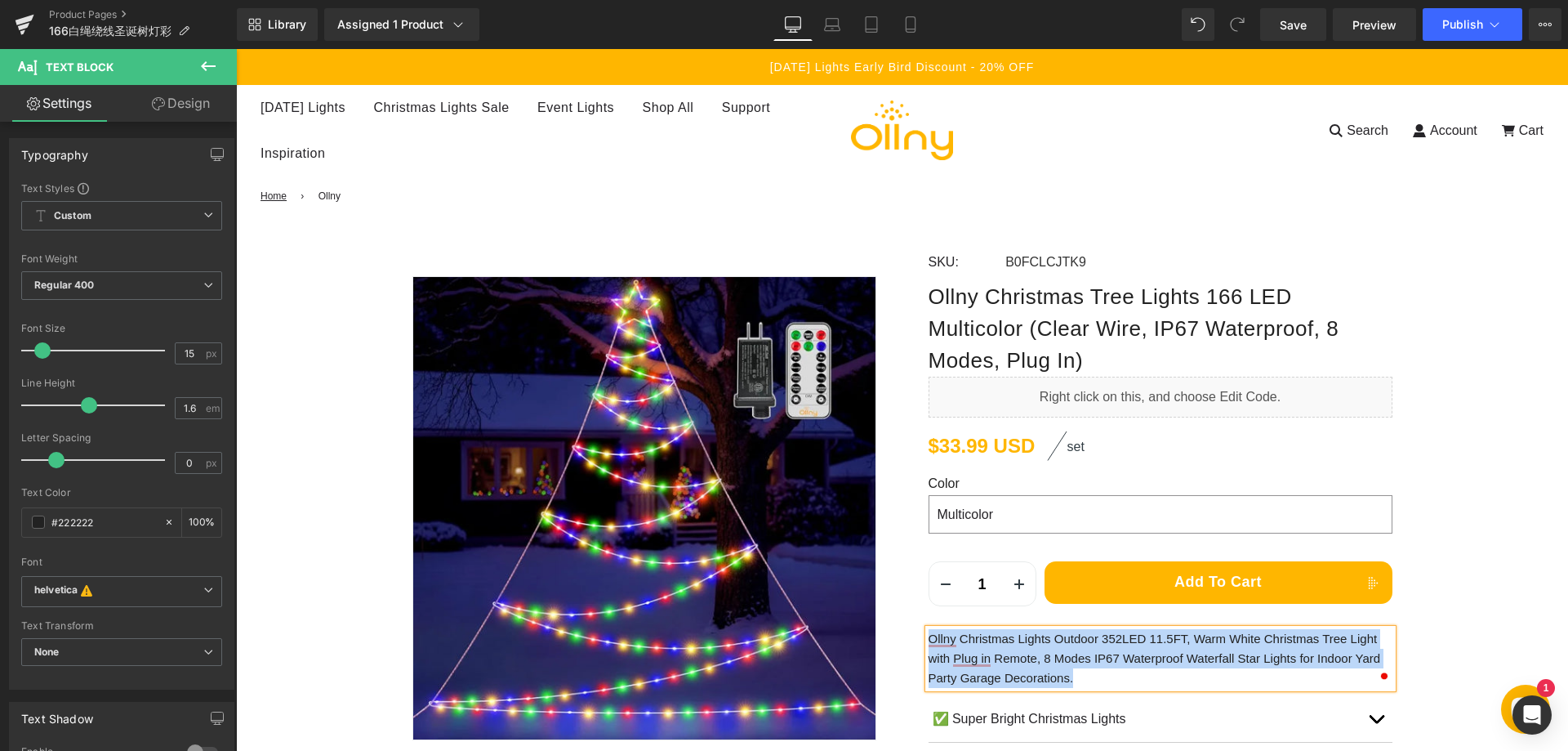
paste div "To enrich screen reader interactions, please activate Accessibility in Grammarl…"
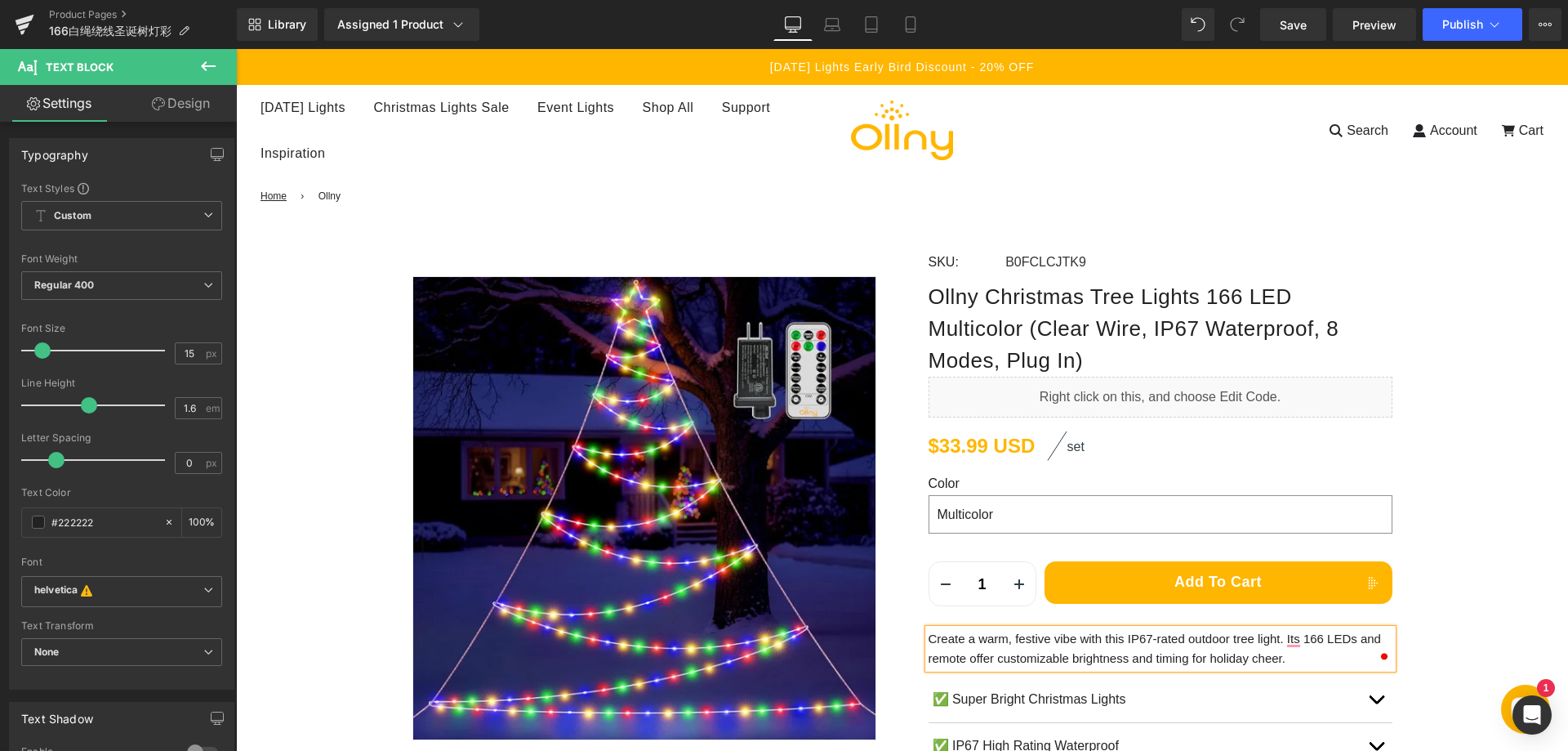
click at [1009, 634] on p "Create a warm, festive vibe with this IP67-rated outdoor tree light. Its 166 LE…" at bounding box center [1160, 648] width 463 height 40
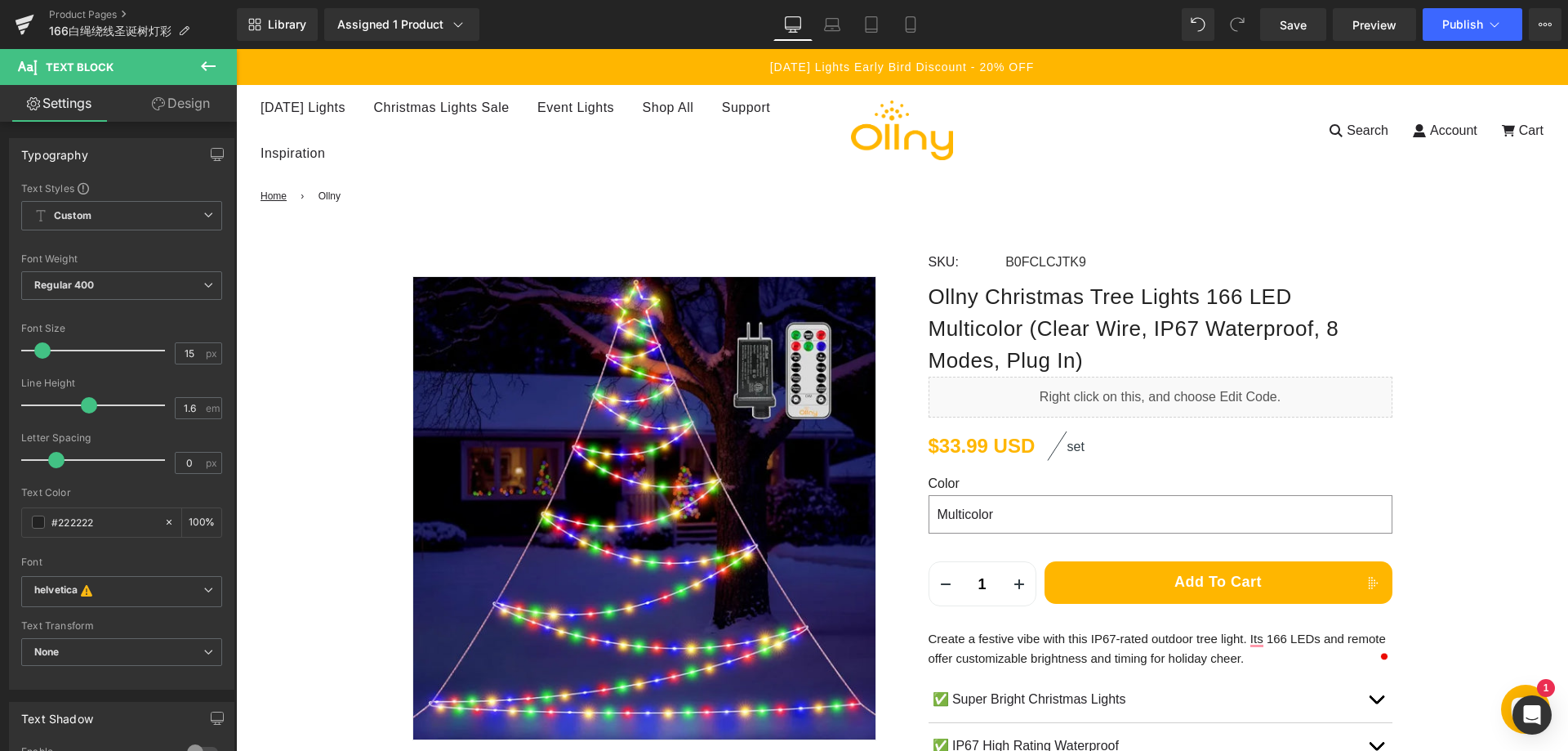
scroll to position [614, 0]
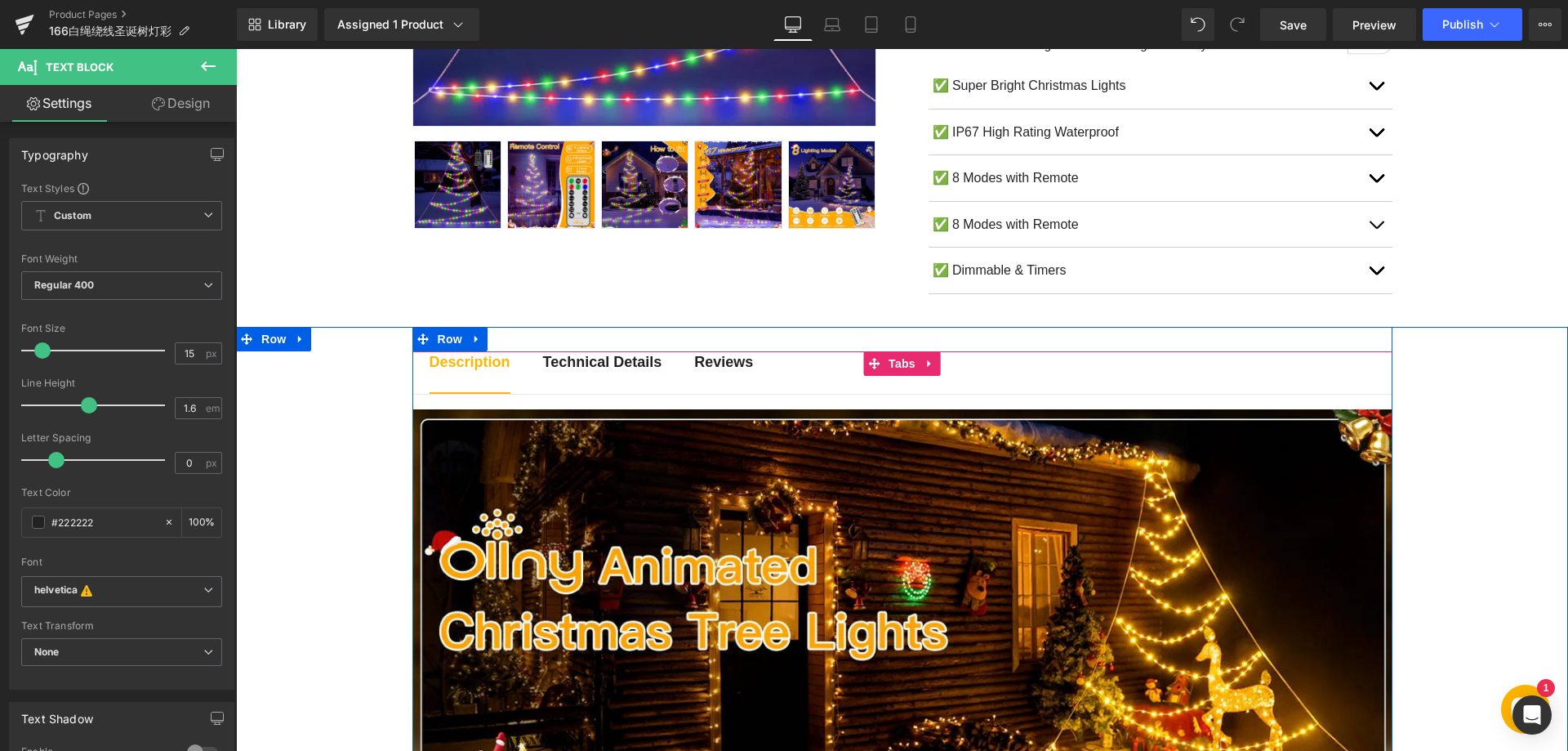
click at [594, 357] on b "Technical Details" at bounding box center [602, 362] width 119 height 16
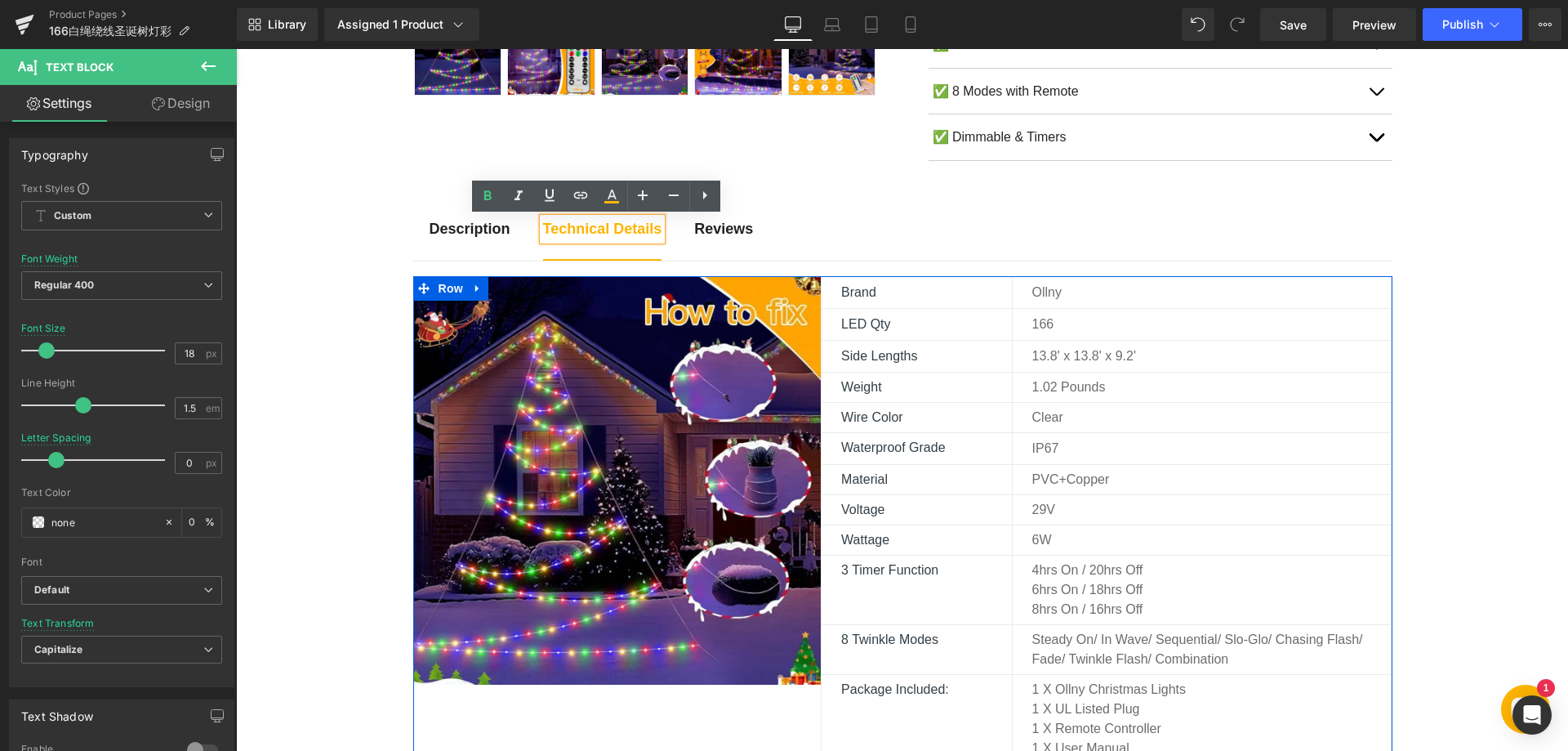
scroll to position [777, 0]
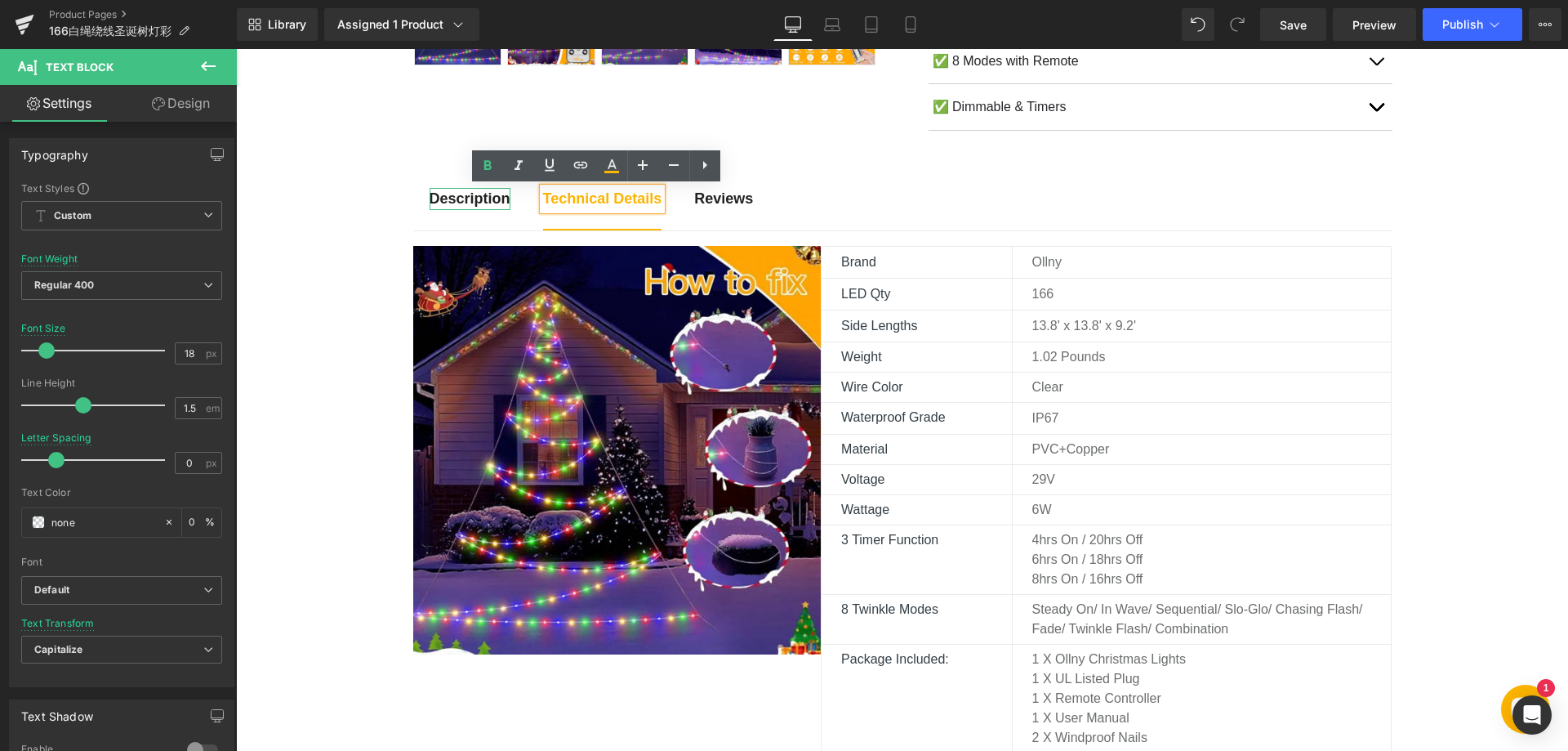
click at [447, 196] on strong "Description" at bounding box center [470, 198] width 81 height 16
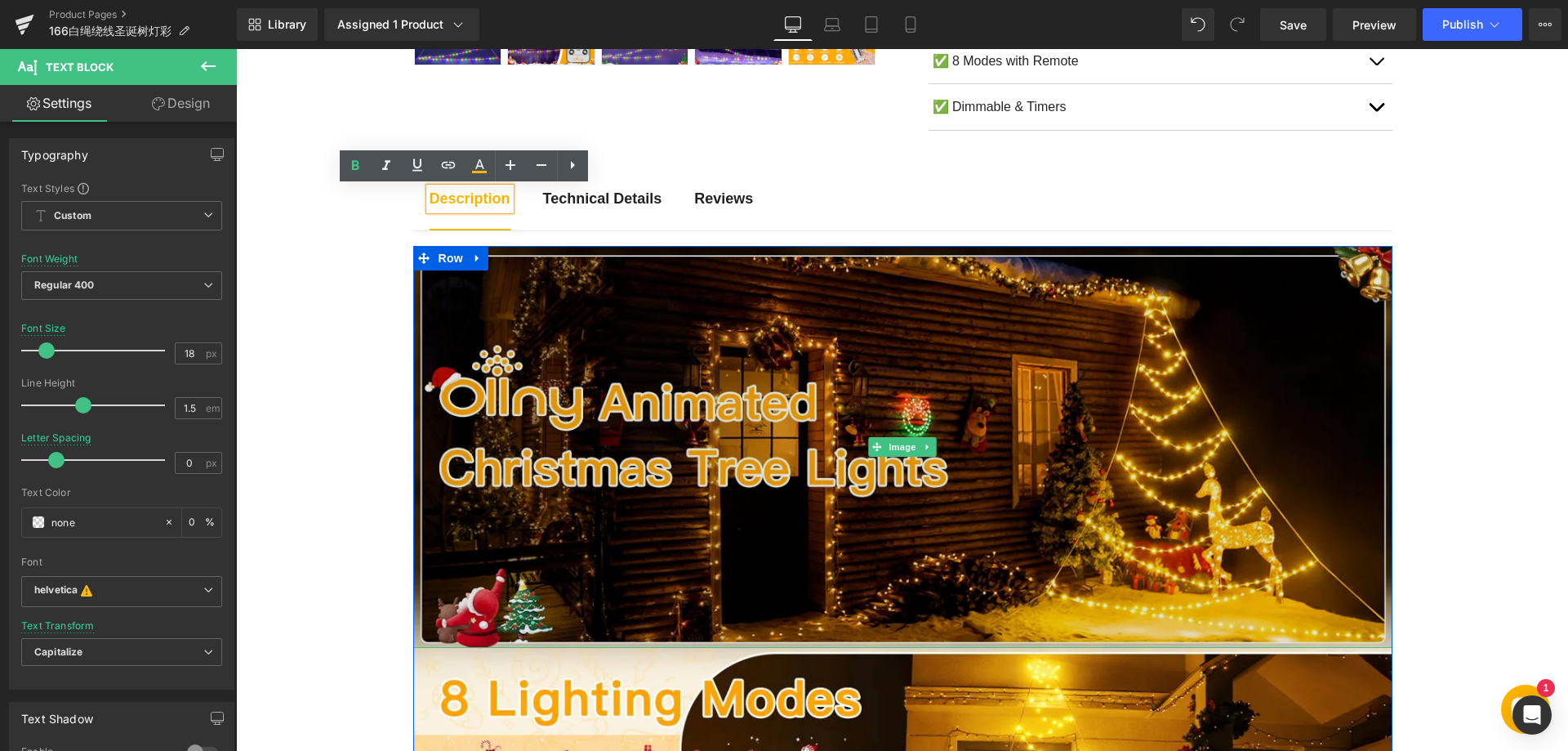
click at [851, 521] on img at bounding box center [902, 447] width 979 height 402
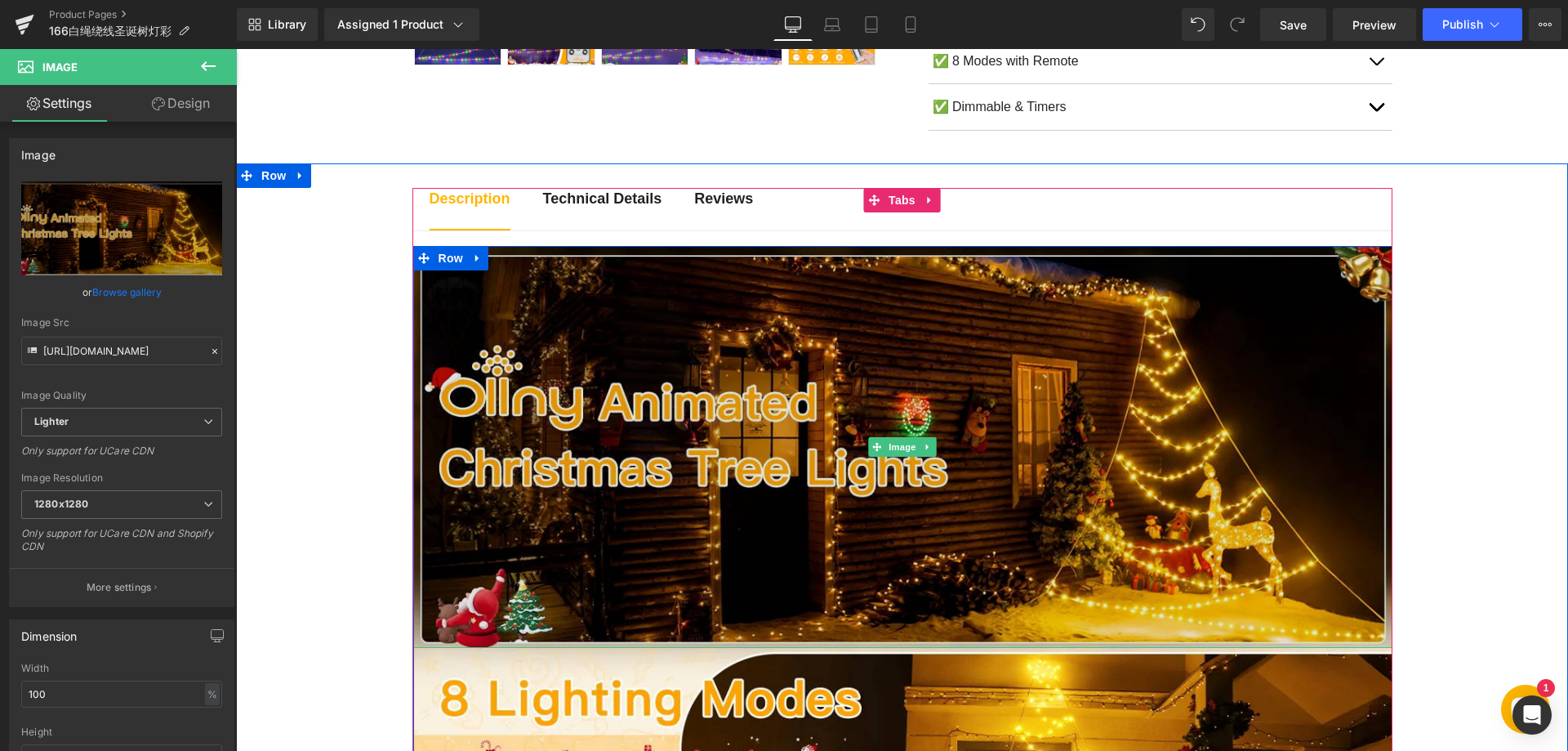
click at [1123, 416] on img at bounding box center [902, 447] width 979 height 402
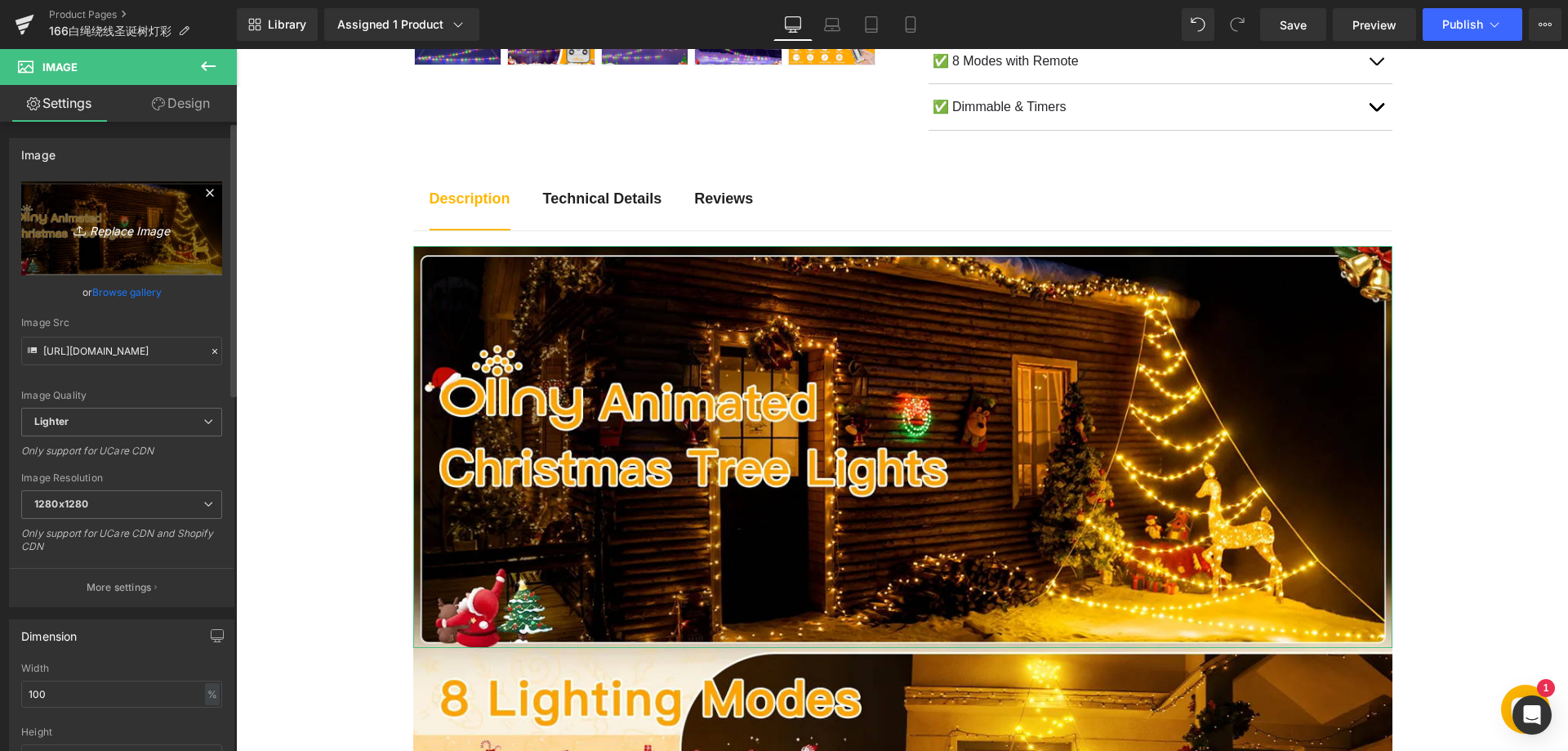
click at [119, 236] on icon "Replace Image" at bounding box center [121, 228] width 131 height 20
type input "C:\fakepath\11-1.webp"
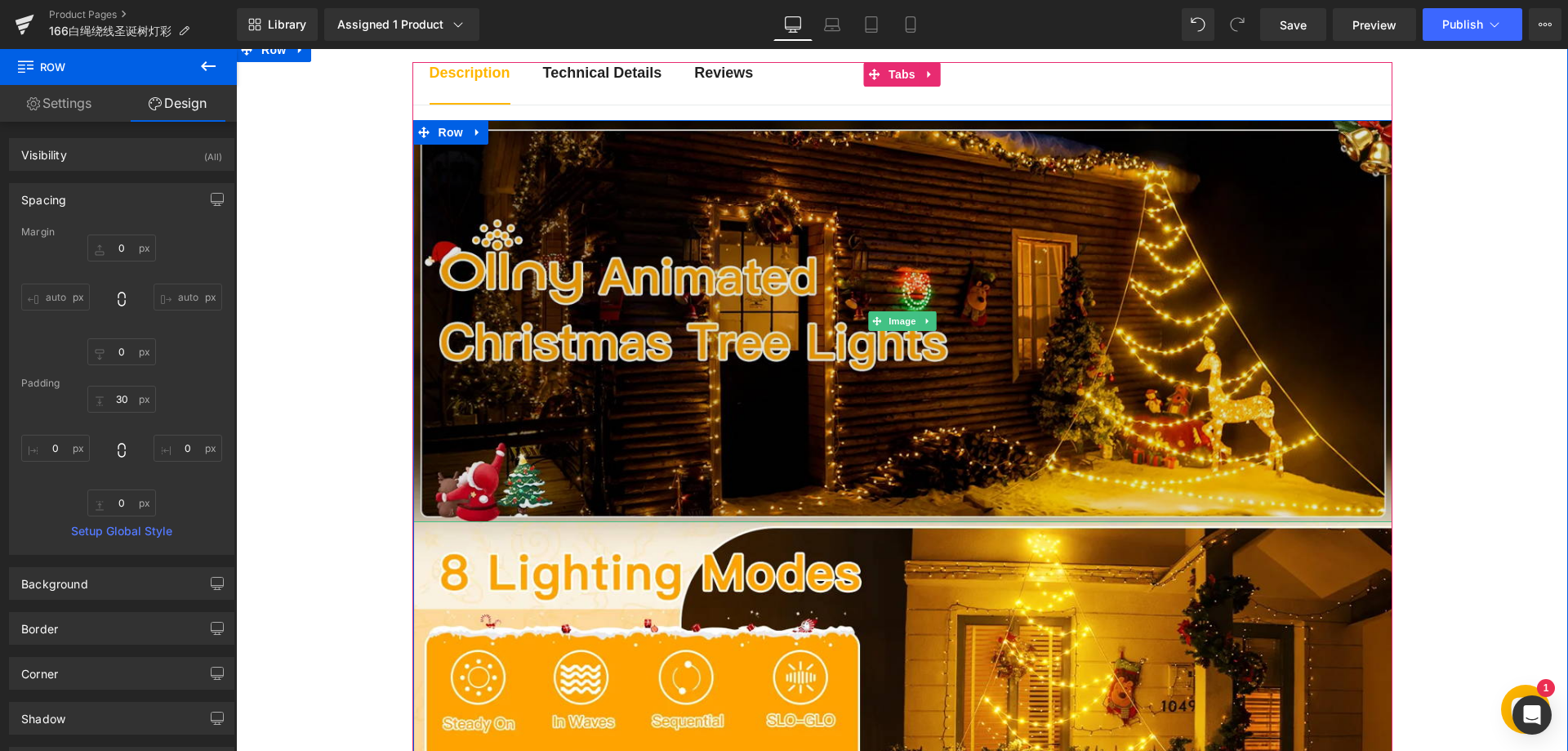
scroll to position [940, 0]
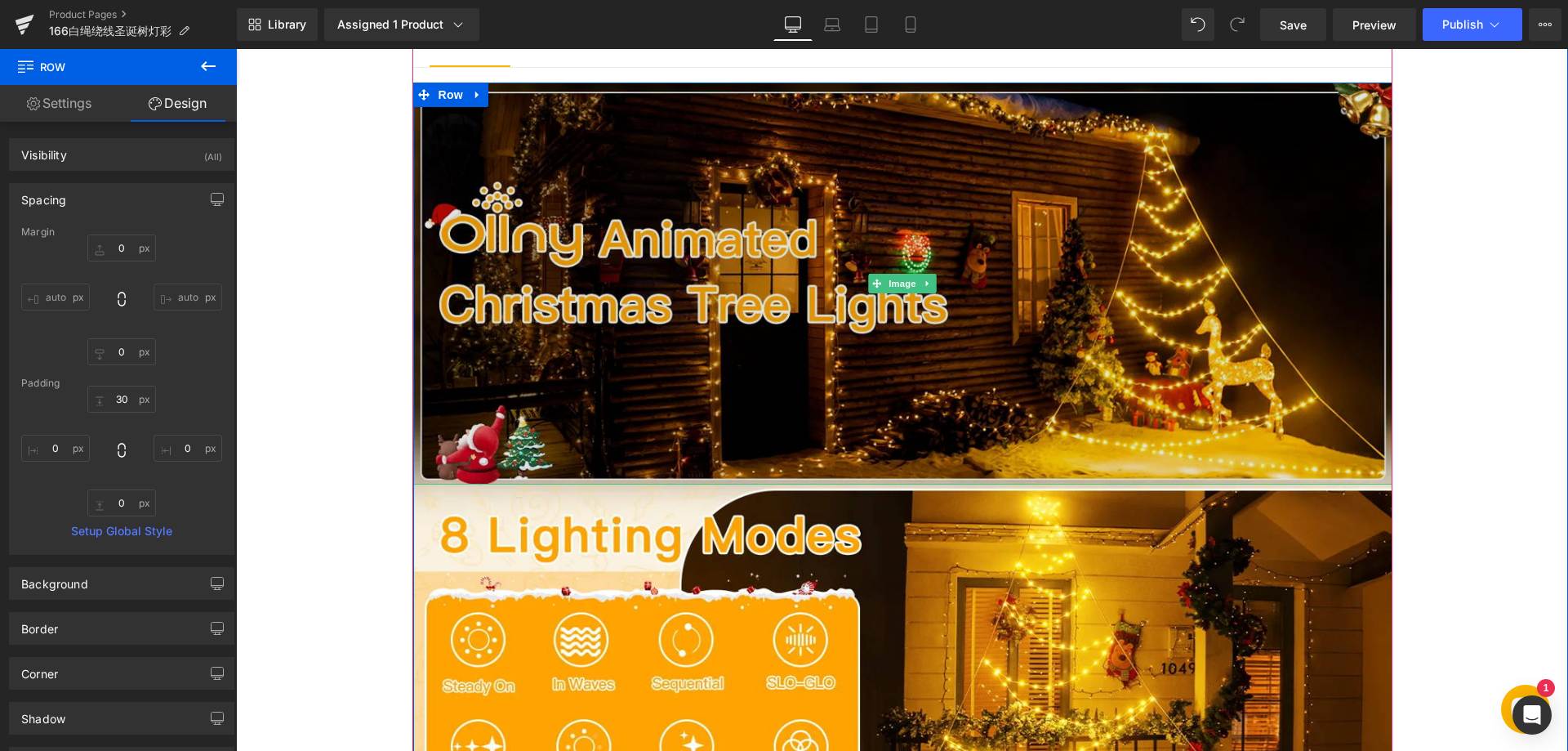
click at [621, 246] on img at bounding box center [902, 283] width 979 height 402
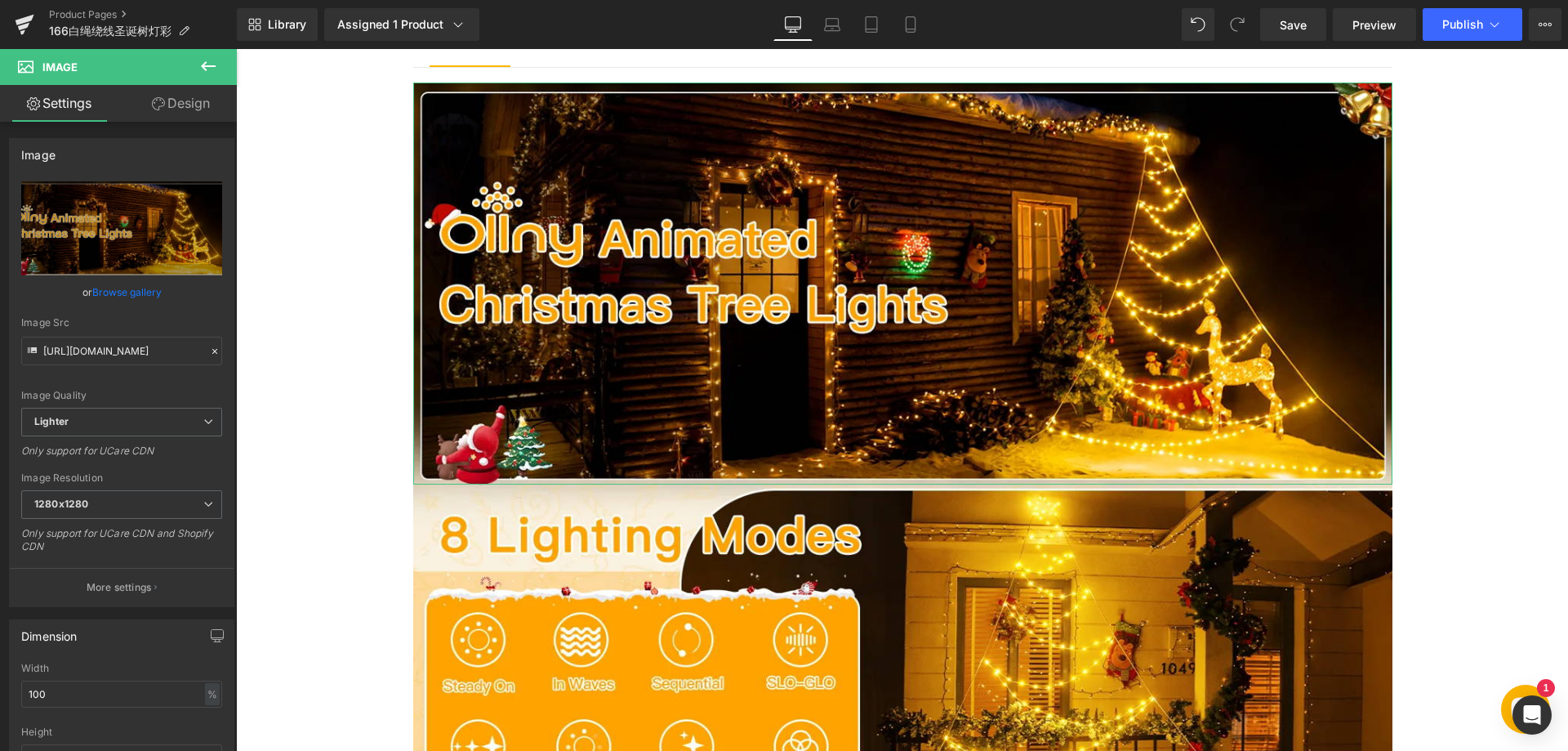
click at [72, 107] on link "Settings" at bounding box center [59, 104] width 119 height 37
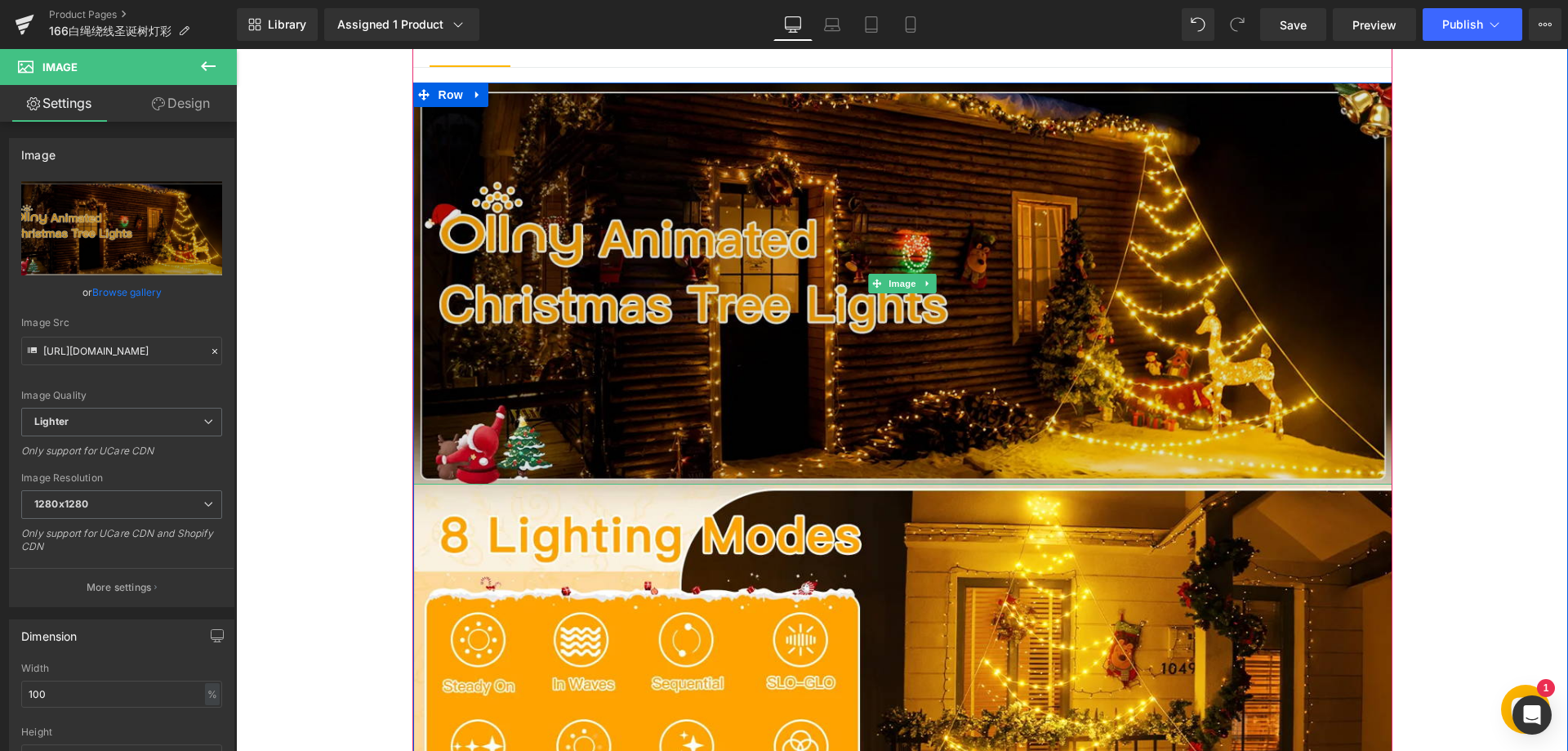
click at [658, 246] on img at bounding box center [902, 283] width 979 height 402
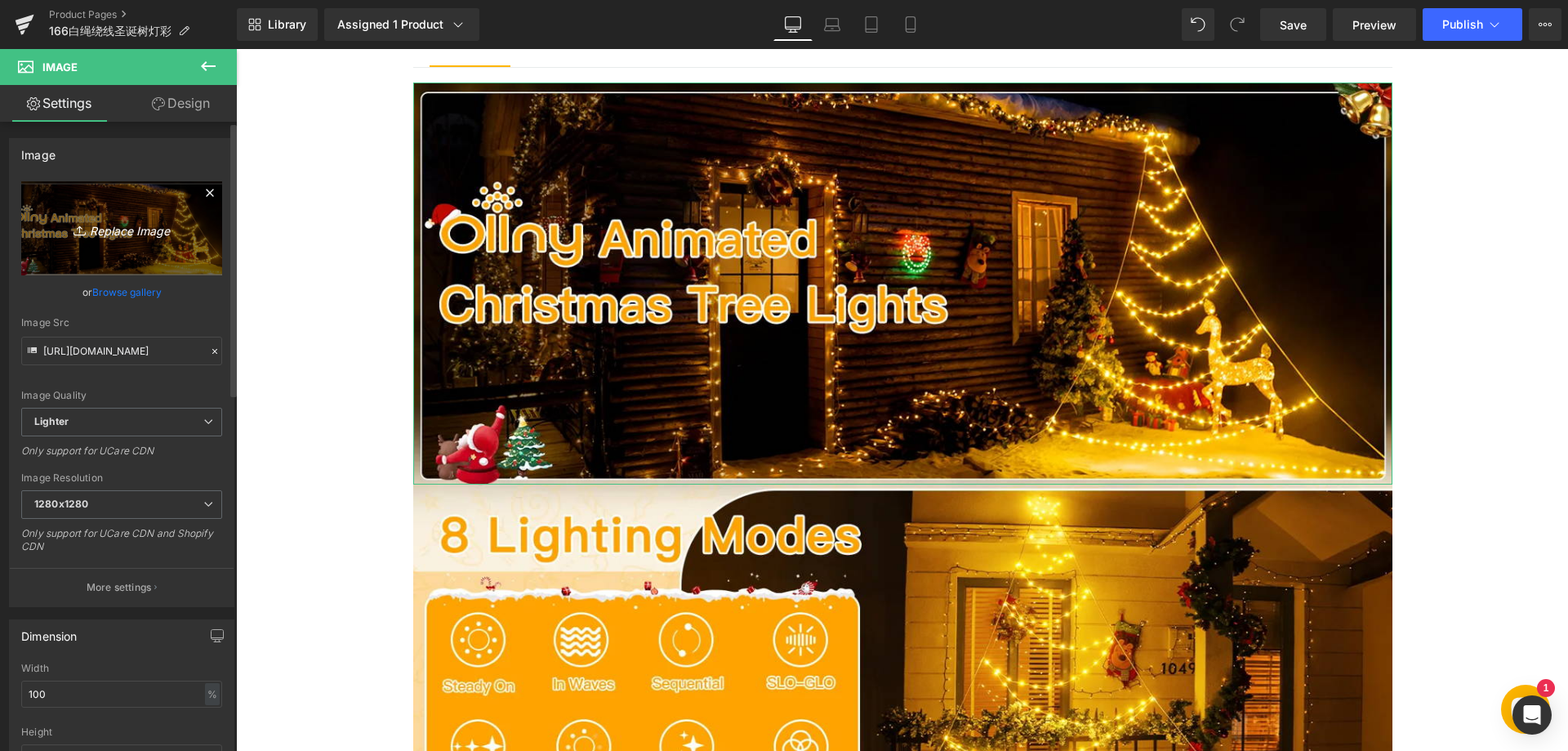
drag, startPoint x: 135, startPoint y: 243, endPoint x: 131, endPoint y: 231, distance: 12.6
click at [131, 231] on icon "Replace Image" at bounding box center [121, 228] width 131 height 20
type input "C:\fakepath\11-1.webp"
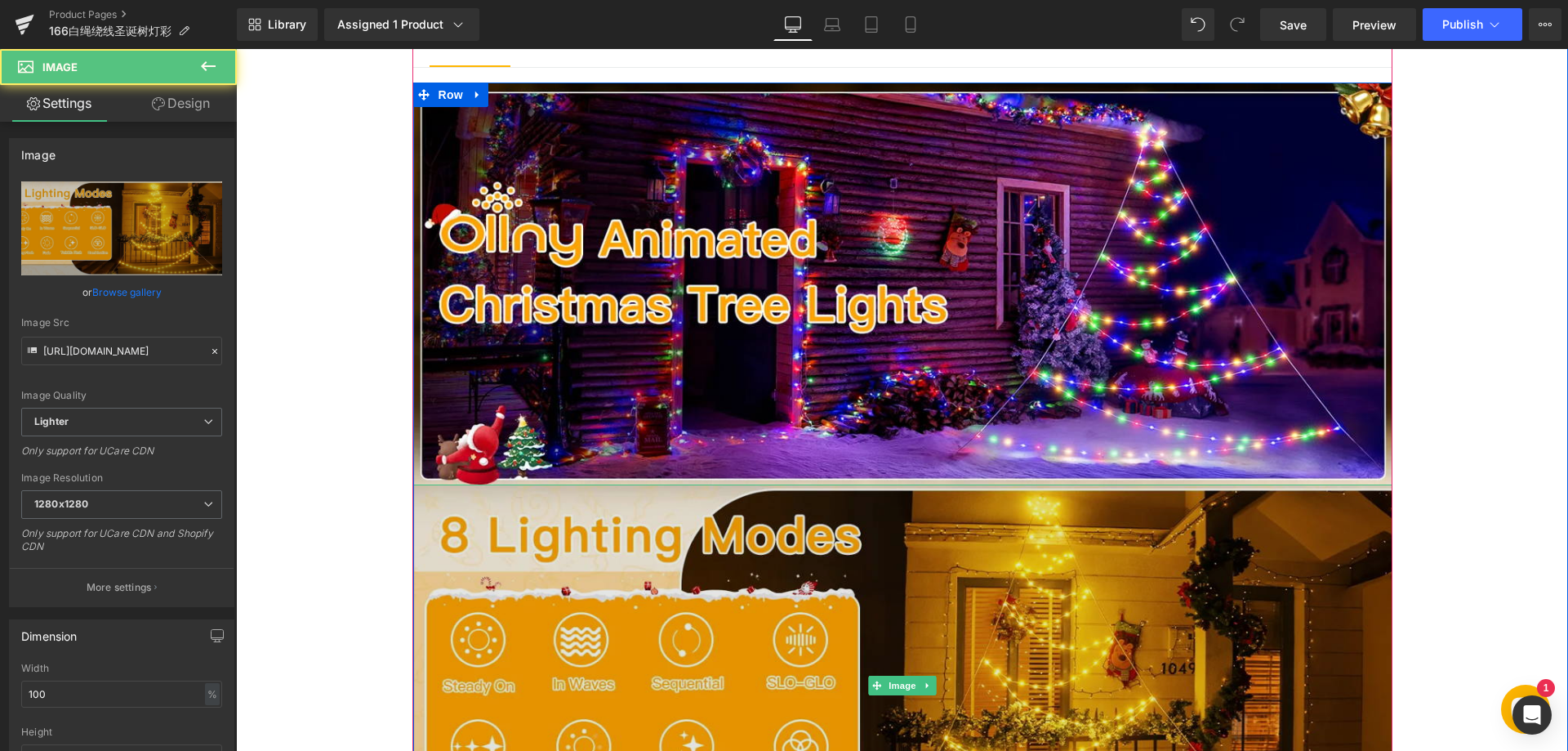
click at [961, 620] on img at bounding box center [902, 685] width 979 height 402
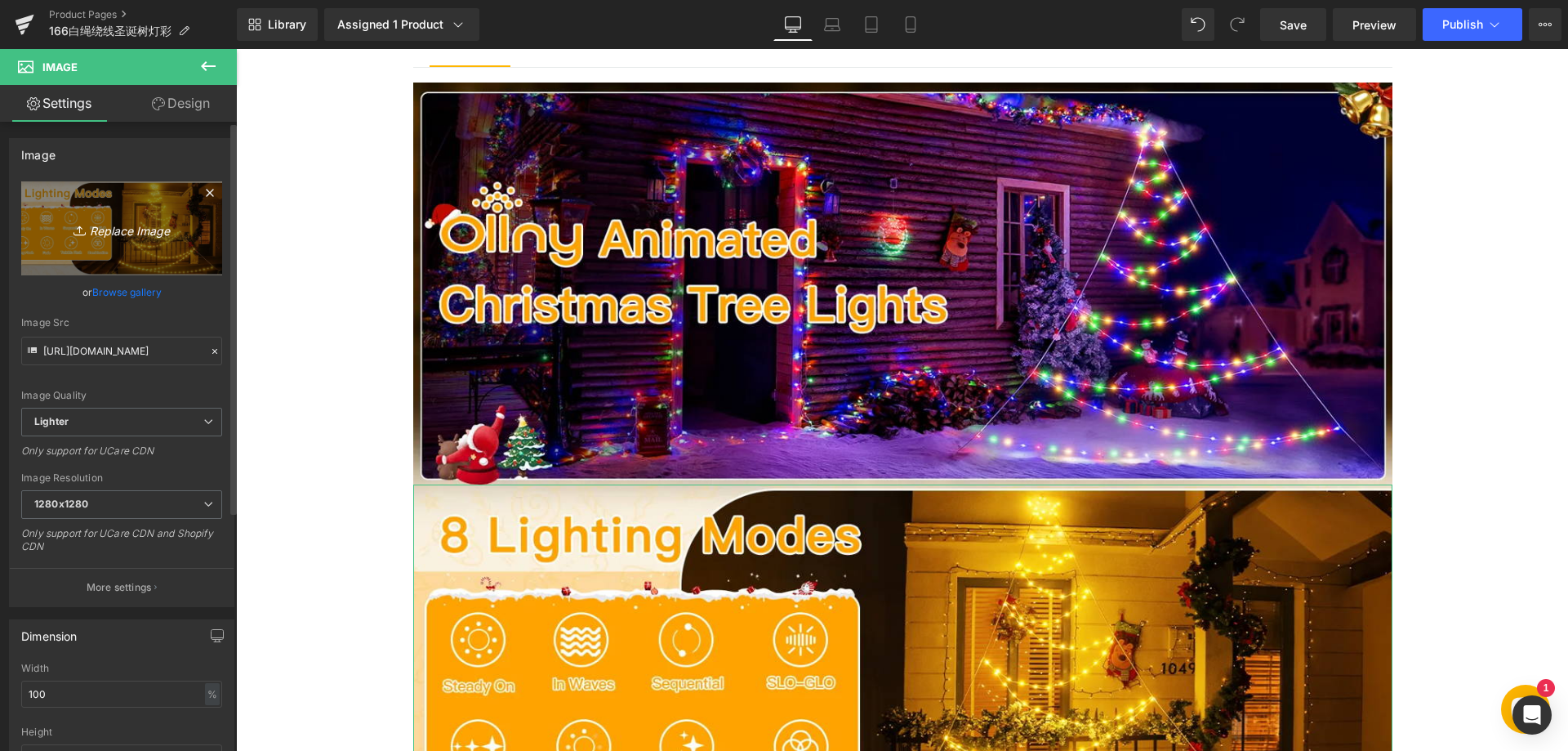
click at [65, 197] on link "Replace Image" at bounding box center [121, 228] width 201 height 94
type input "C:\fakepath\22.webp"
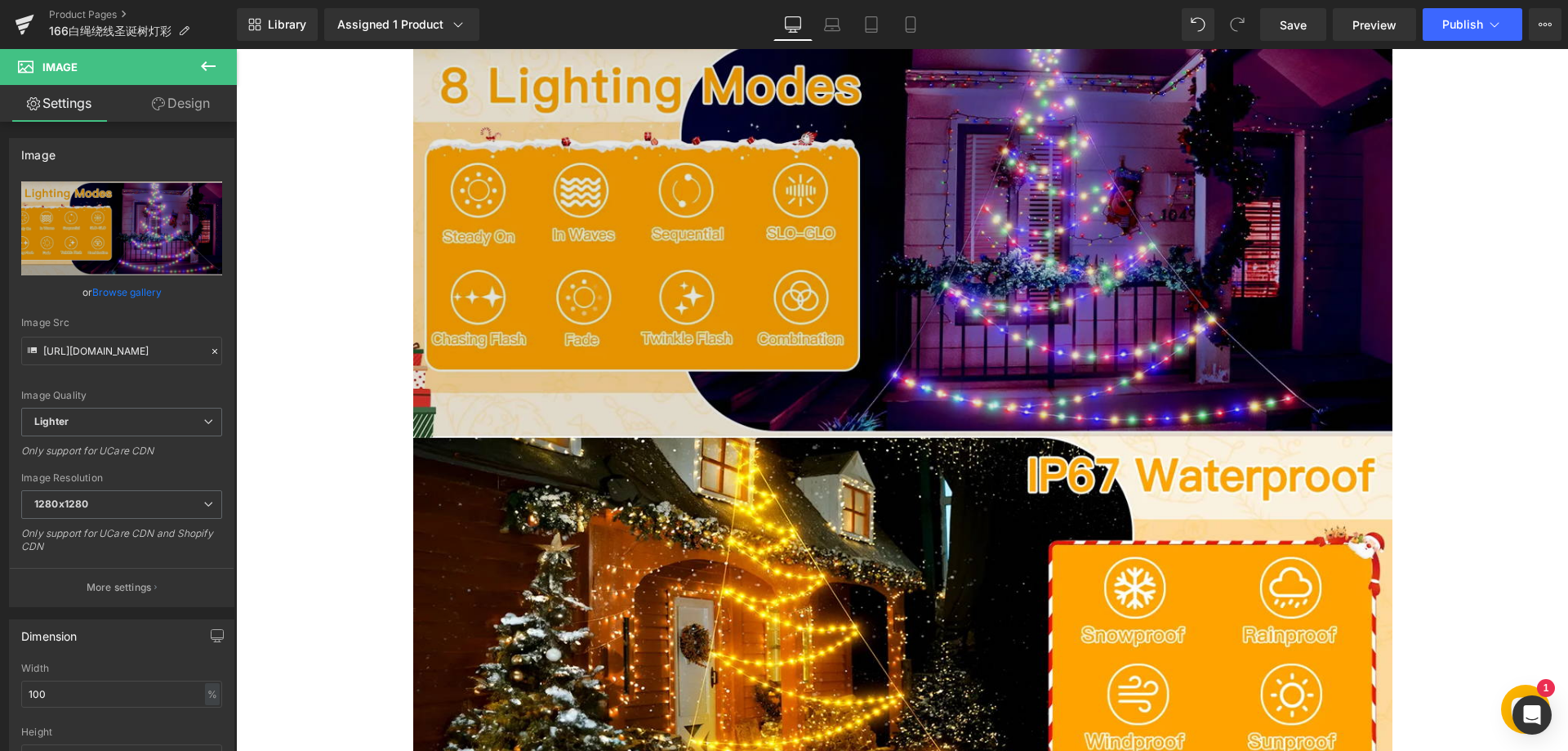
scroll to position [1430, 0]
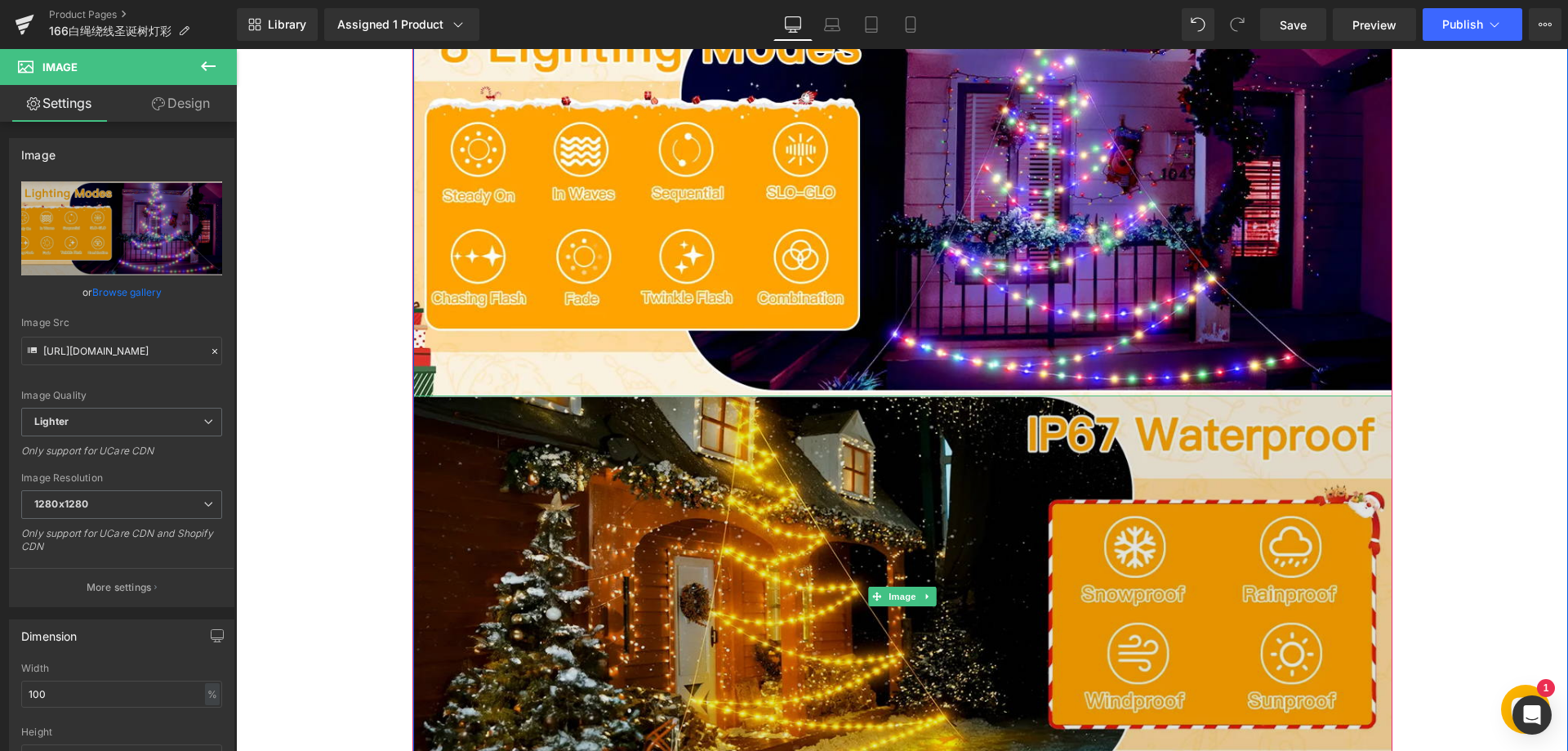
click at [816, 580] on img at bounding box center [902, 596] width 979 height 402
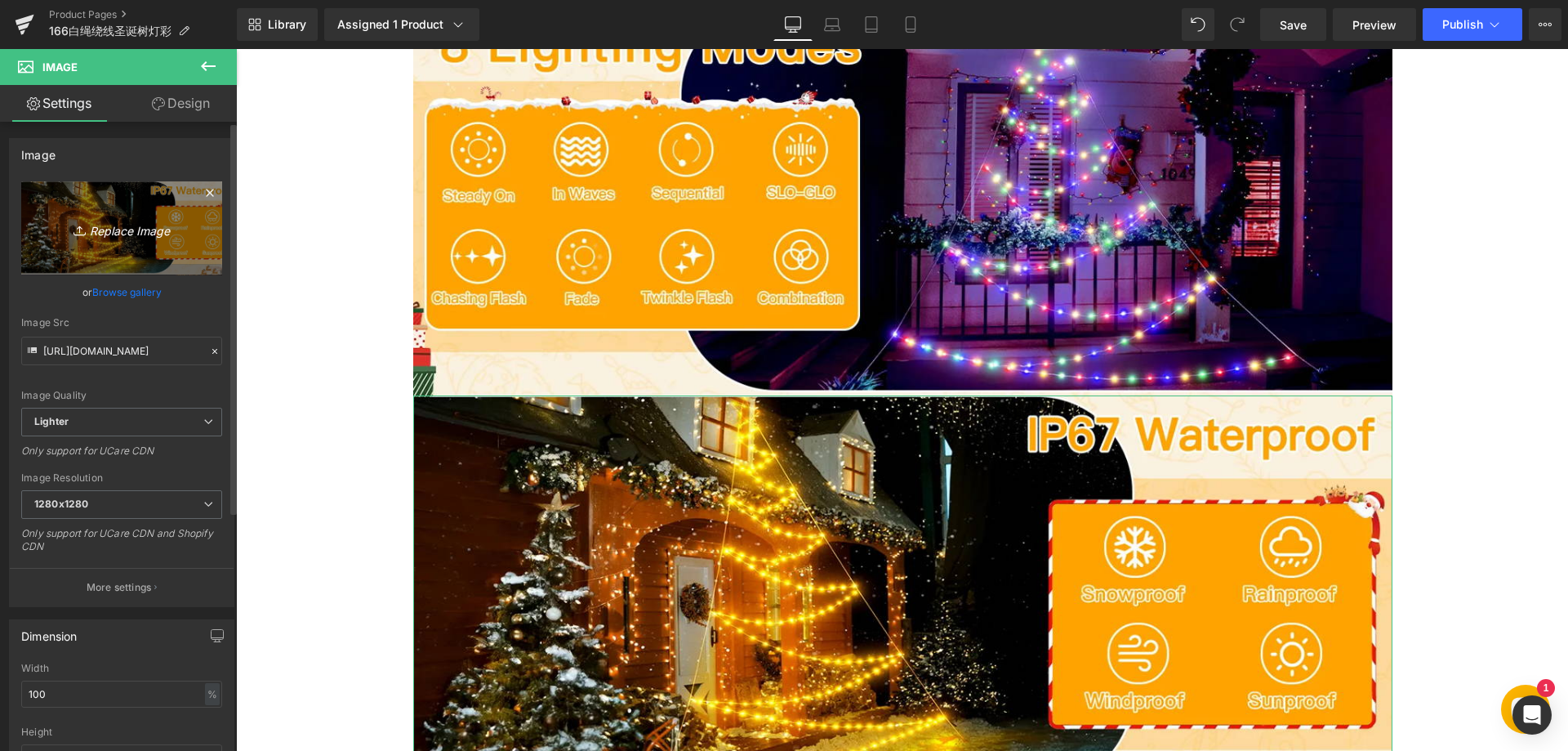
click at [136, 235] on icon "Replace Image" at bounding box center [121, 228] width 131 height 20
type input "C:\fakepath\33.webp"
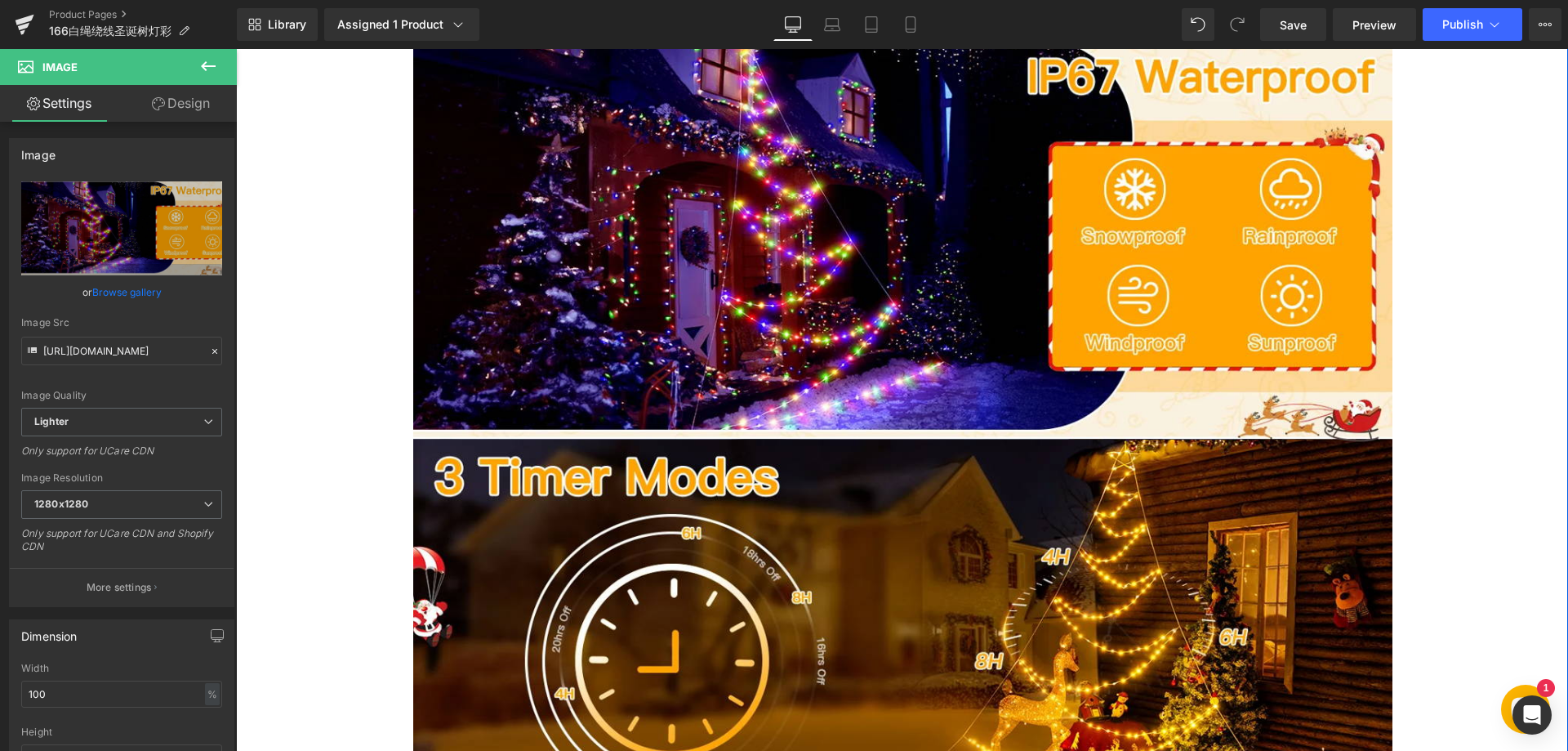
scroll to position [1838, 0]
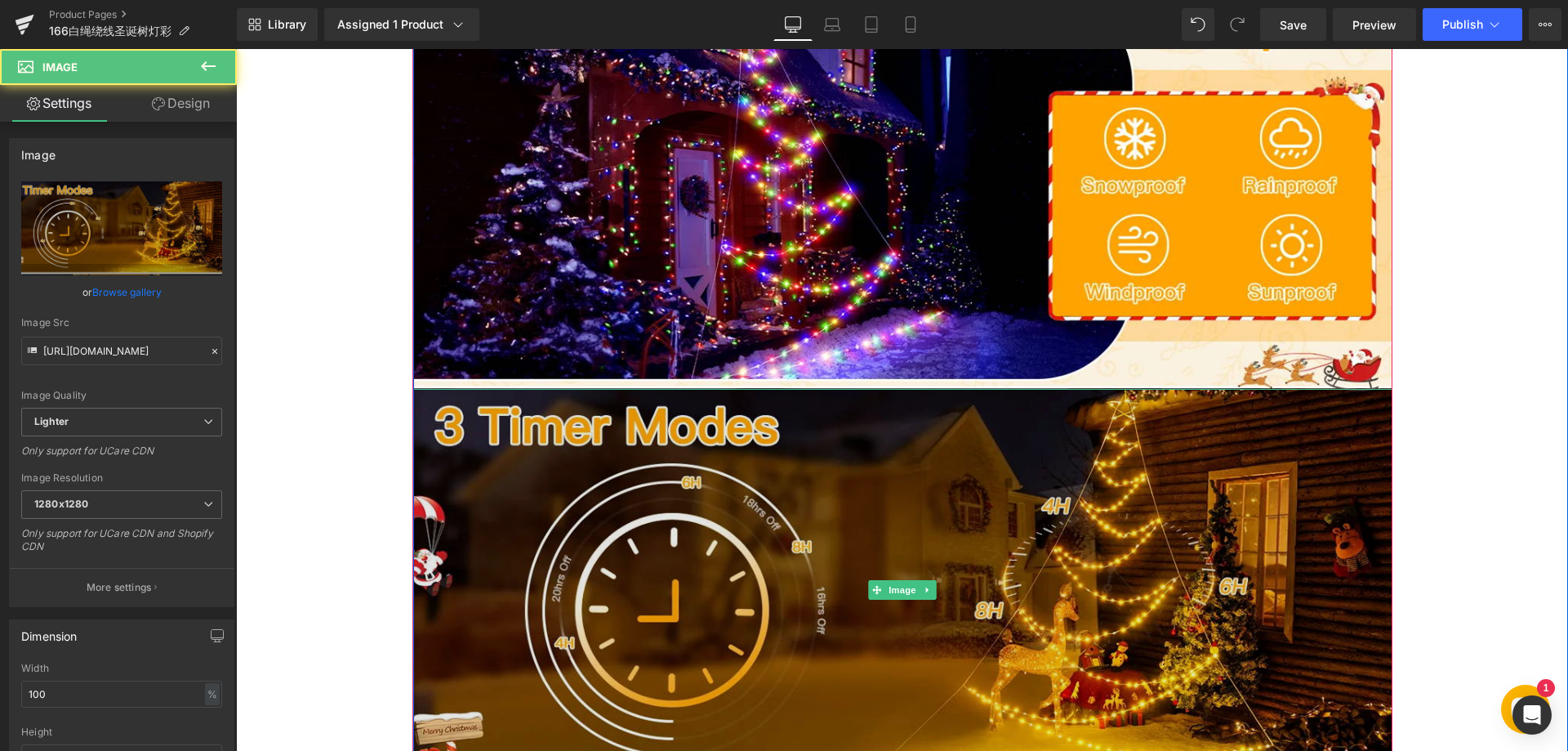
click at [893, 516] on img at bounding box center [902, 589] width 979 height 402
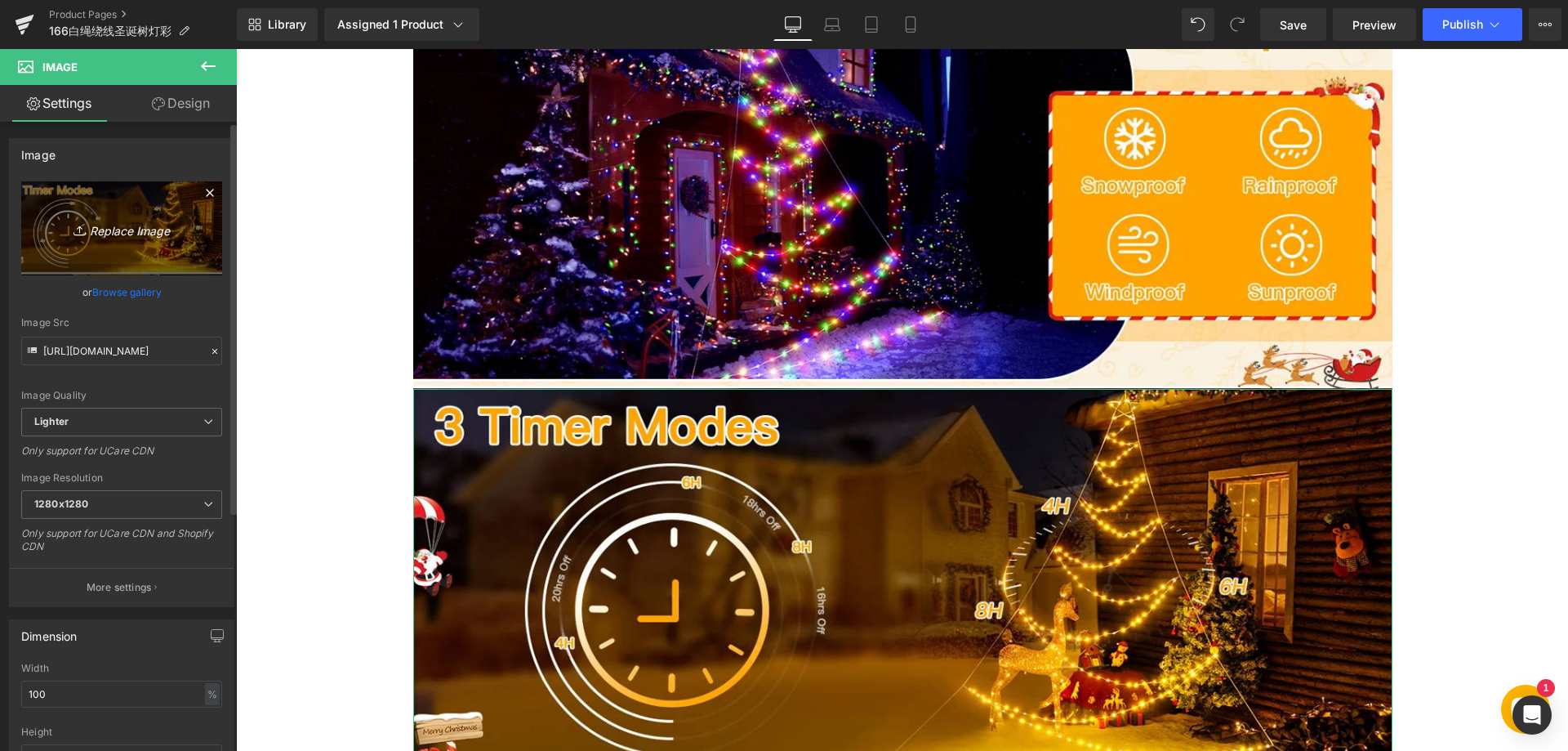
click at [138, 235] on icon "Replace Image" at bounding box center [121, 228] width 131 height 20
type input "C:\fakepath\44.webp"
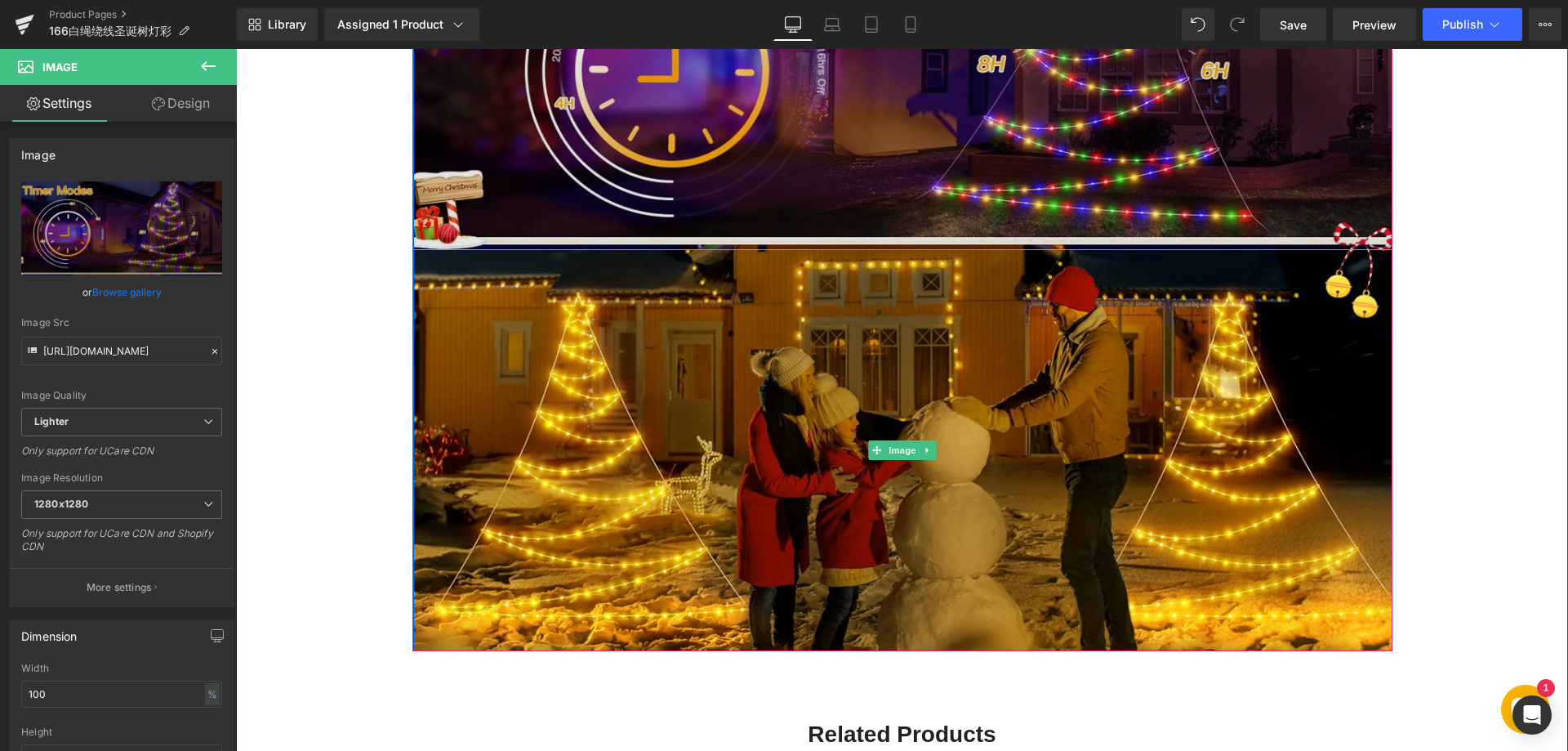
scroll to position [2411, 0]
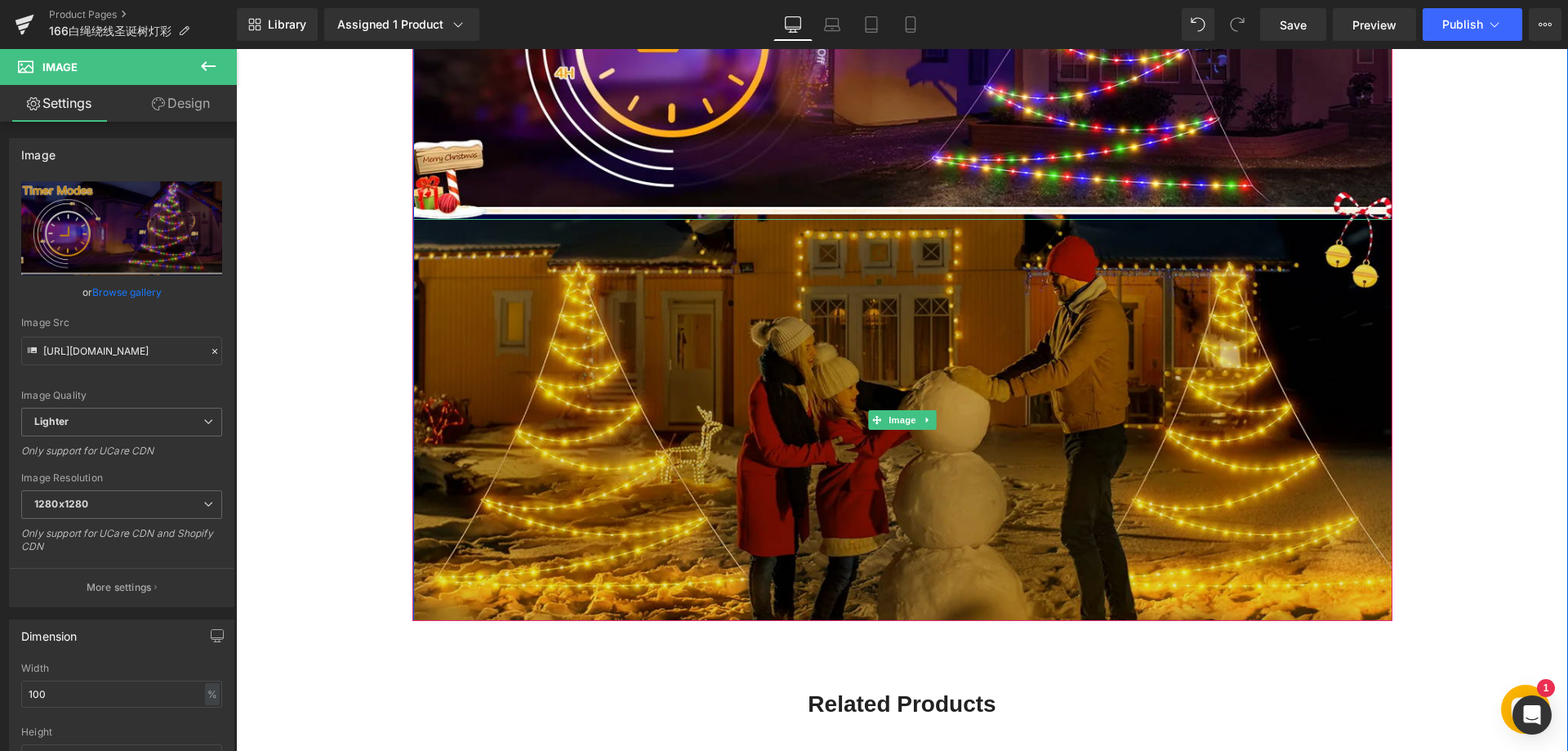
click at [757, 398] on img at bounding box center [902, 420] width 979 height 402
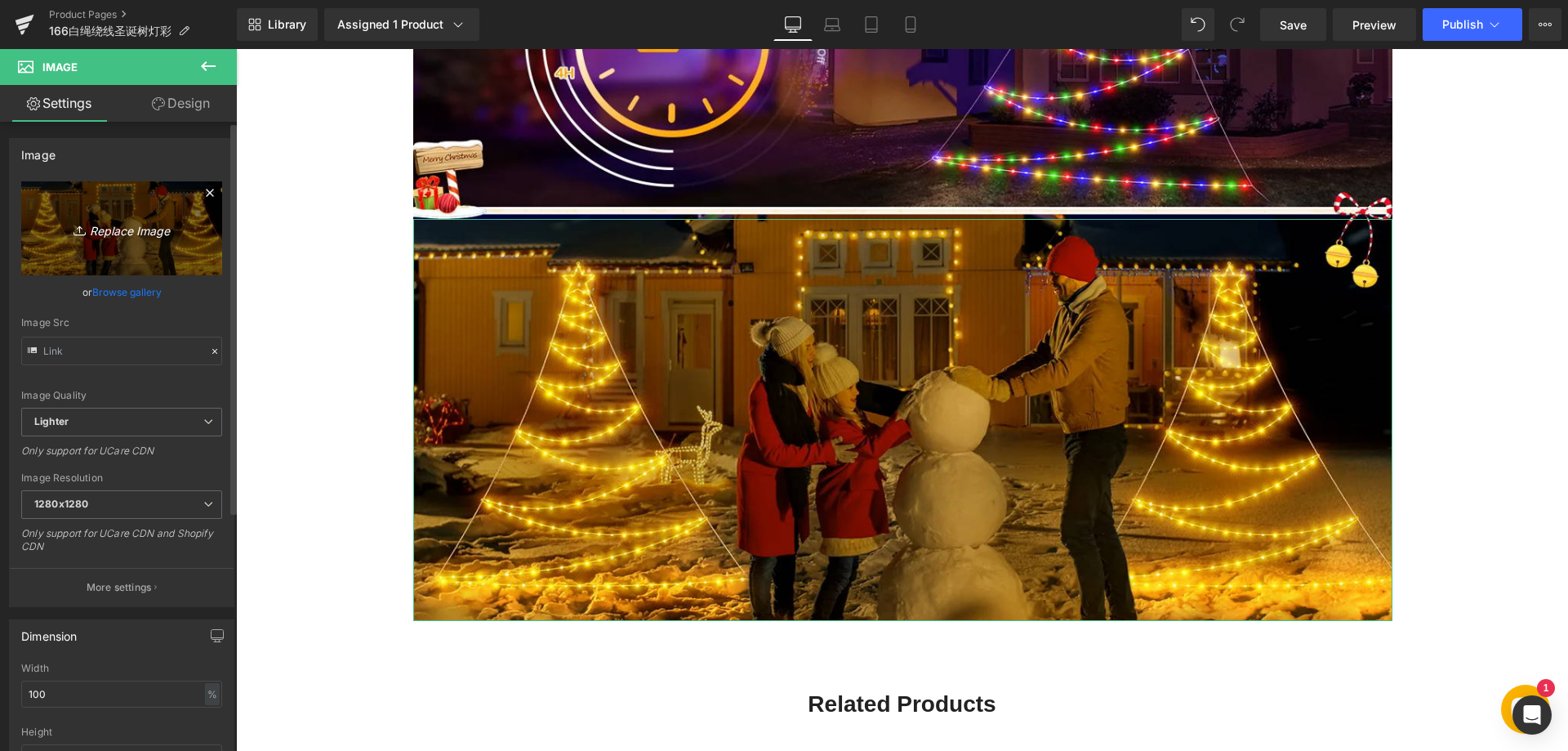
click at [128, 233] on icon "Replace Image" at bounding box center [121, 228] width 131 height 20
type input "C:\fakepath\55.webp"
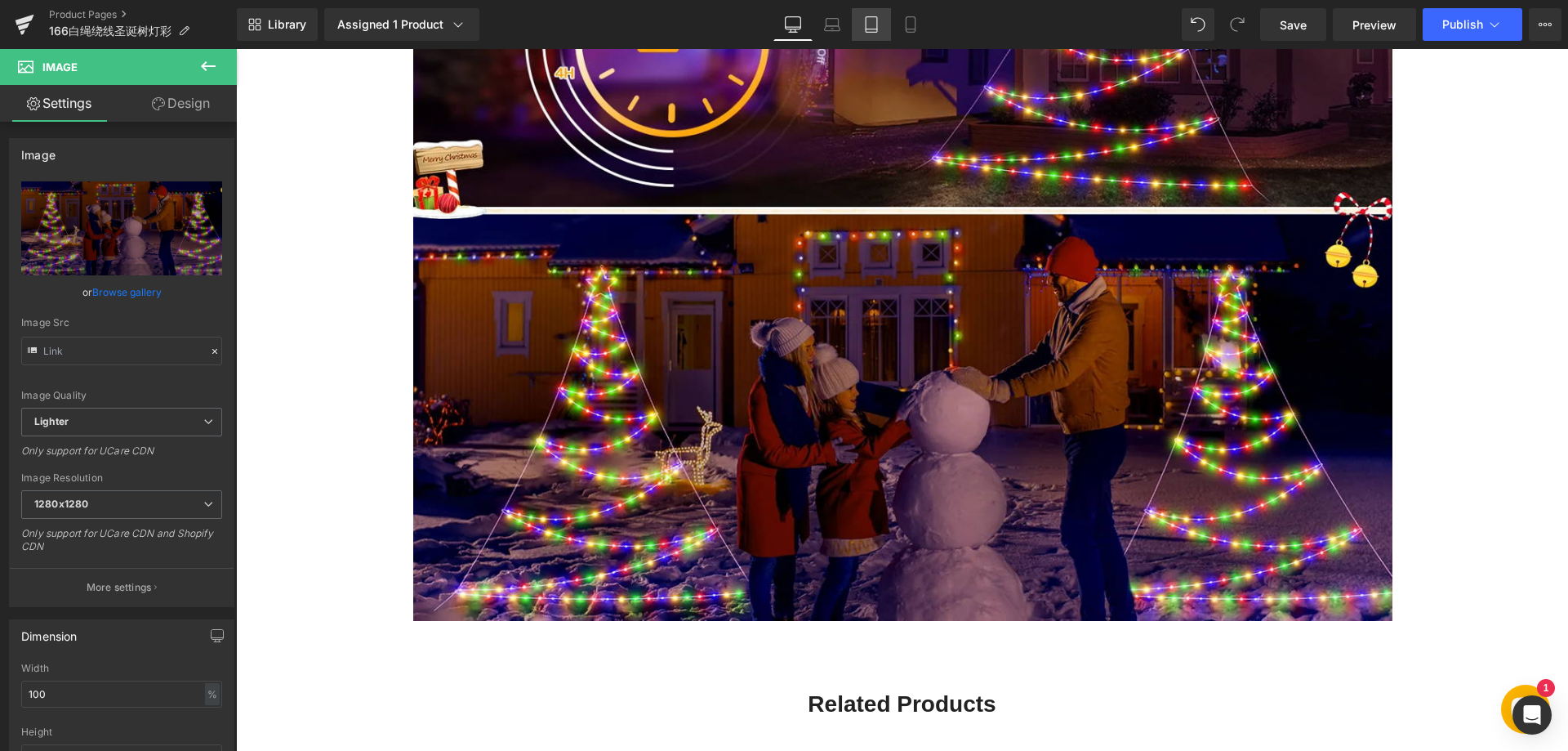
click at [861, 31] on link "Tablet" at bounding box center [871, 24] width 40 height 33
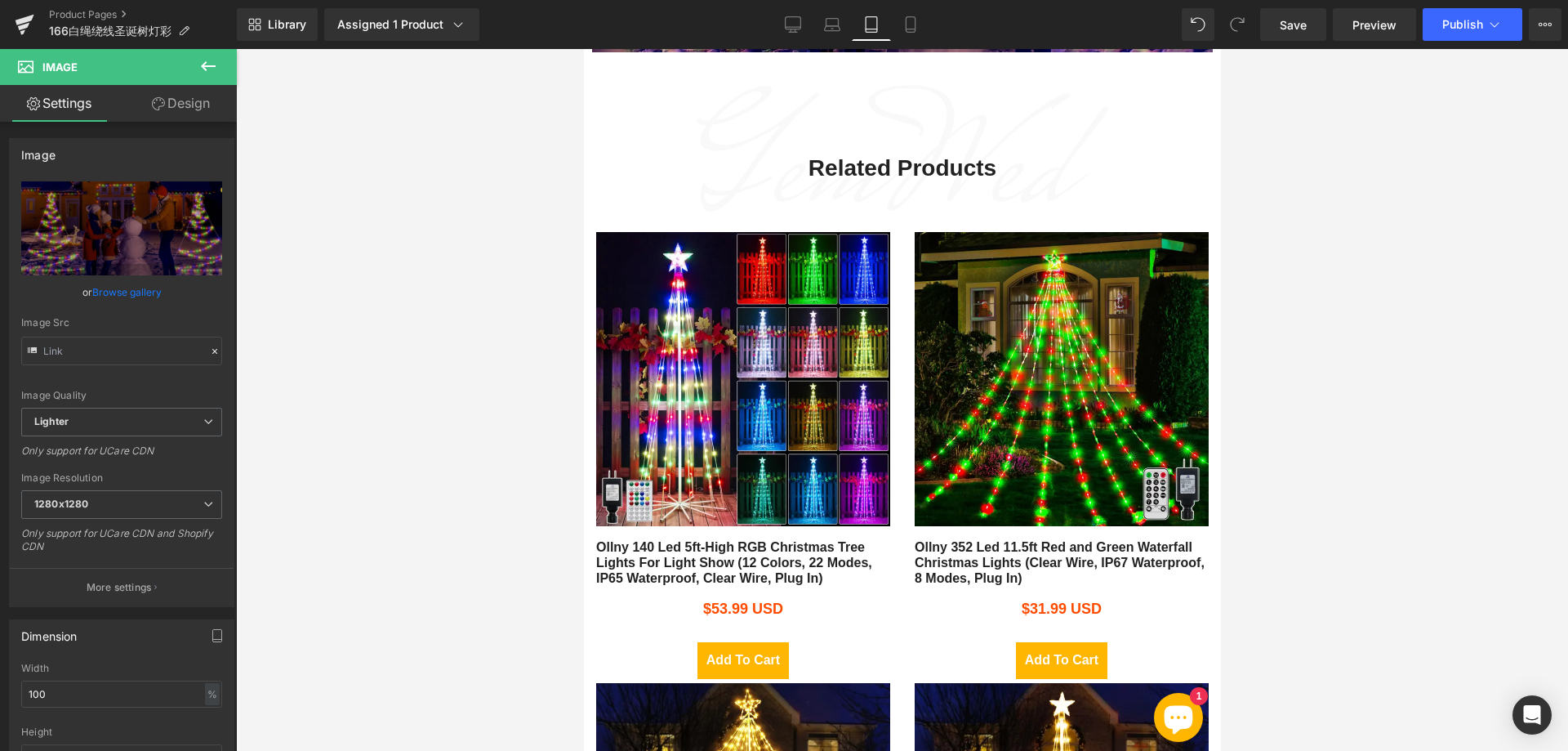
scroll to position [1902, 0]
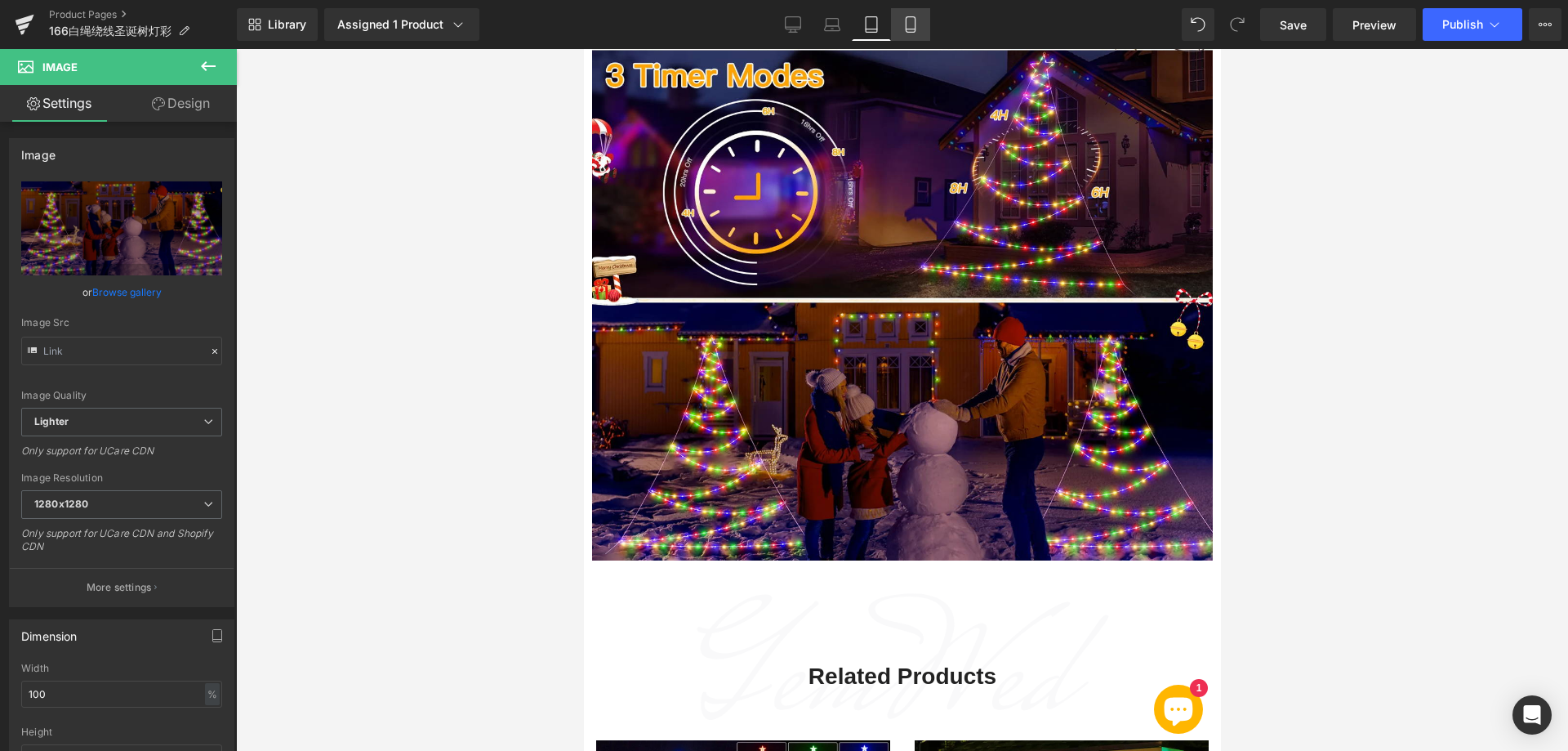
click at [915, 12] on link "Mobile" at bounding box center [910, 24] width 40 height 33
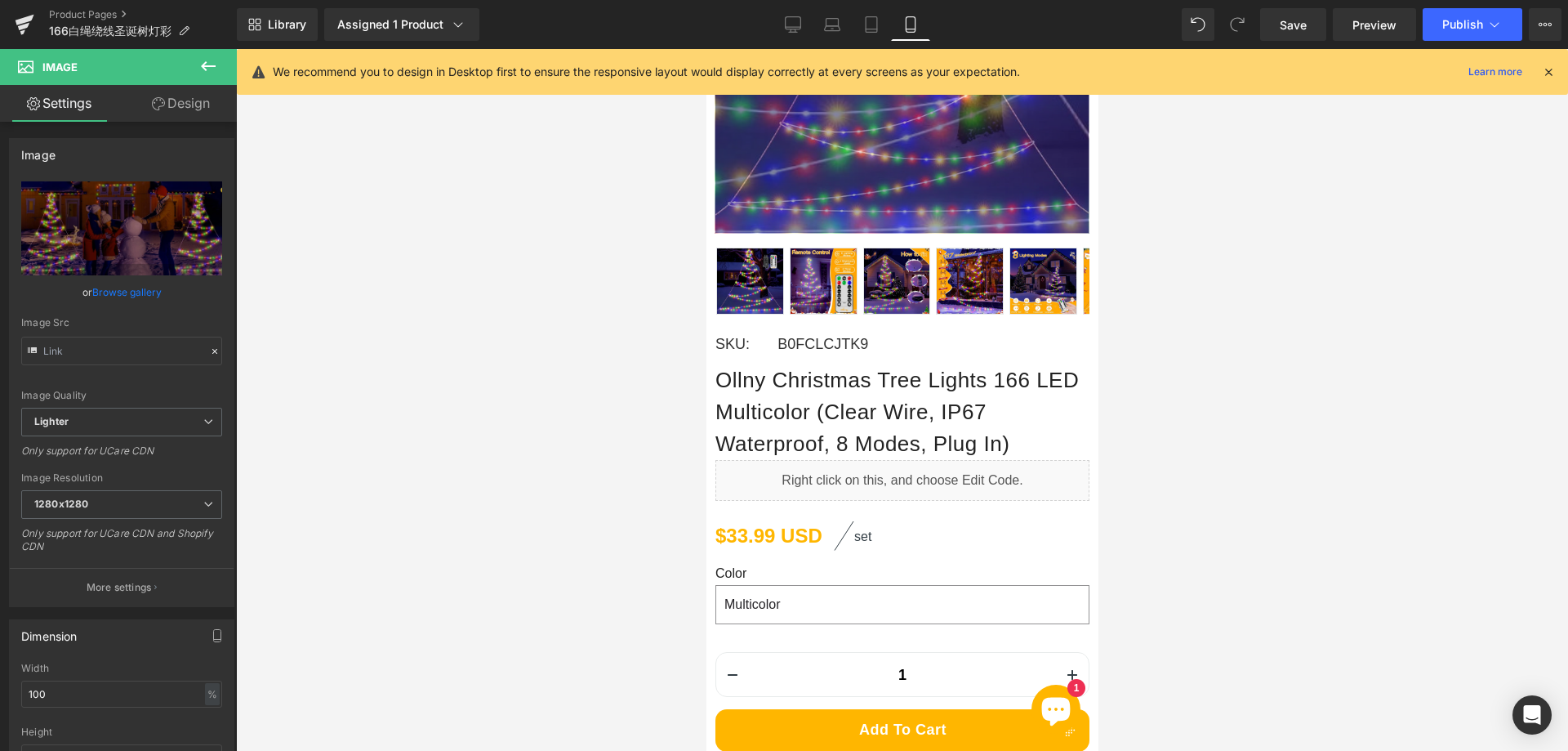
scroll to position [409, 0]
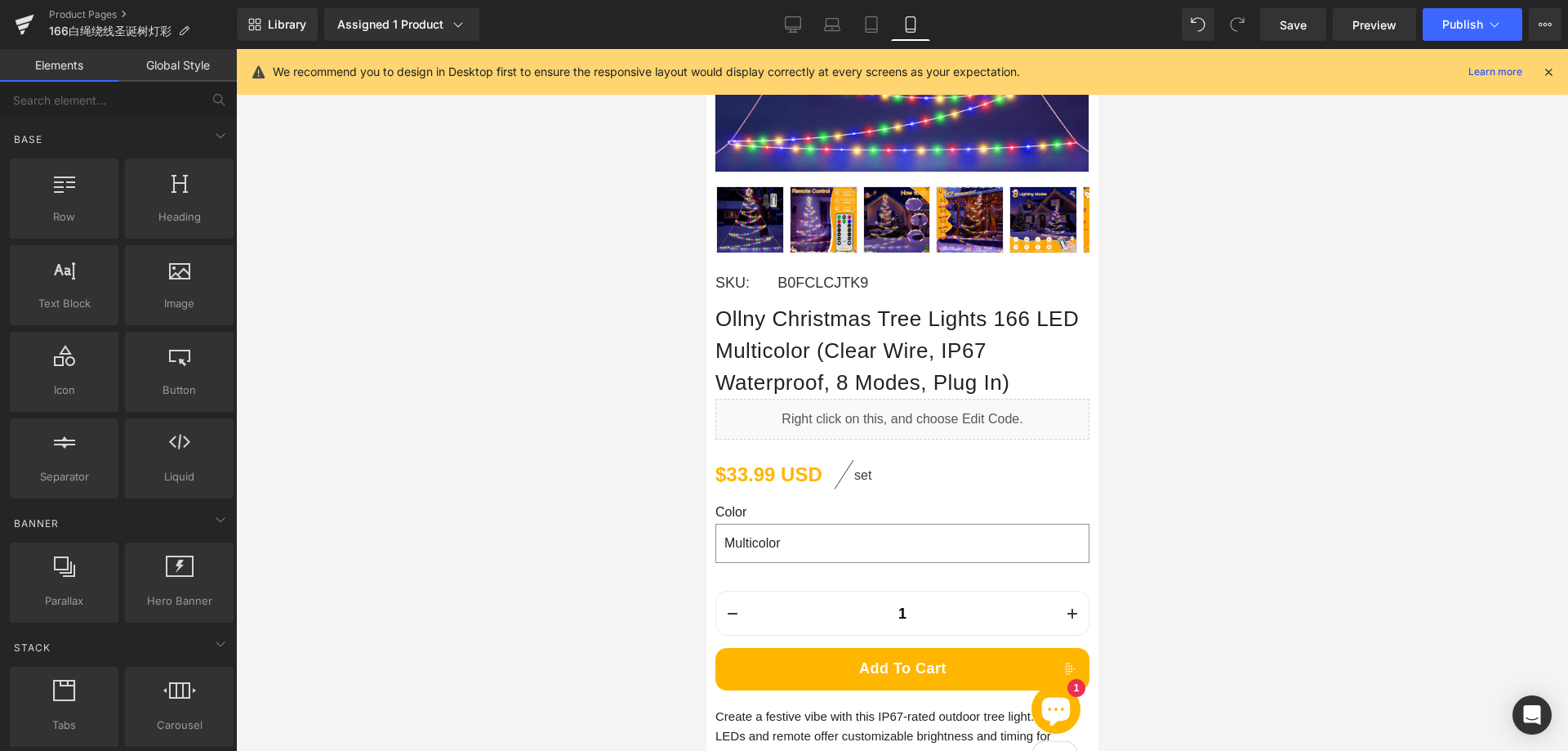
click at [1373, 352] on div at bounding box center [902, 400] width 1332 height 701
click at [1226, 394] on div at bounding box center [902, 400] width 1332 height 701
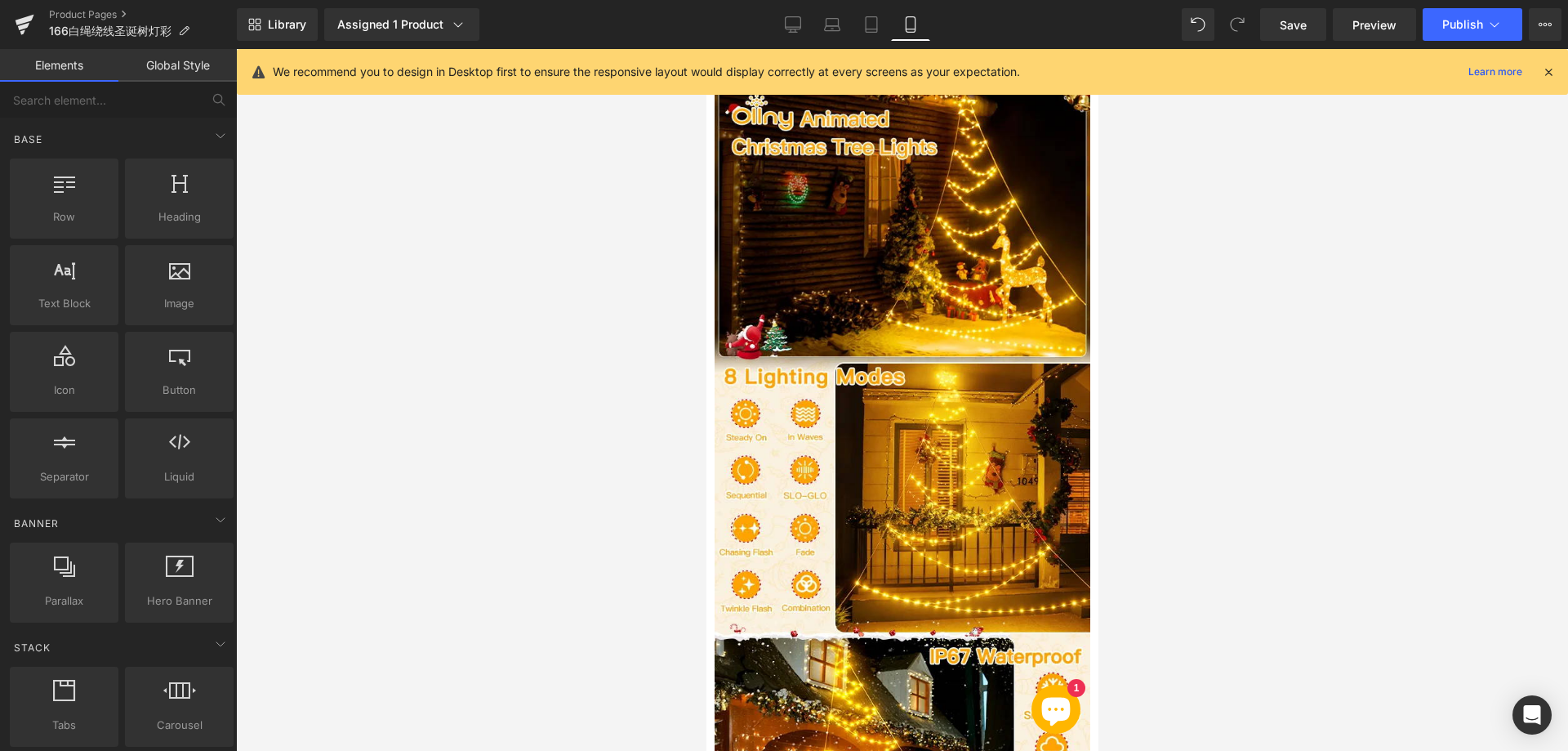
scroll to position [1470, 0]
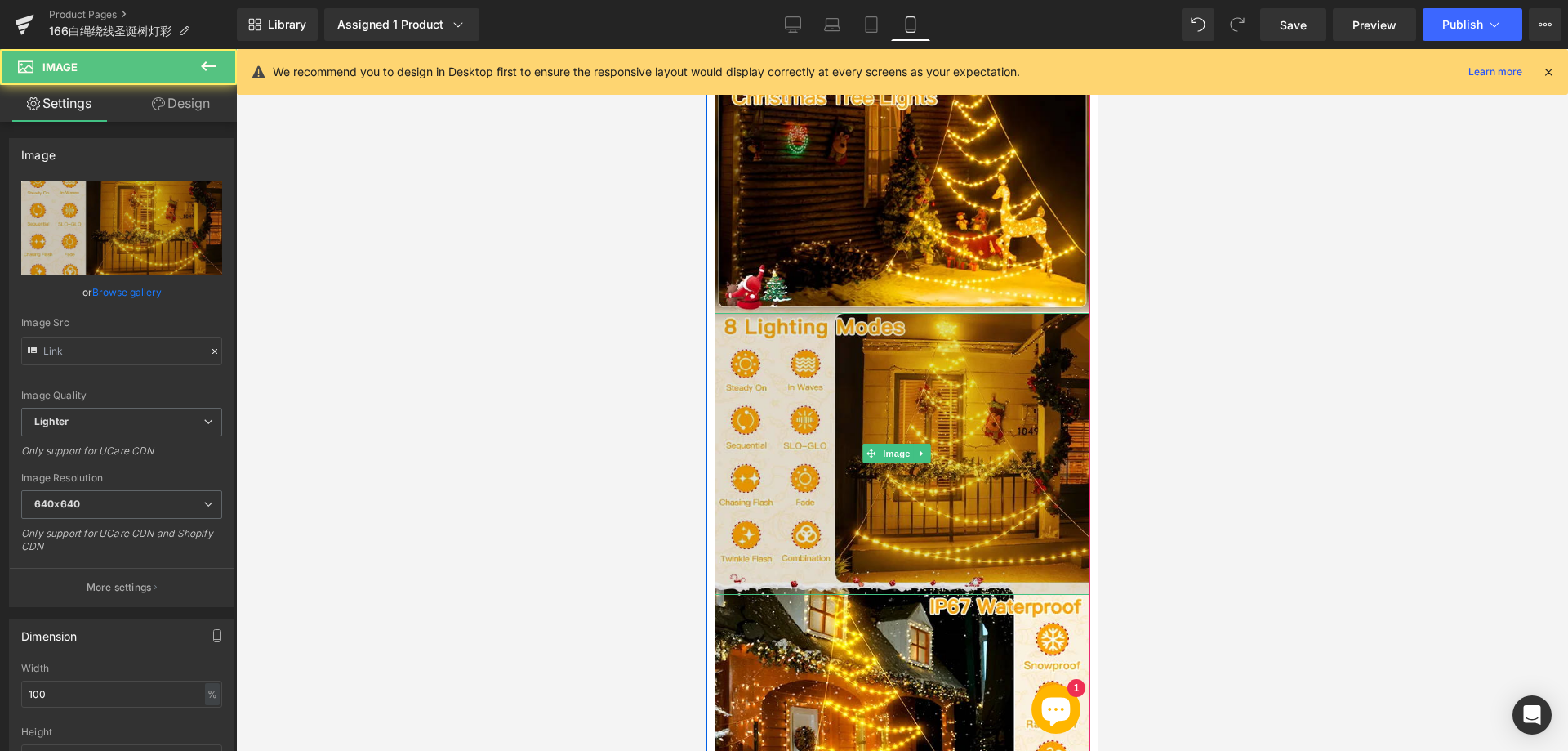
click at [907, 482] on img at bounding box center [902, 453] width 376 height 282
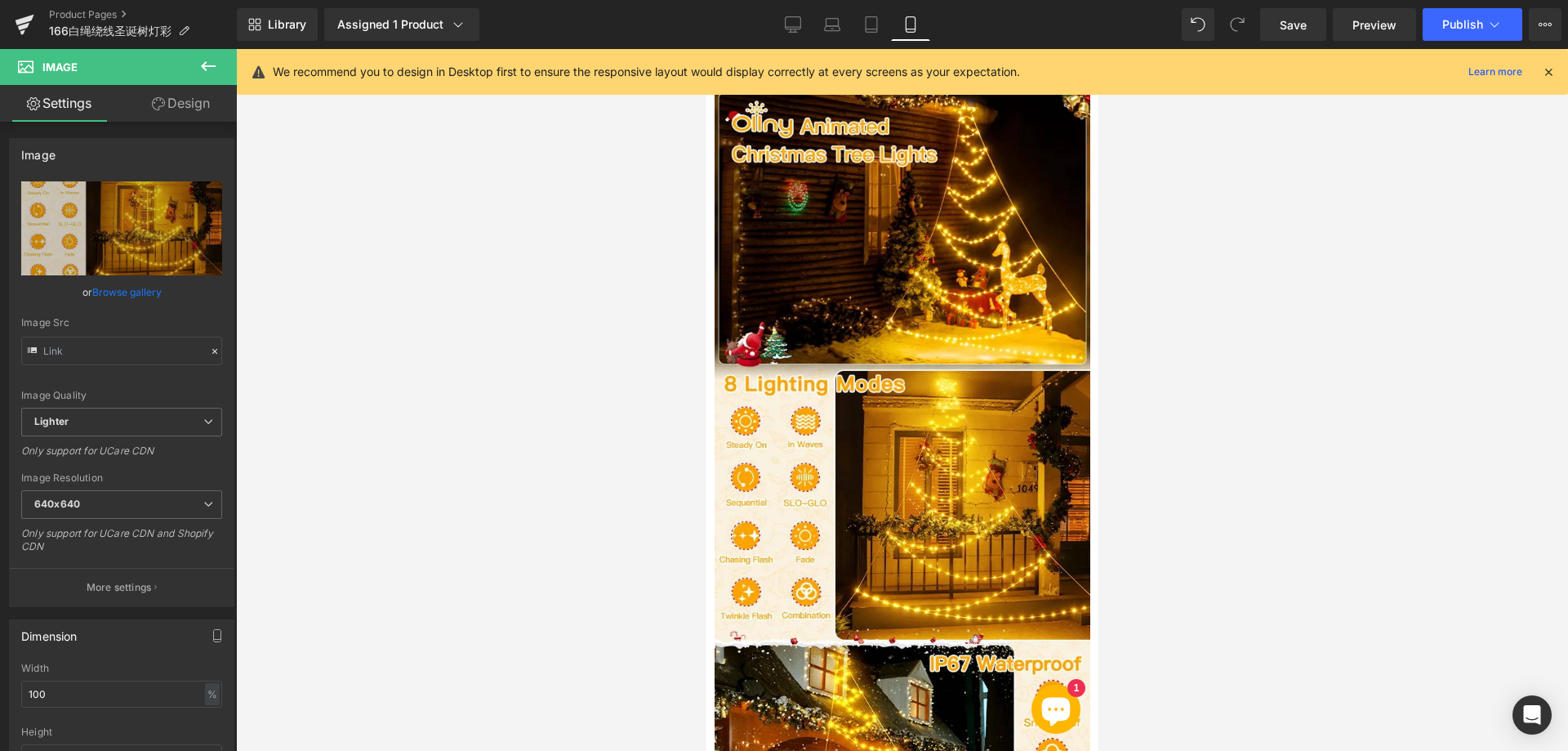
scroll to position [1388, 0]
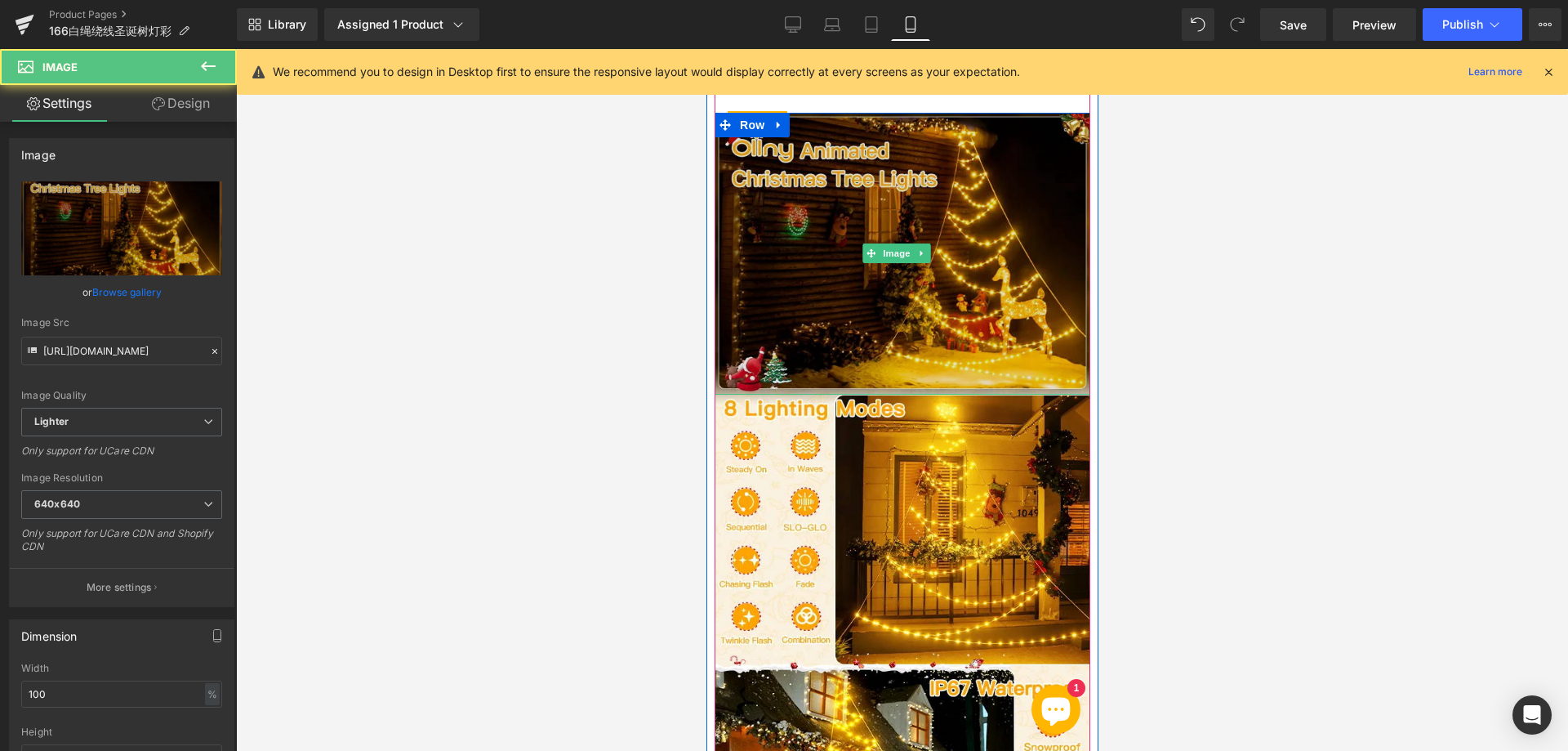
click at [931, 206] on img at bounding box center [902, 254] width 376 height 282
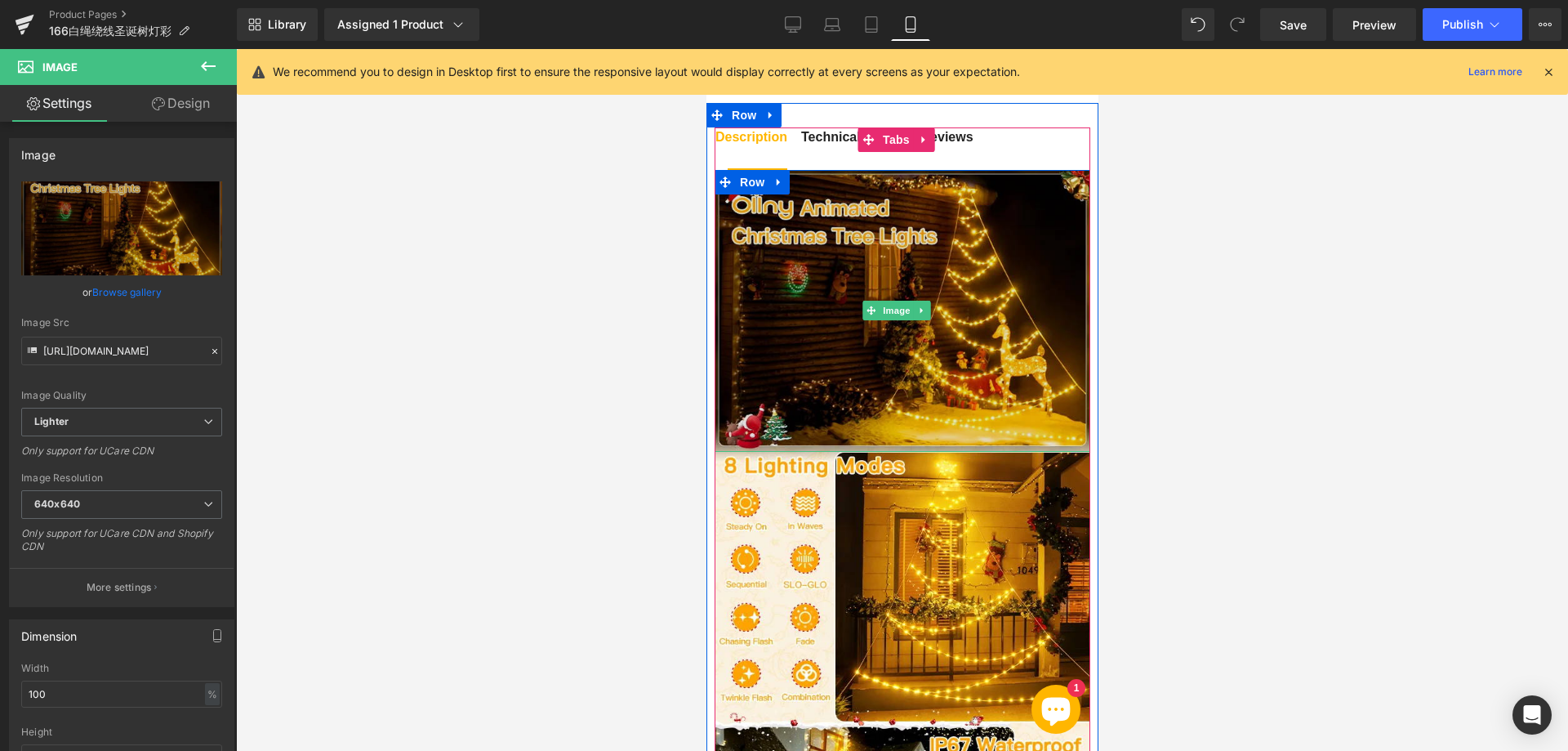
scroll to position [1307, 0]
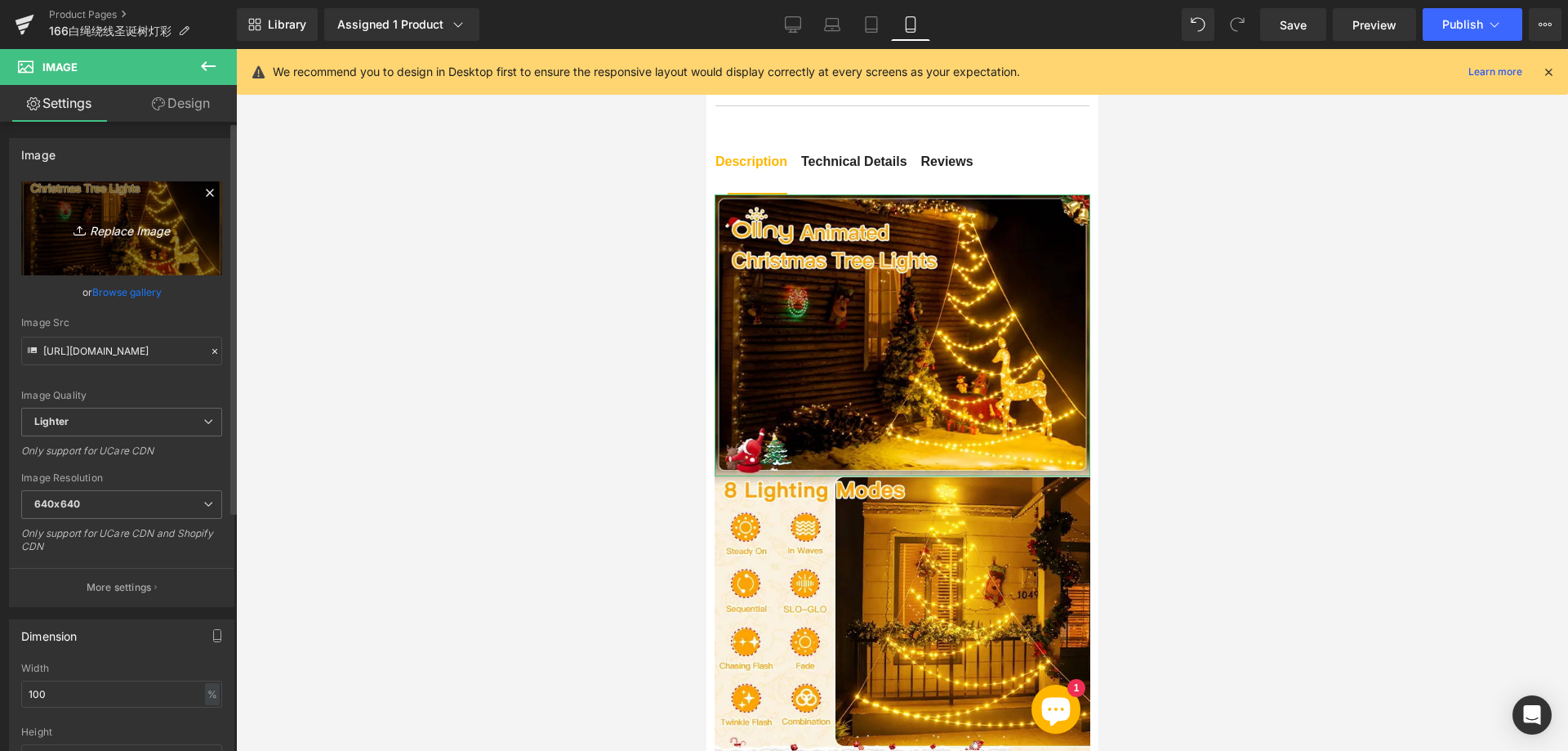
click at [112, 233] on icon "Replace Image" at bounding box center [121, 228] width 131 height 20
type input "C:\fakepath\111.webp"
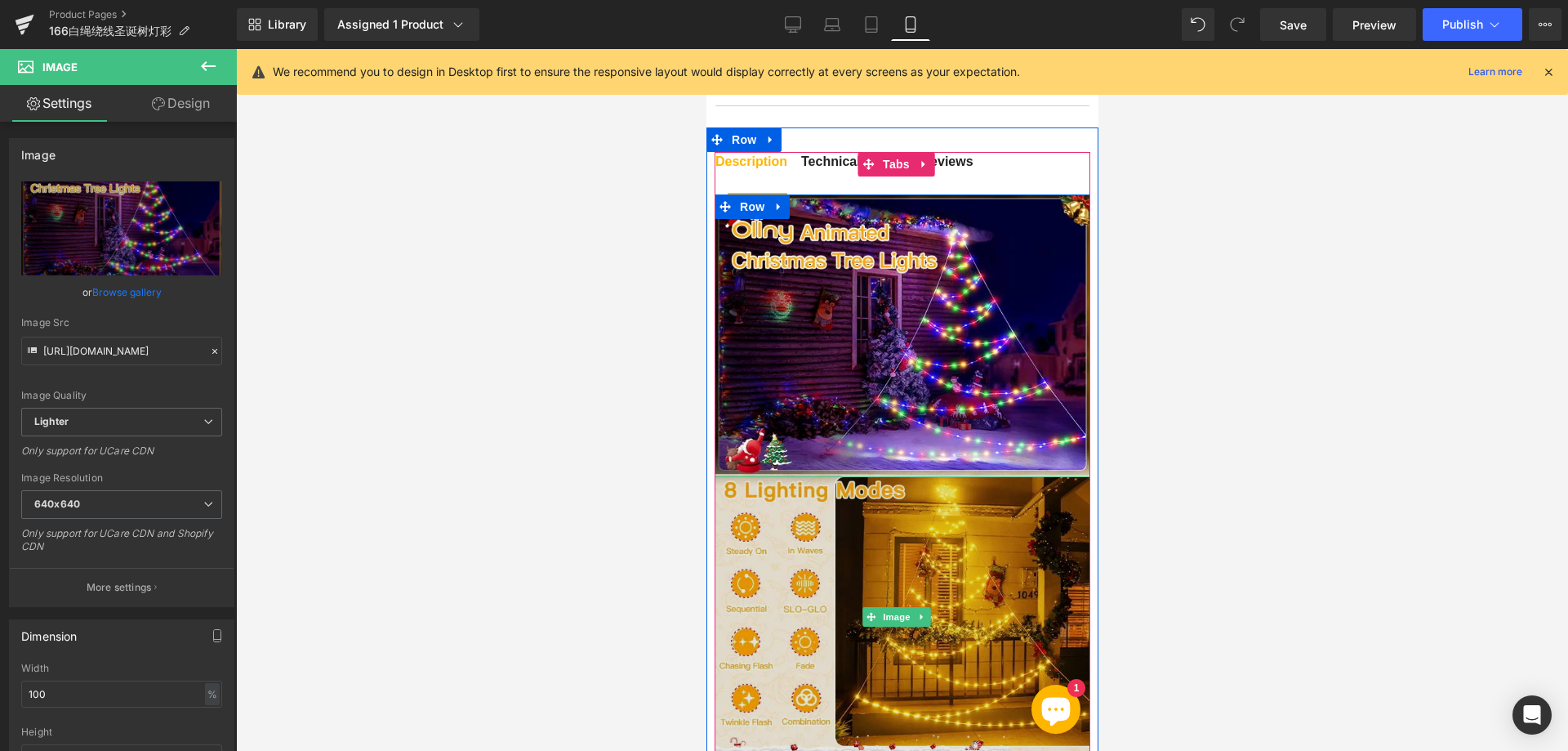
click at [921, 603] on img at bounding box center [902, 617] width 376 height 282
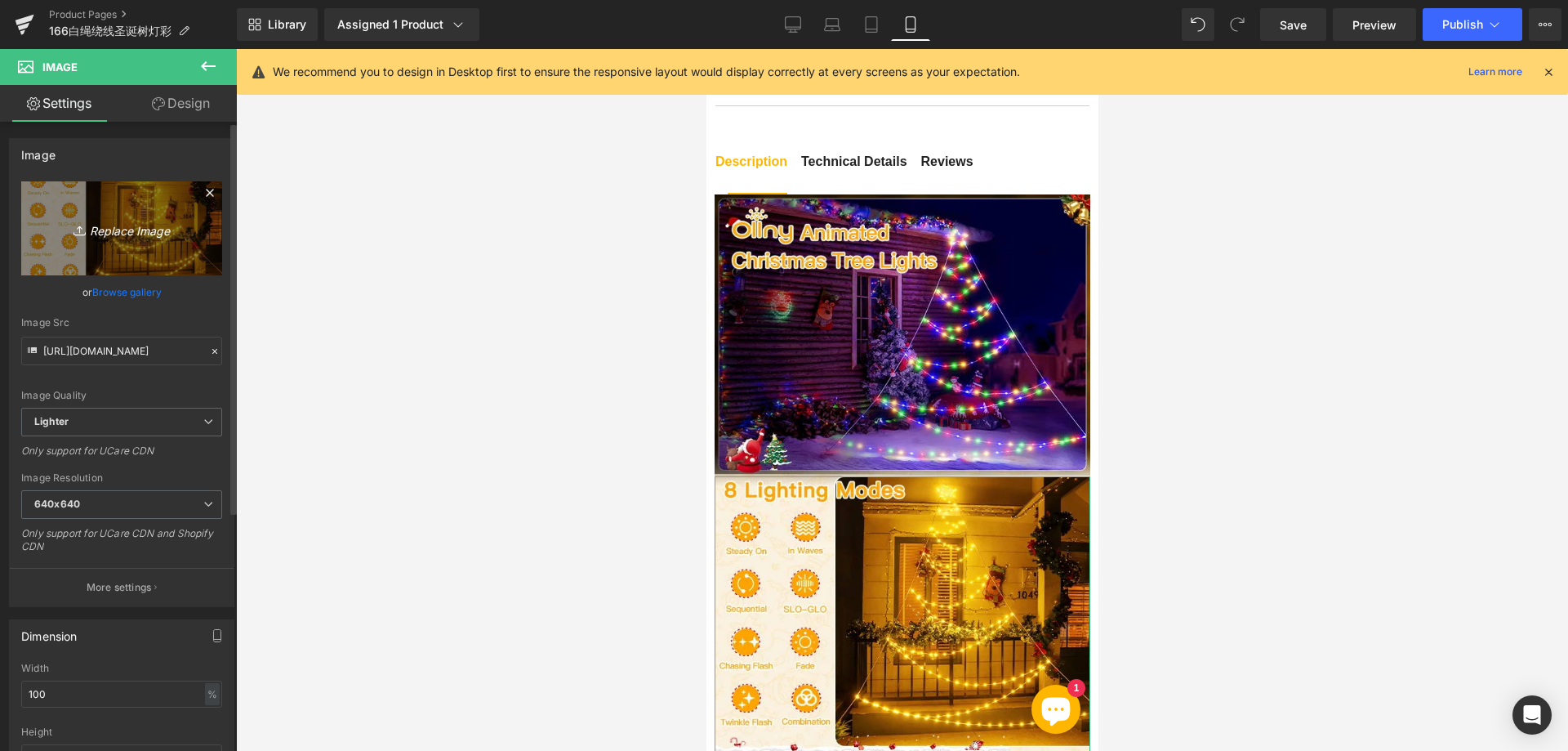
click at [117, 224] on icon "Replace Image" at bounding box center [121, 228] width 131 height 20
type input "C:\fakepath\222.webp"
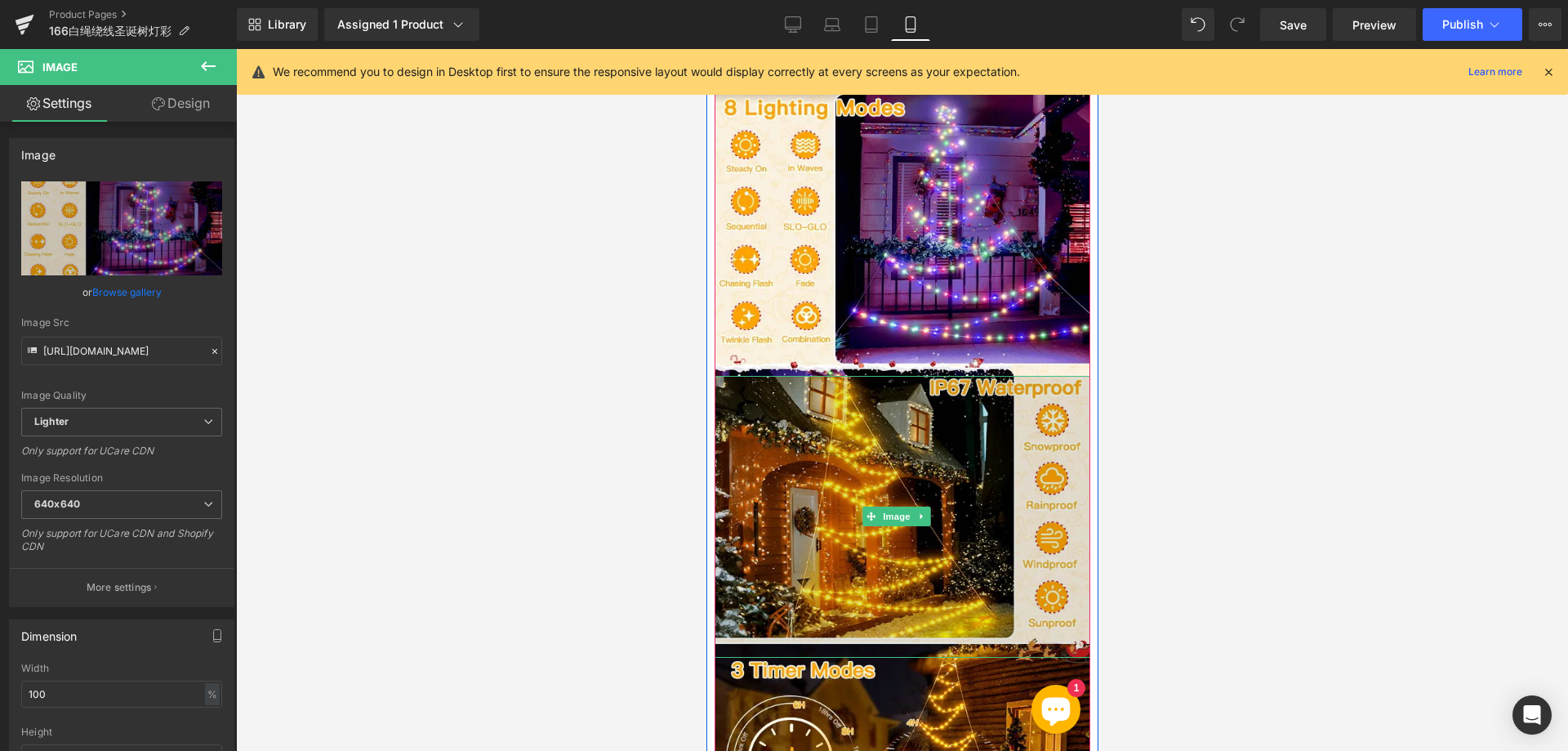
scroll to position [1715, 0]
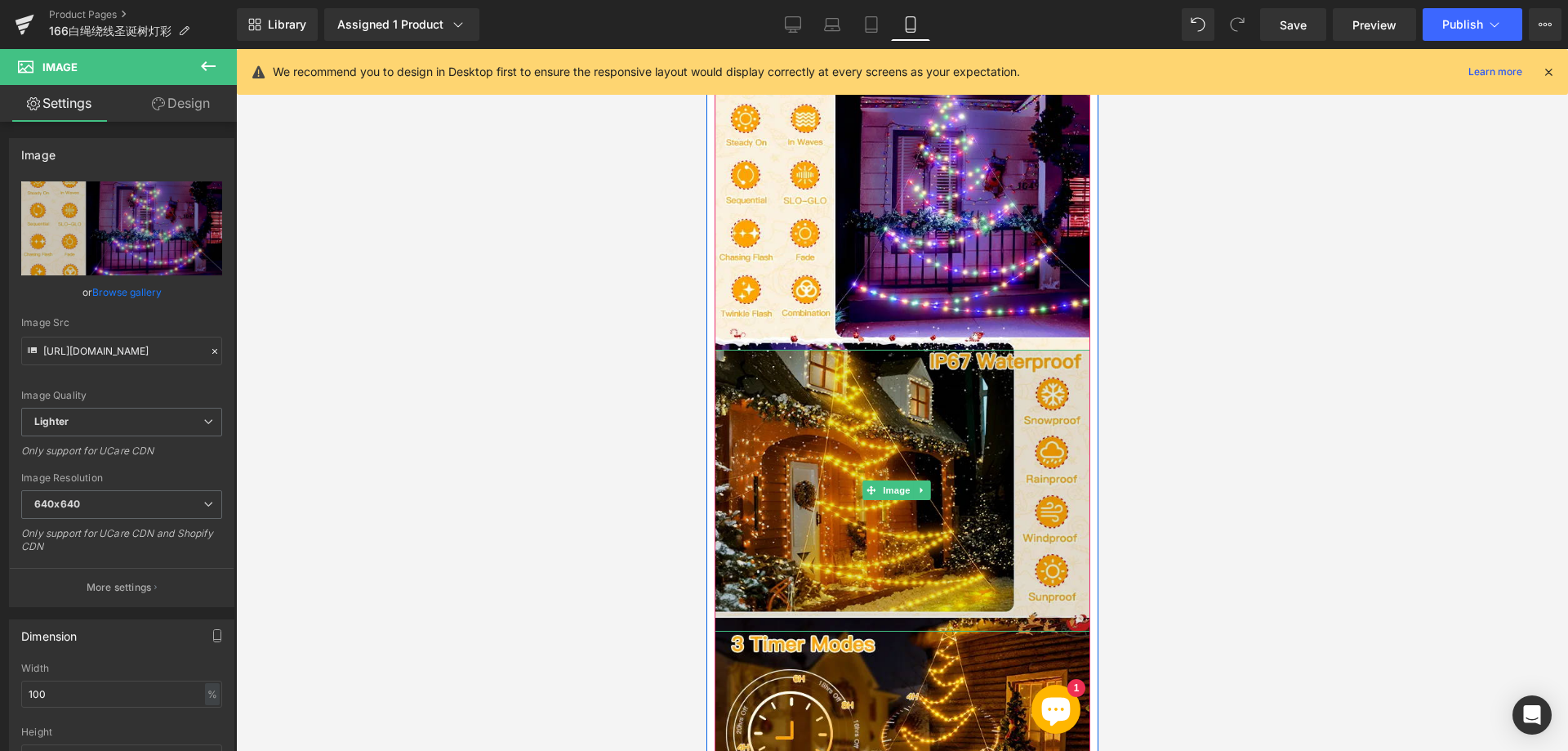
click at [864, 484] on img at bounding box center [902, 491] width 376 height 282
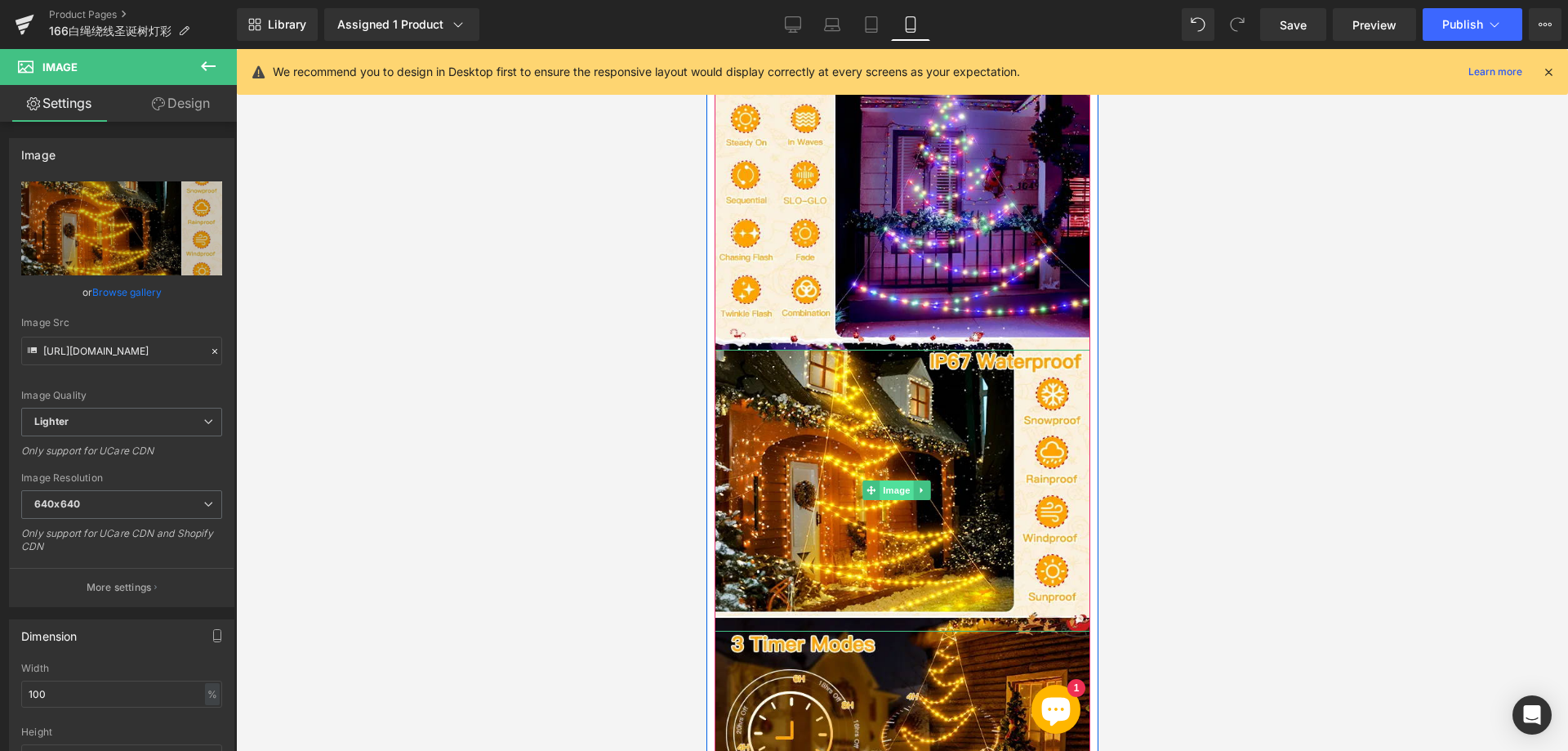
click at [887, 480] on span "Image" at bounding box center [896, 490] width 35 height 19
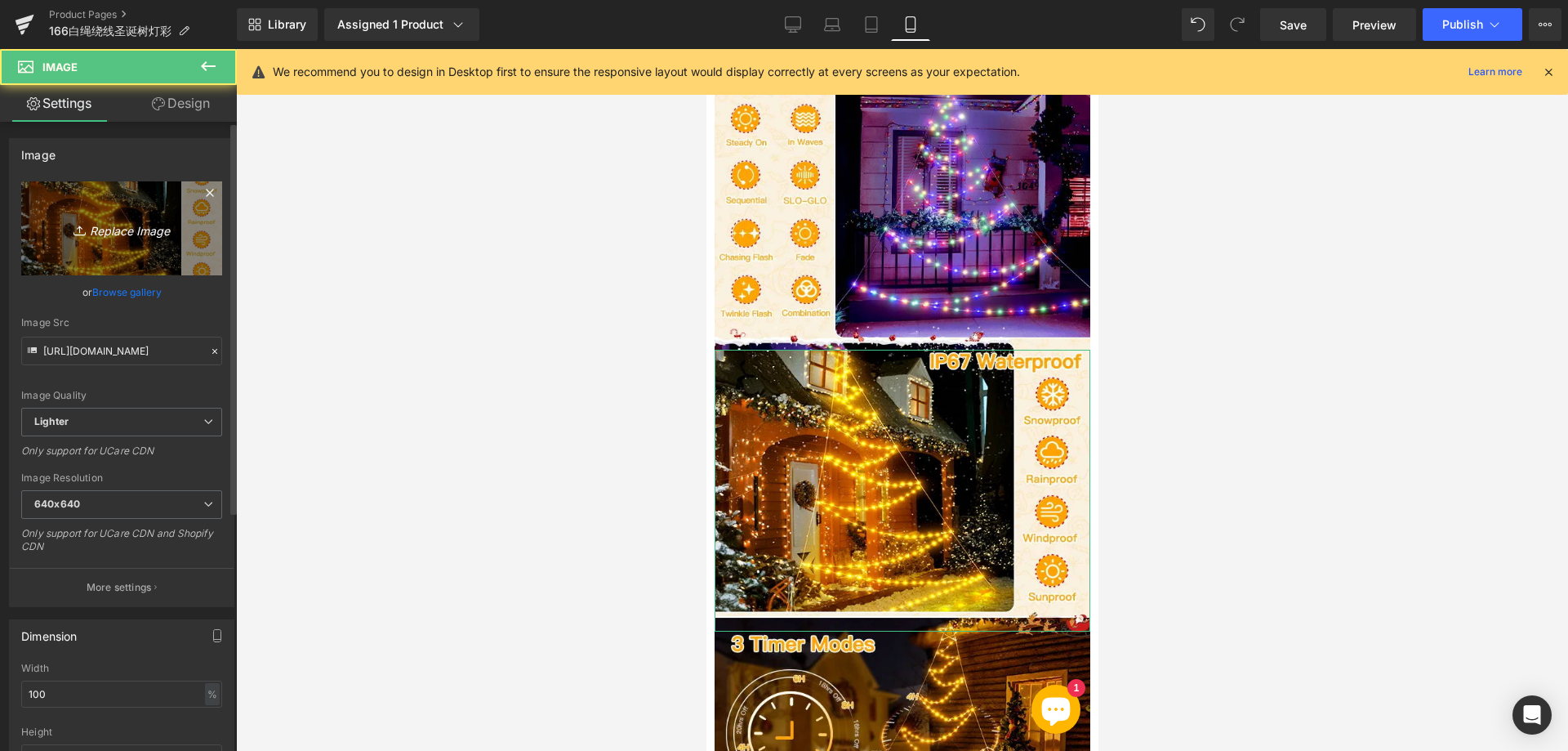
click at [125, 225] on icon "Replace Image" at bounding box center [121, 228] width 131 height 20
type input "C:\fakepath\333.webp"
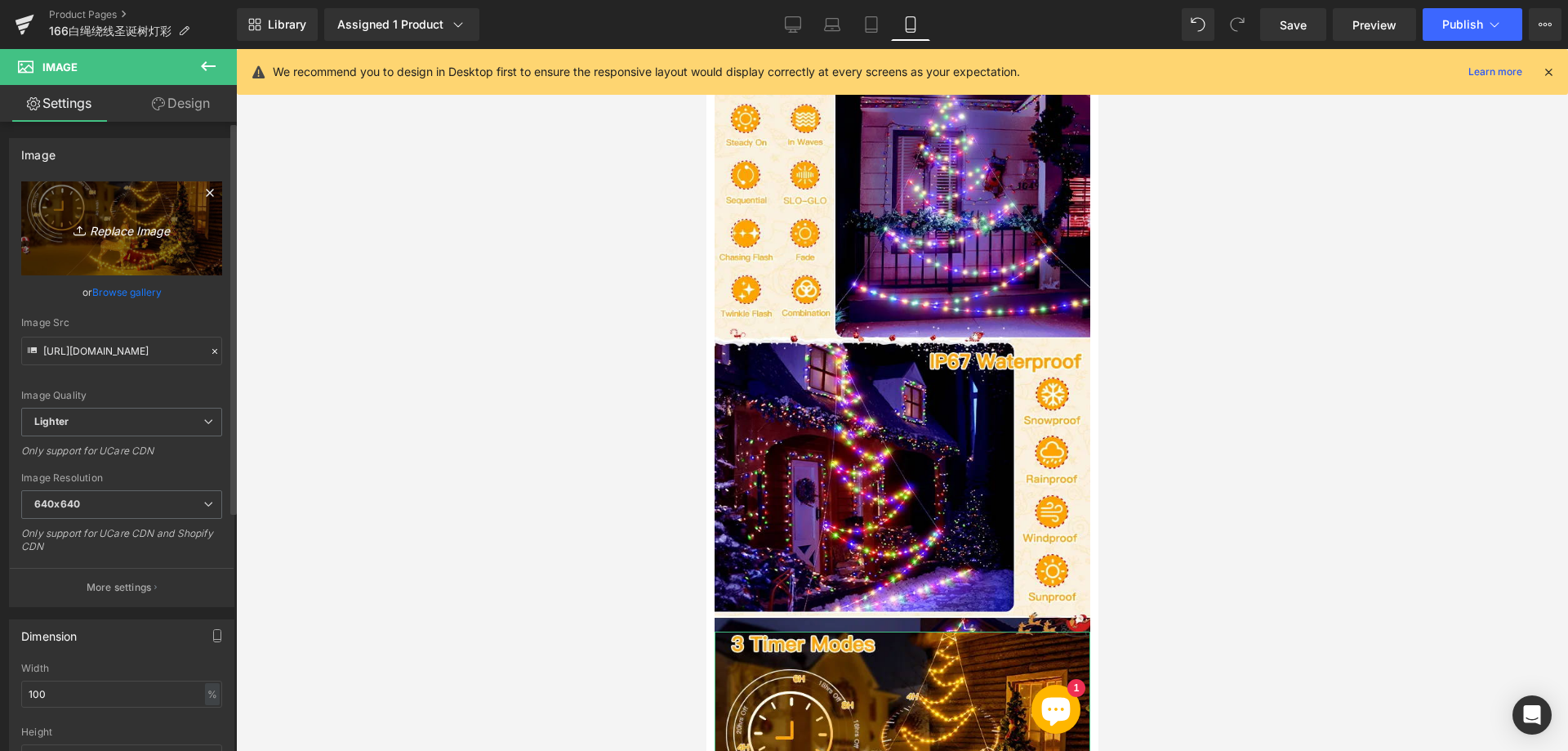
click at [119, 227] on icon "Replace Image" at bounding box center [121, 228] width 131 height 20
type input "C:\fakepath\444.webp"
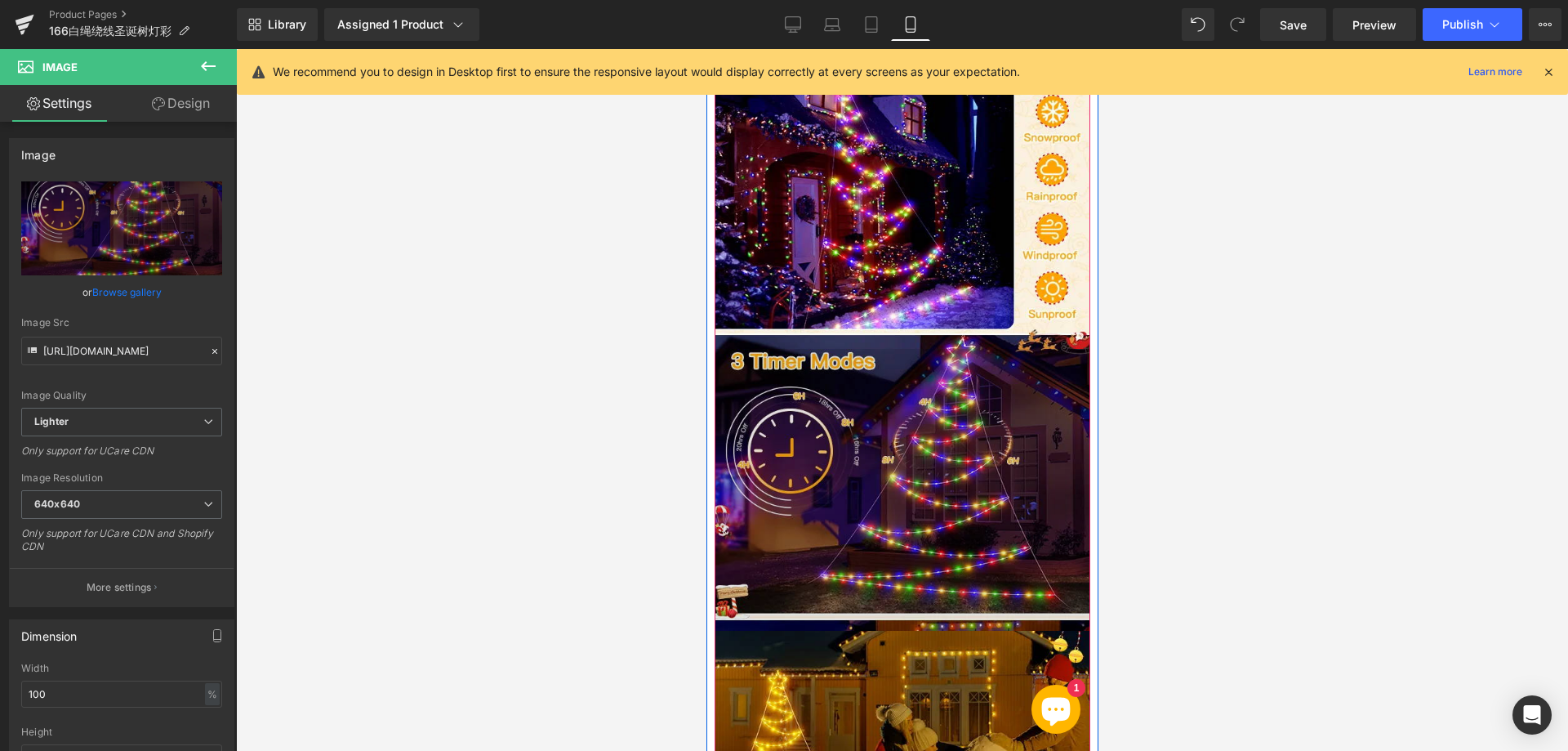
scroll to position [2042, 0]
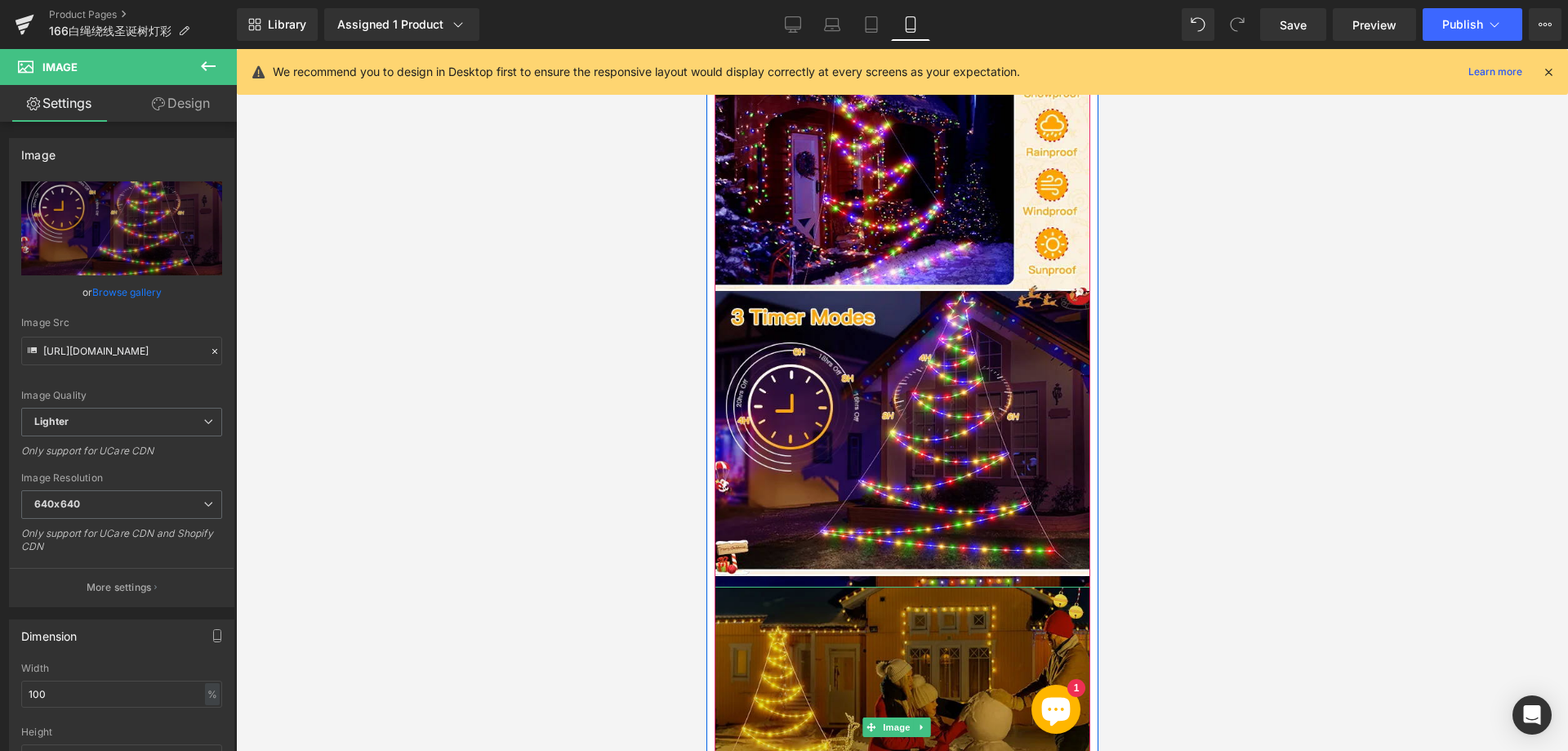
click at [848, 600] on img at bounding box center [902, 727] width 376 height 282
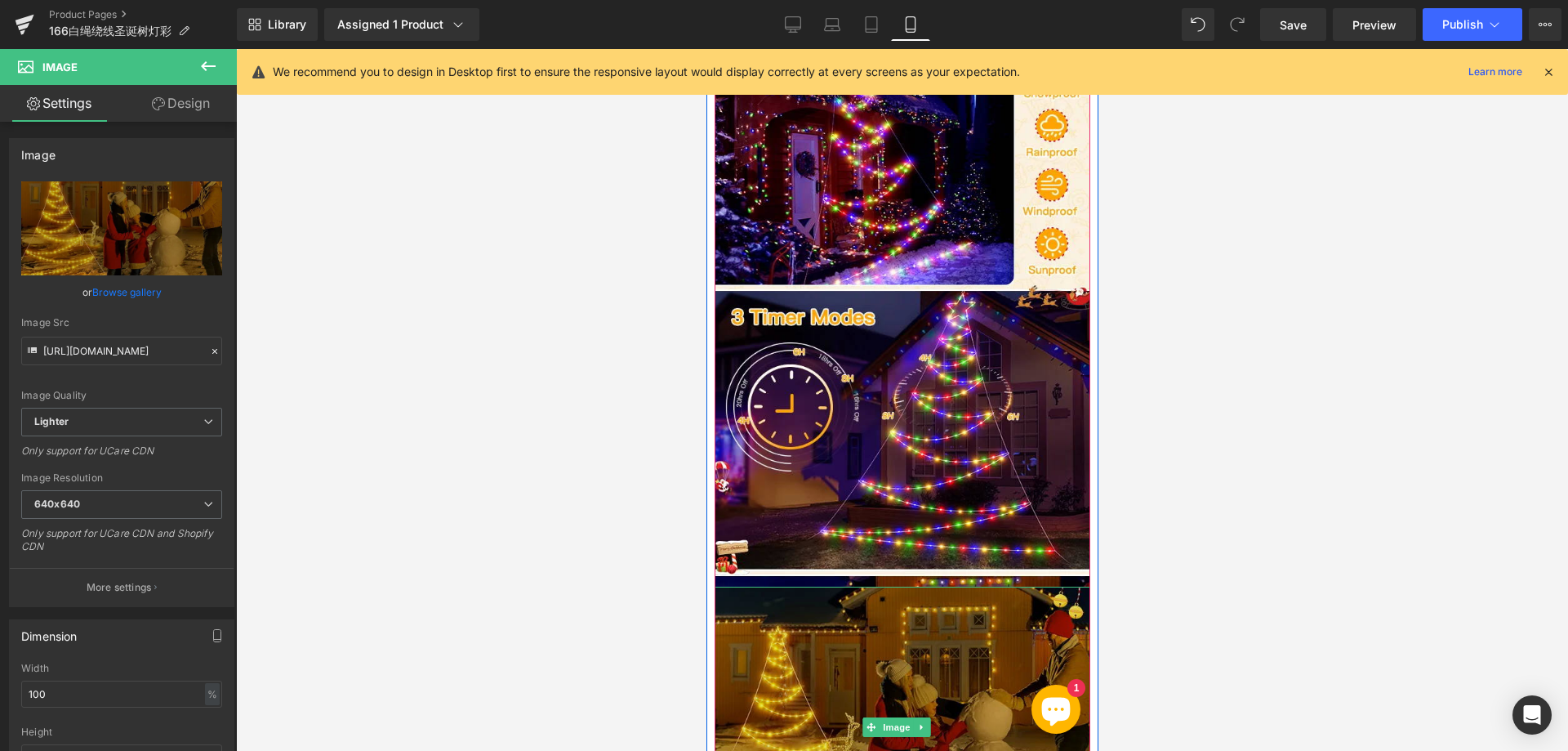
click at [831, 608] on img at bounding box center [902, 727] width 376 height 282
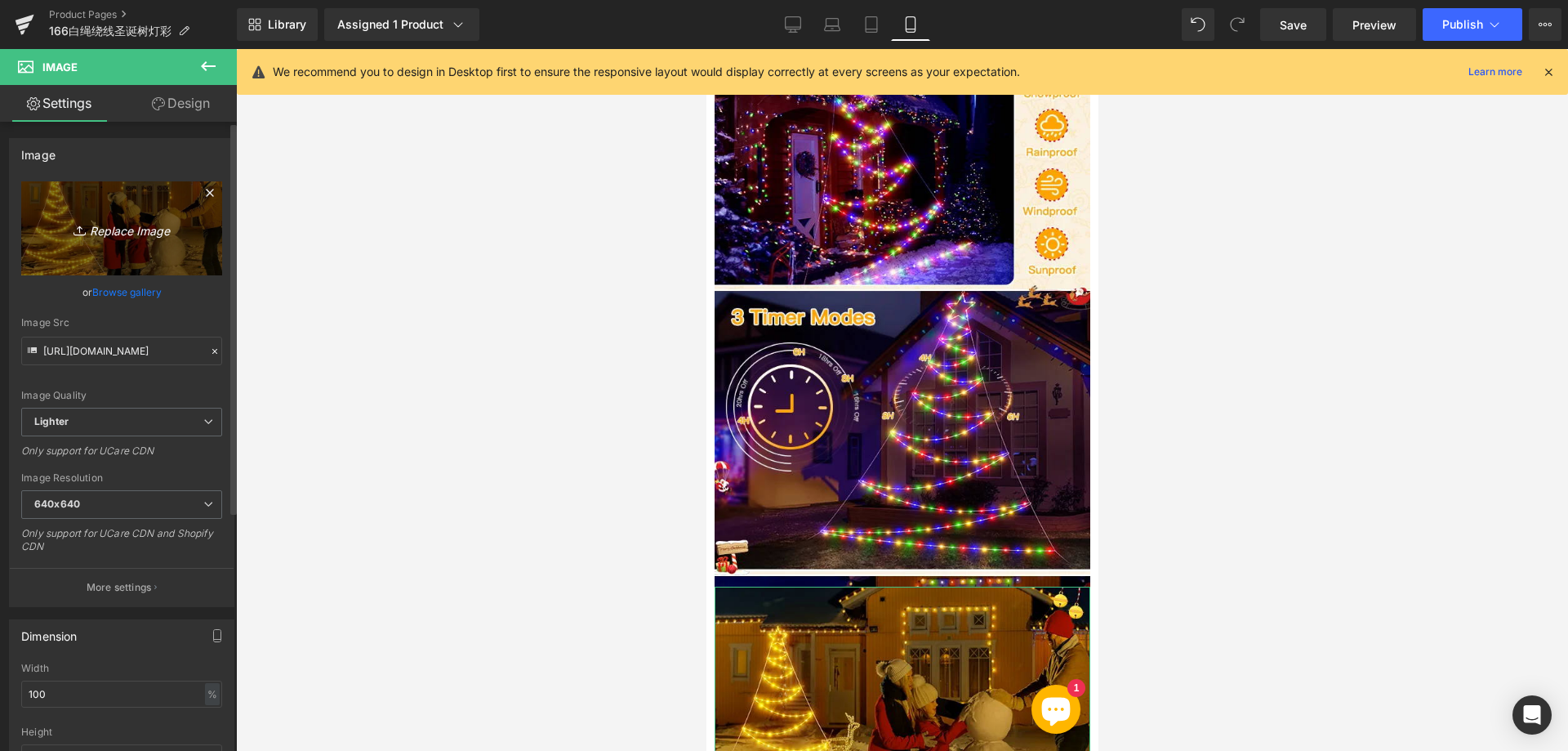
click at [137, 239] on link "Replace Image" at bounding box center [121, 228] width 201 height 94
type input "C:\fakepath\555.webp"
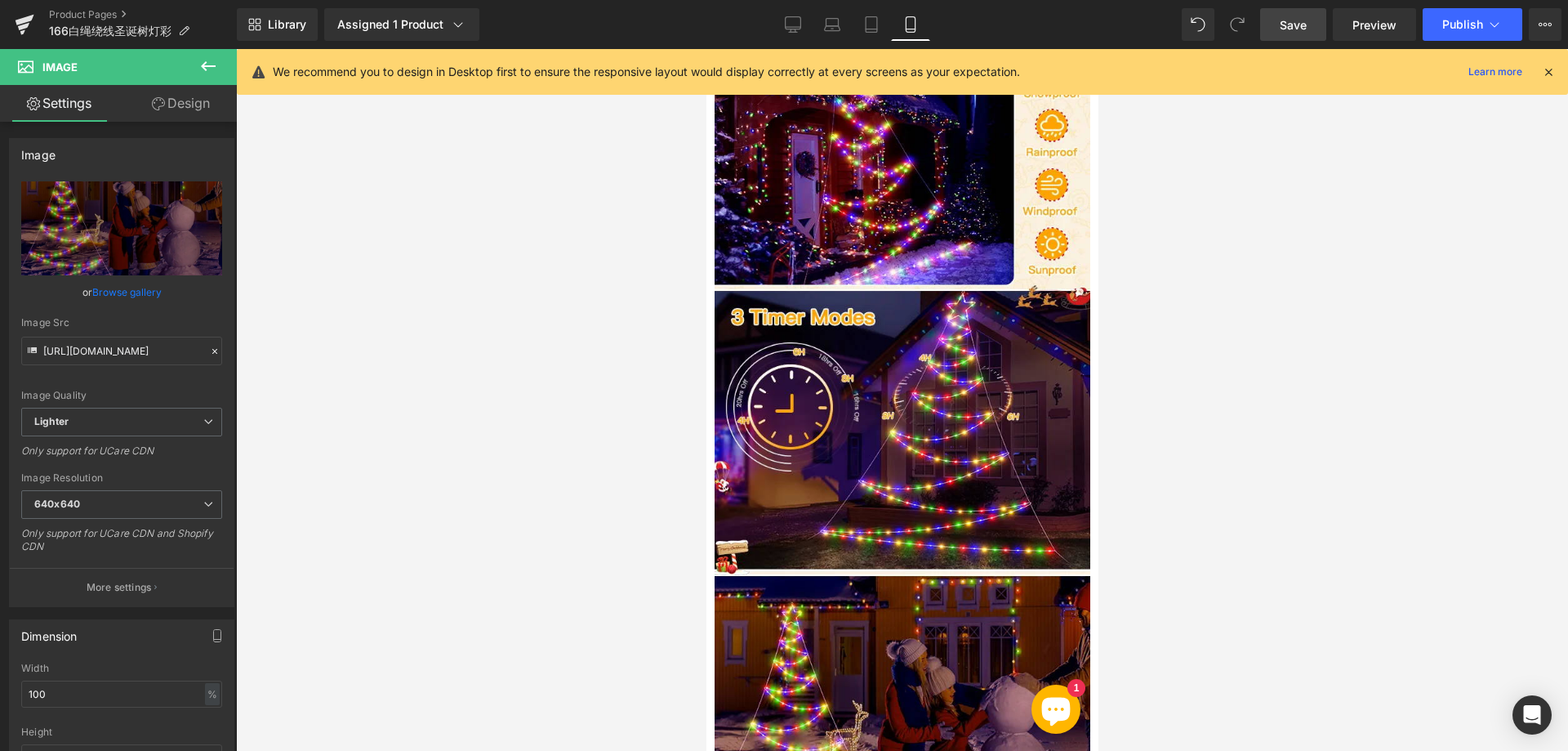
click at [1282, 16] on span "Save" at bounding box center [1293, 24] width 27 height 17
click at [791, 35] on link "Desktop" at bounding box center [793, 24] width 40 height 33
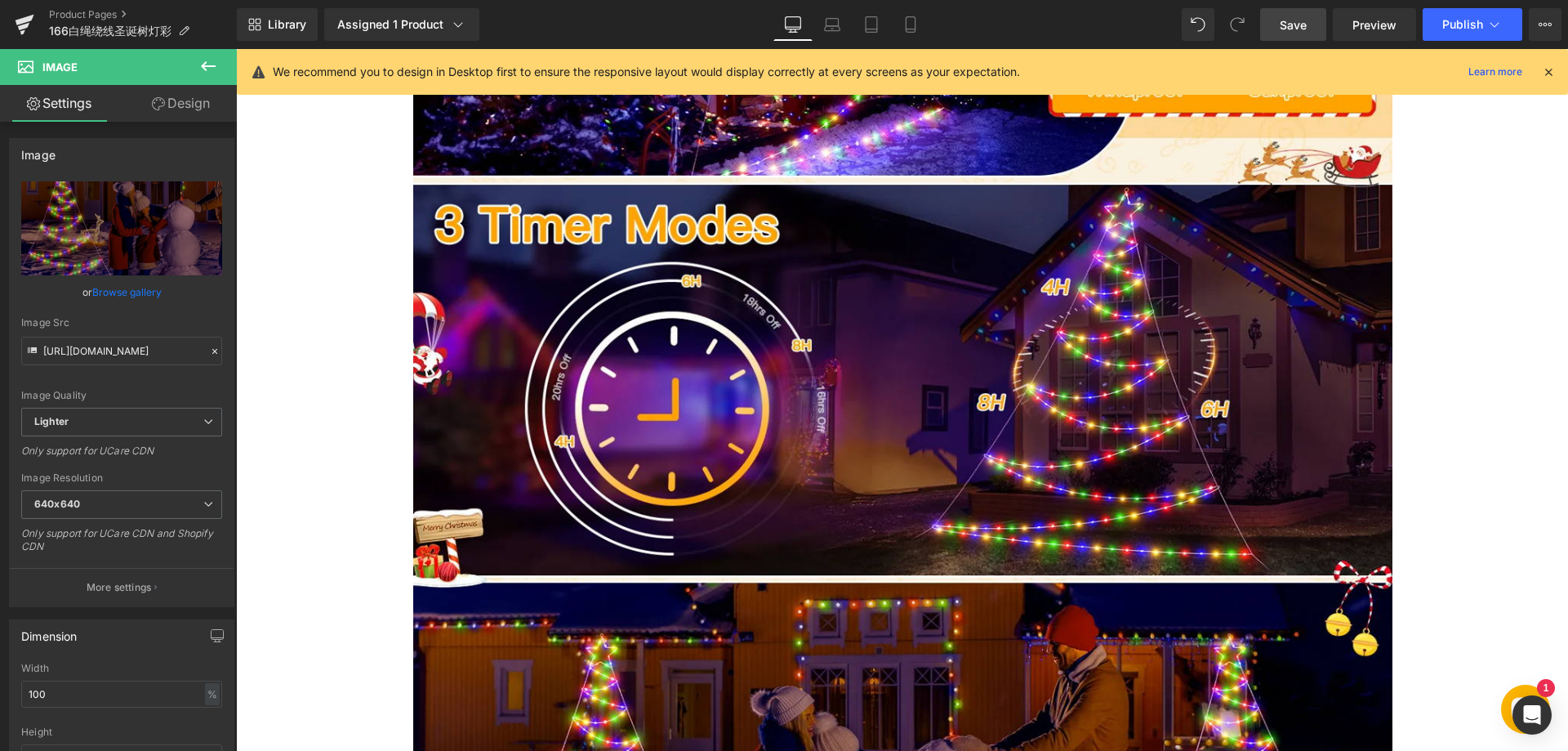
scroll to position [0, 0]
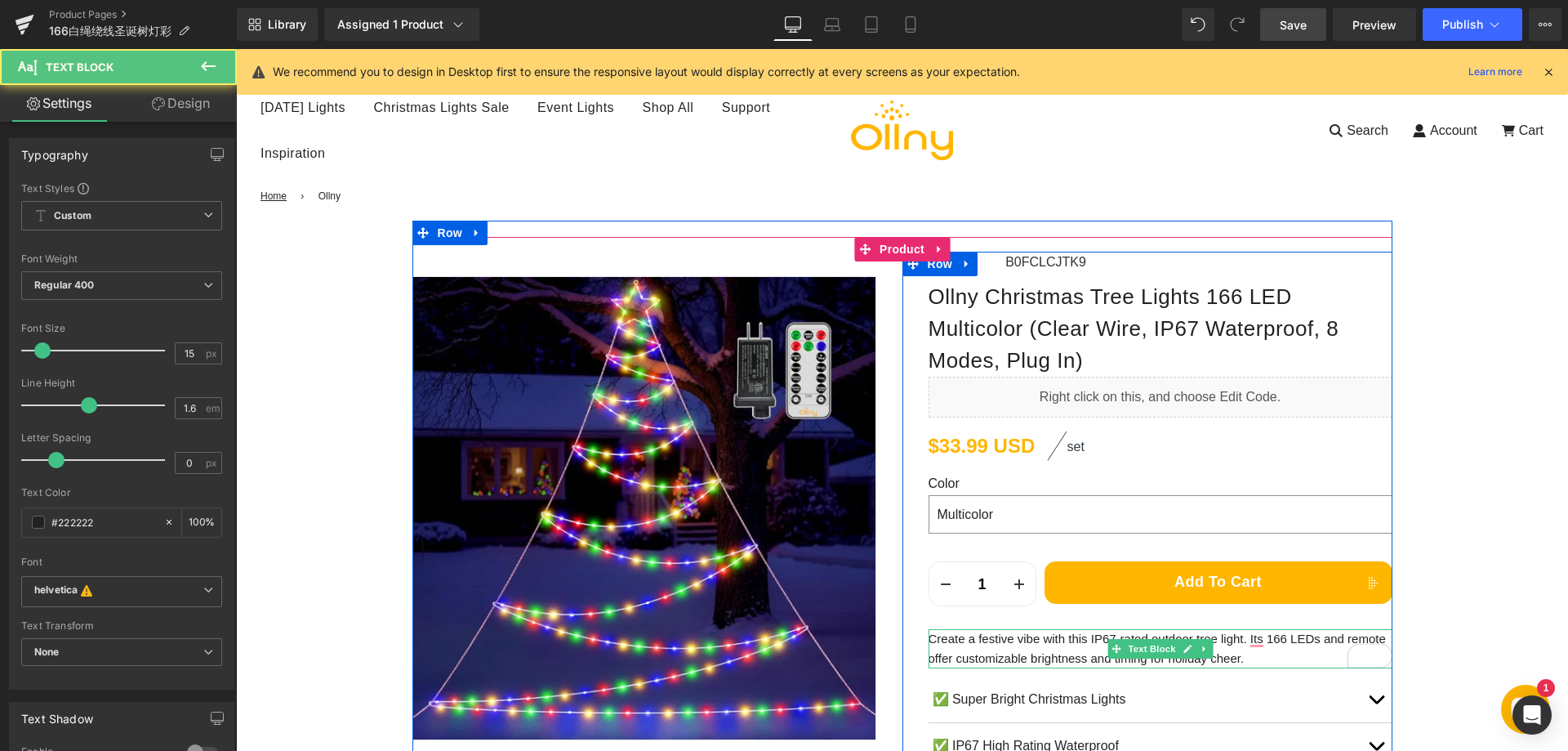
click at [1058, 646] on p "Create a festive vibe with this IP67-rated outdoor tree light. Its 166 LEDs and…" at bounding box center [1160, 648] width 463 height 40
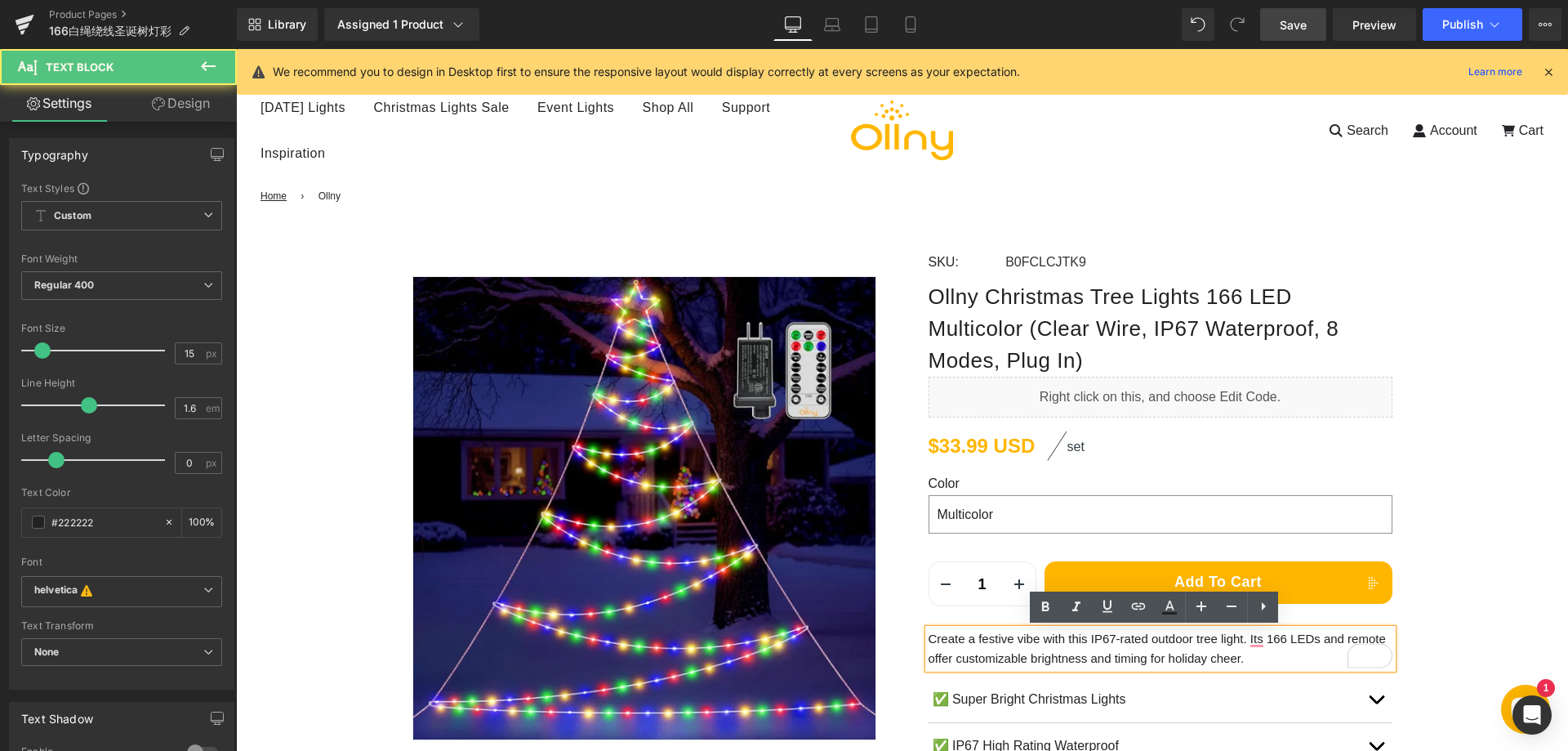
click at [1076, 642] on p "Create a festive vibe with this IP67-rated outdoor tree light. Its 166 LEDs and…" at bounding box center [1160, 648] width 463 height 40
click at [1057, 648] on p "Create a festive vibe with this IP67-rated outdoor tree light. Its 166 LEDs and…" at bounding box center [1160, 648] width 463 height 40
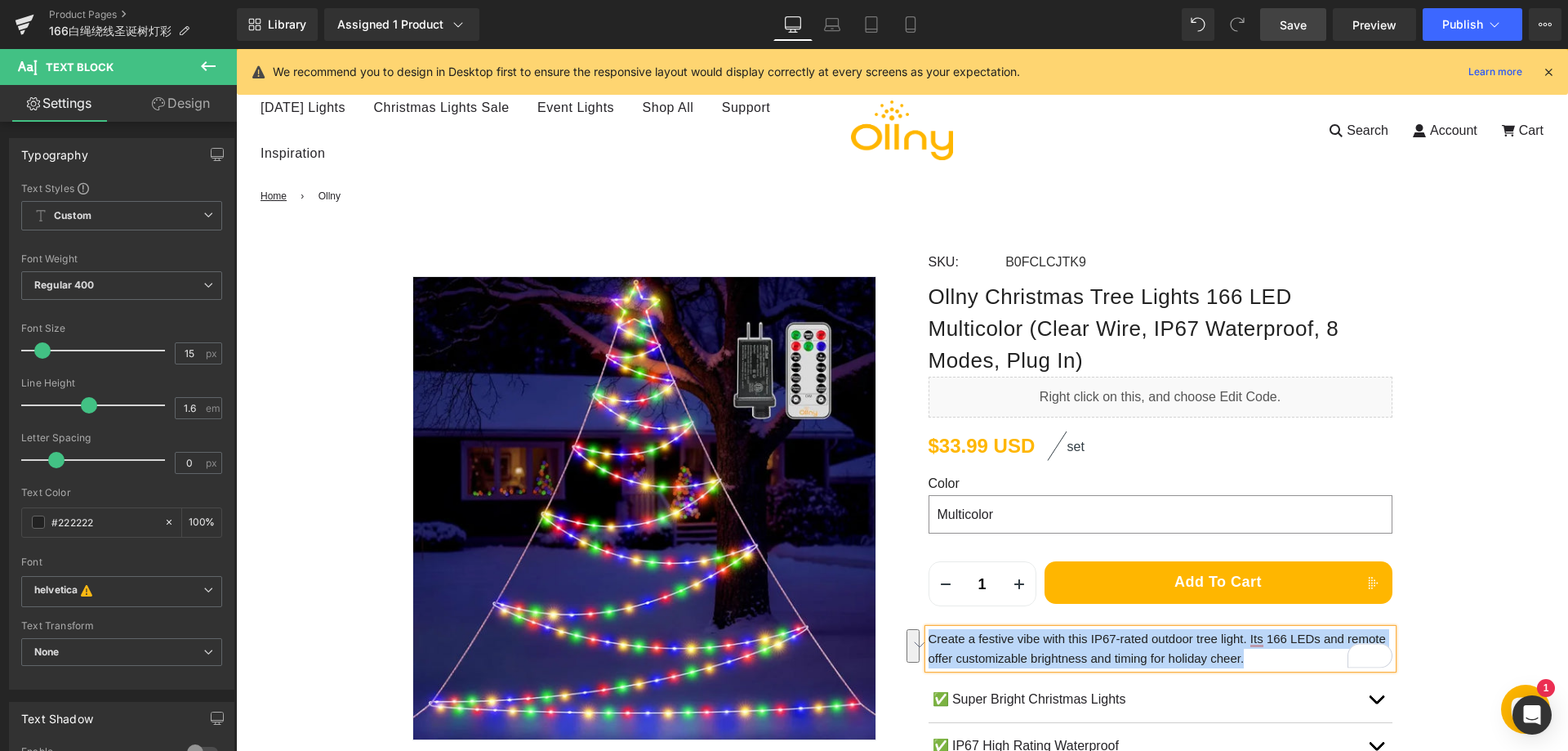
copy p "Create a festive vibe with this IP67-rated outdoor tree light. Its 166 LEDs and…"
